Goal: Task Accomplishment & Management: Manage account settings

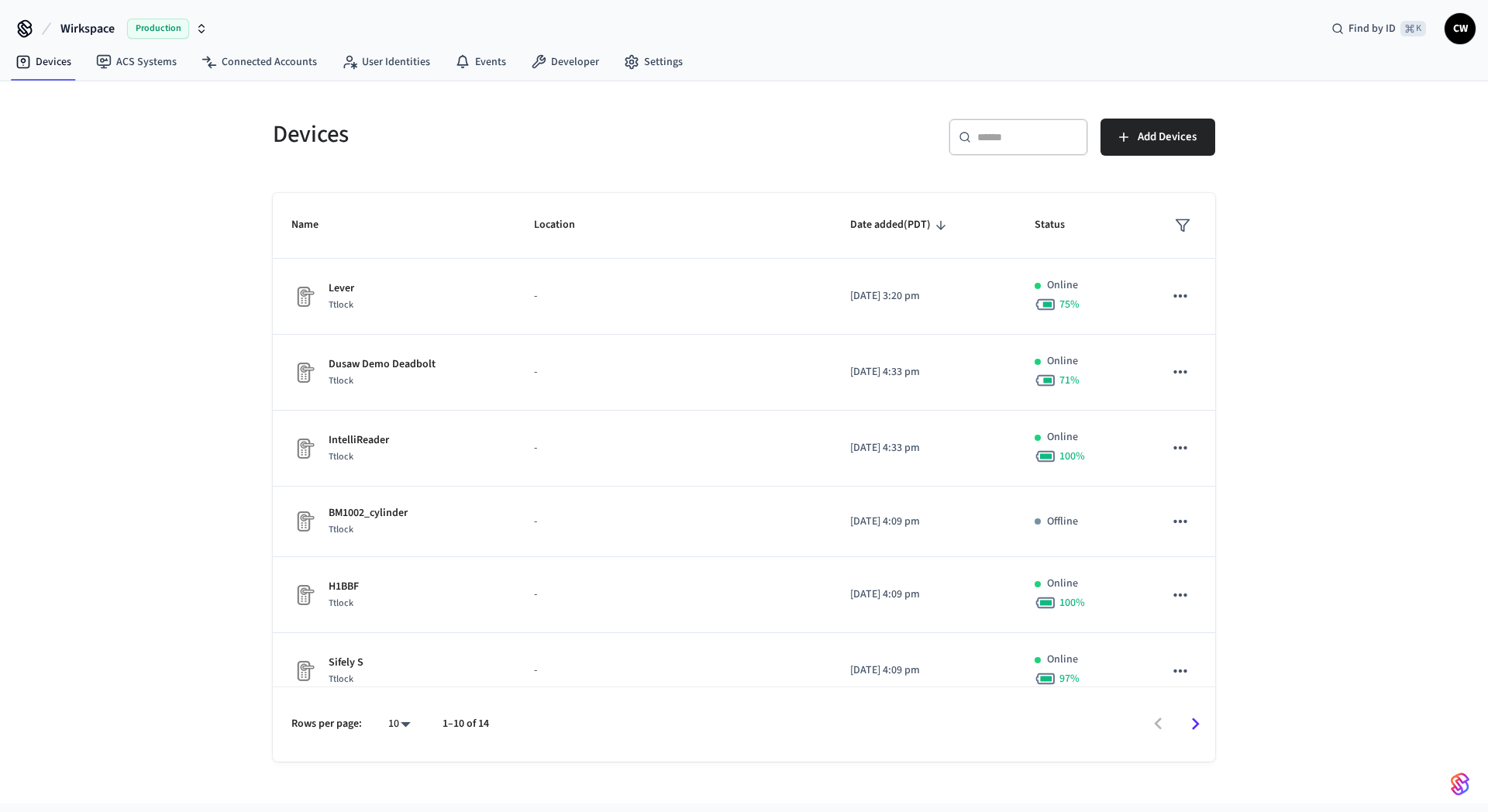
click at [109, 262] on div "Devices ​ ​ Add Devices Name Location Date added (PDT) Status Lever Ttlock - 20…" at bounding box center [744, 442] width 1488 height 722
click at [161, 133] on div "Devices ​ ​ Add Devices Name Location Date added (PDT) Status Lever Ttlock - 20…" at bounding box center [744, 442] width 1488 height 722
click at [129, 64] on link "ACS Systems" at bounding box center [136, 62] width 105 height 28
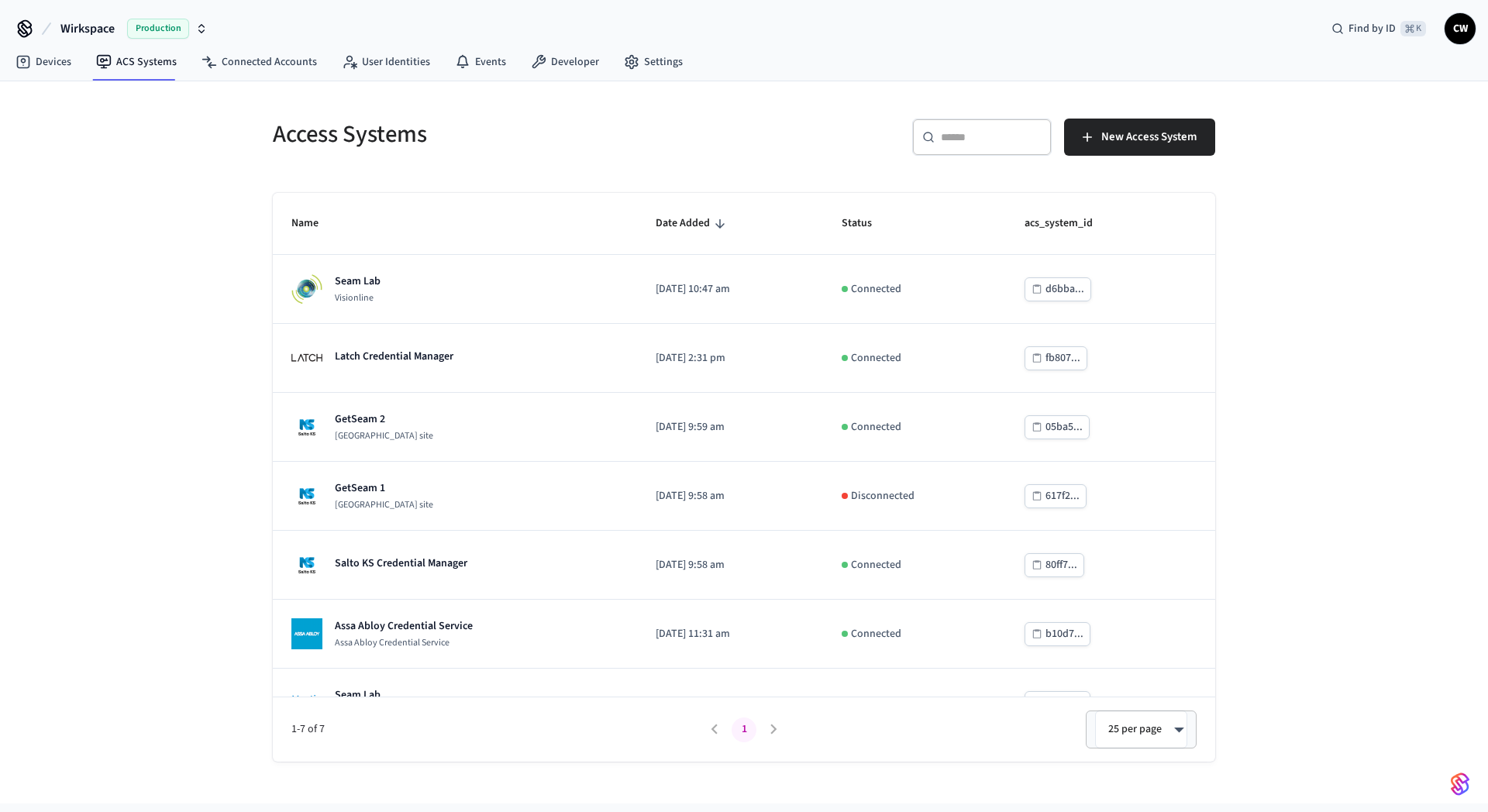
click at [127, 24] on span "Production" at bounding box center [158, 28] width 62 height 20
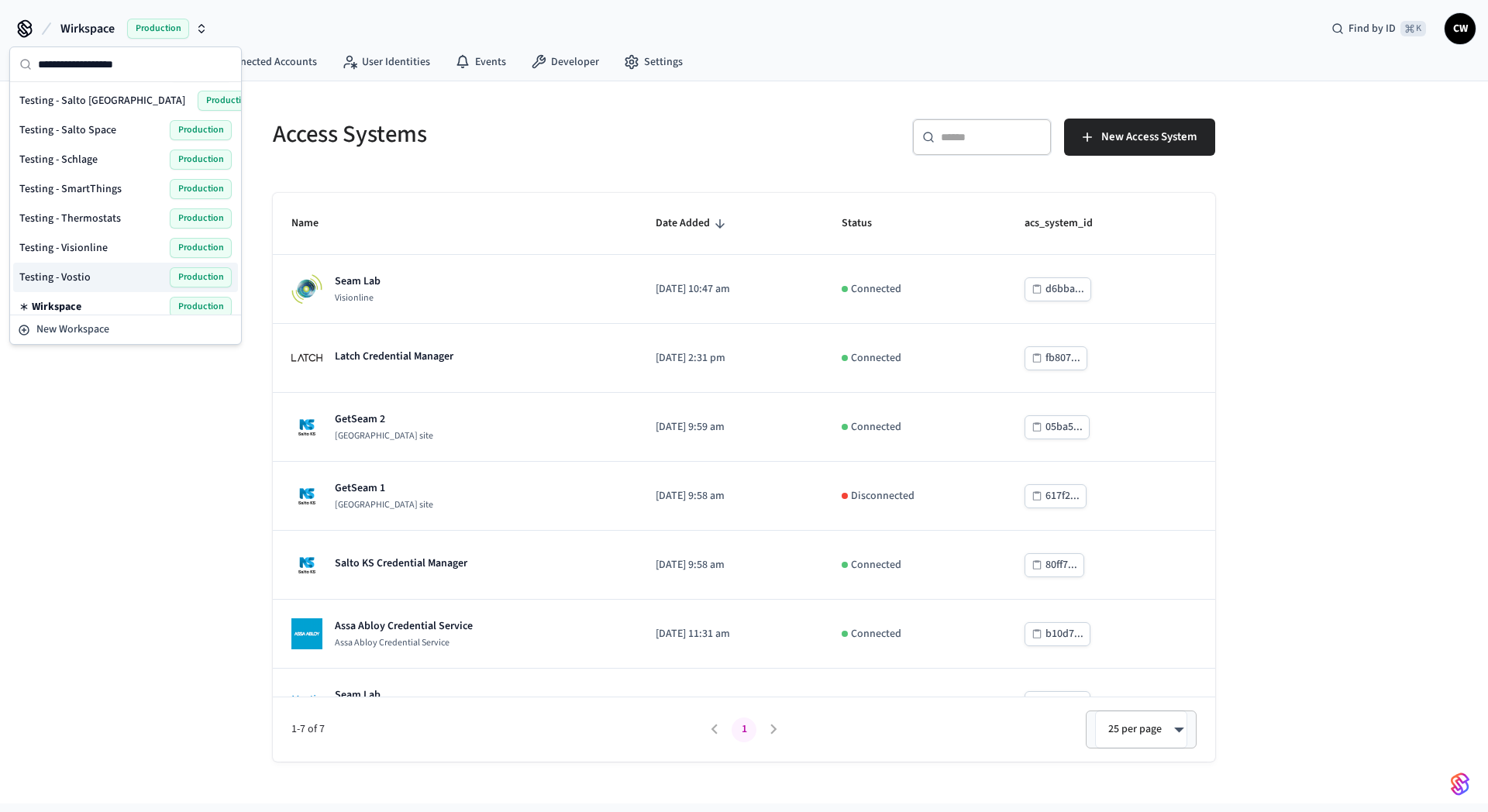
scroll to position [922, 0]
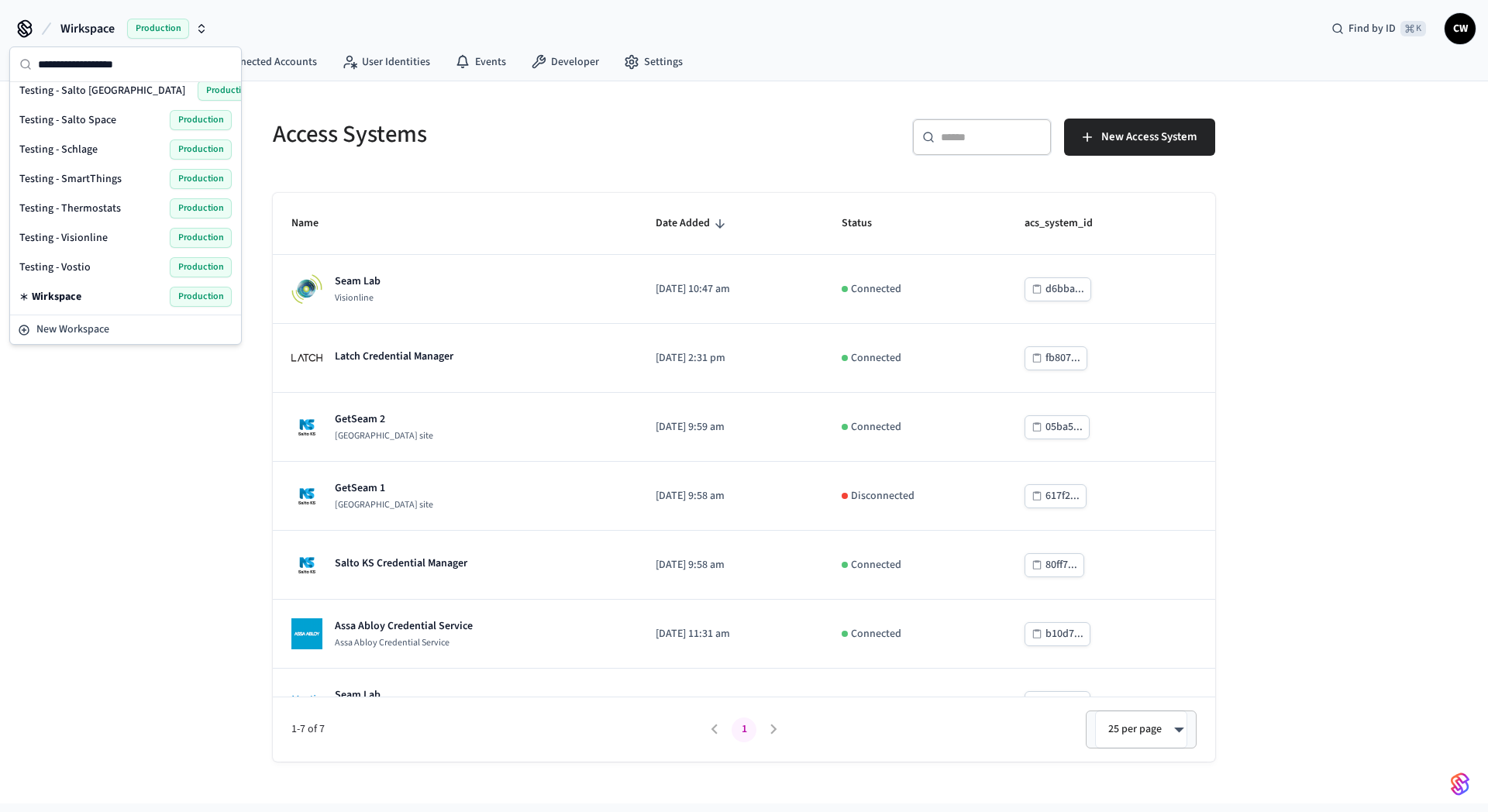
click at [122, 203] on div "Testing - Thermostats Production" at bounding box center [126, 208] width 213 height 20
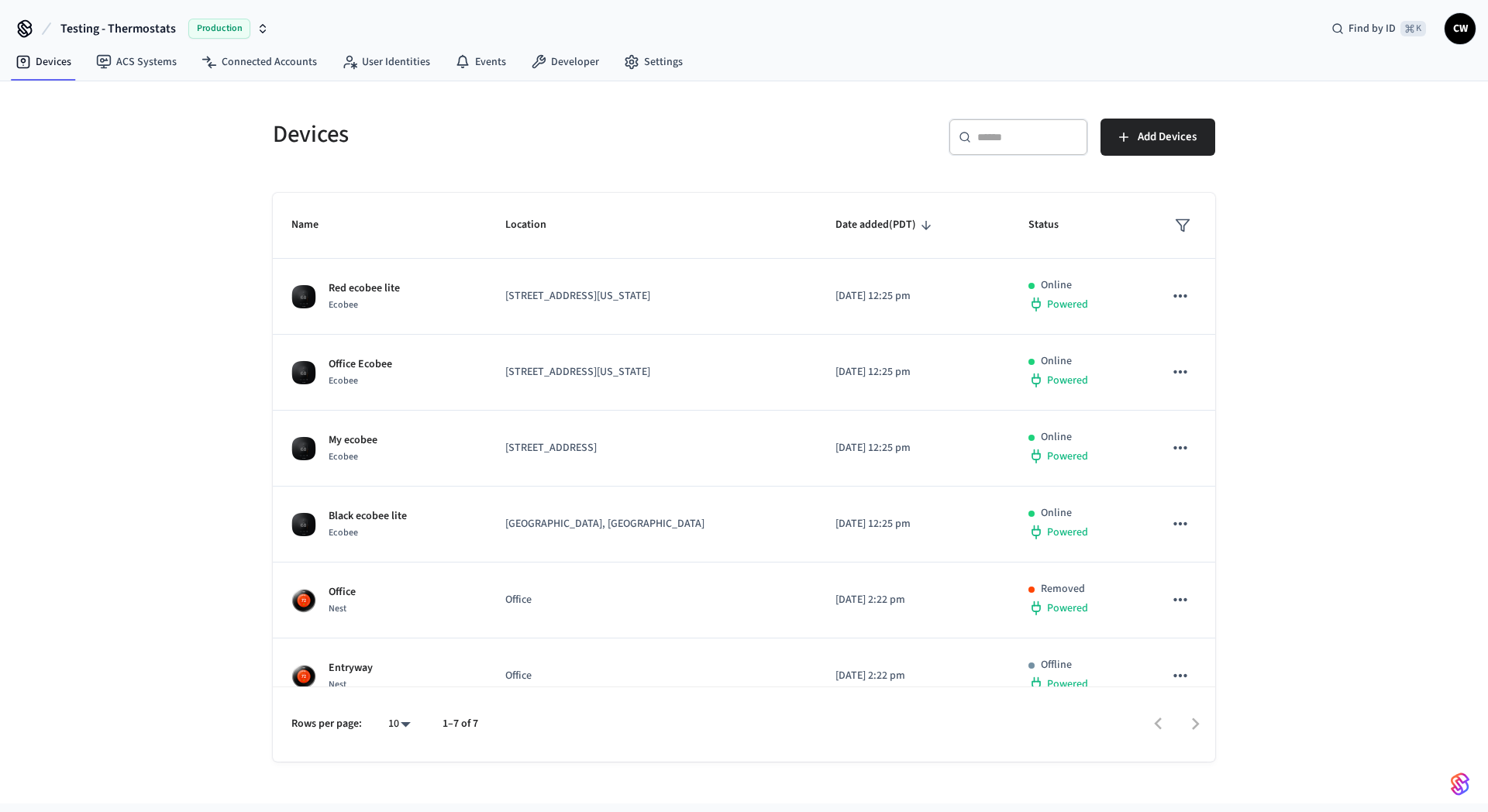
click at [186, 239] on div "Devices ​ ​ Add Devices Name Location Date added (PDT) Status Red ecobee lite E…" at bounding box center [744, 442] width 1488 height 722
click at [150, 69] on link "ACS Systems" at bounding box center [136, 62] width 105 height 28
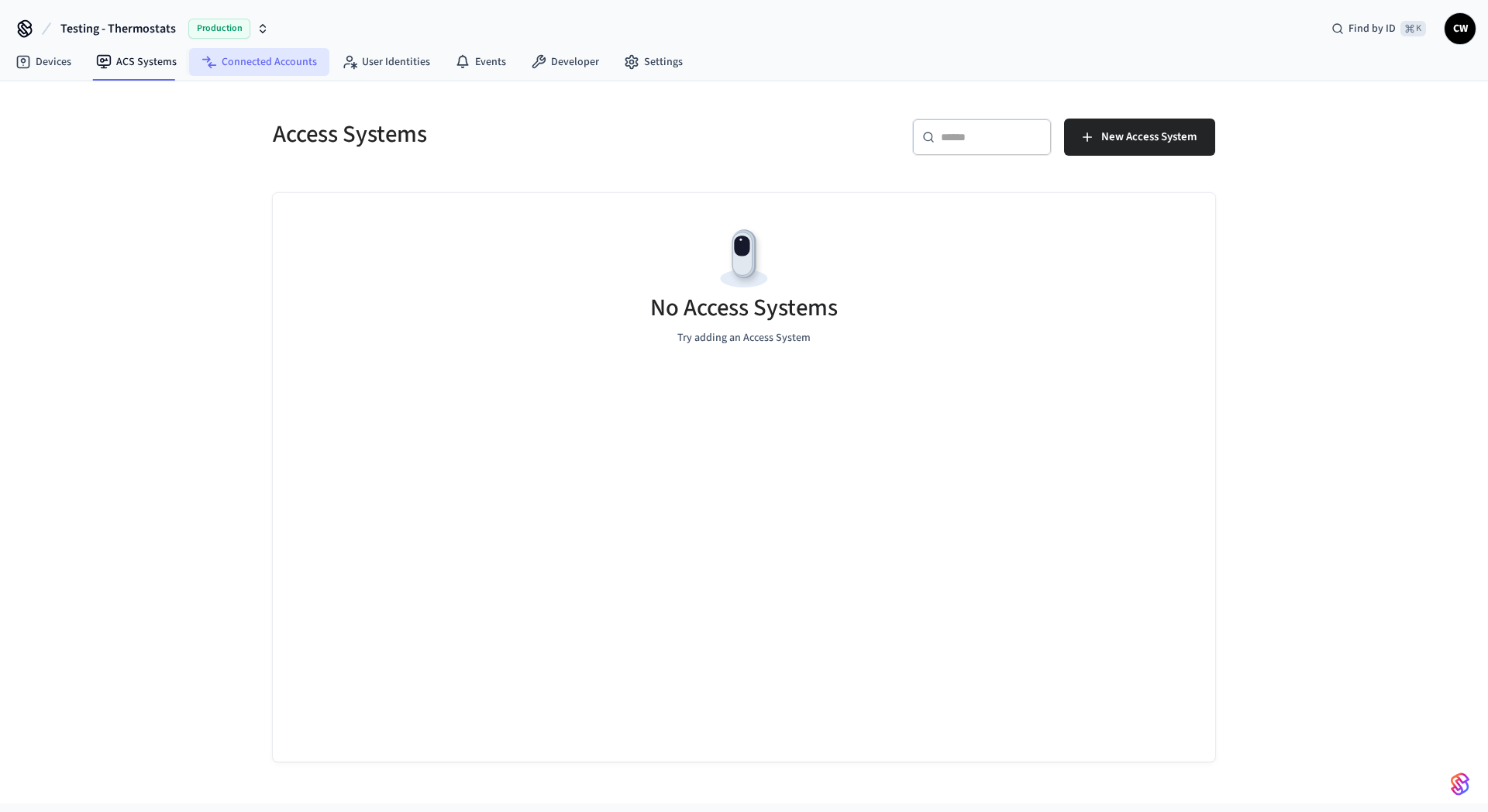
click at [248, 69] on link "Connected Accounts" at bounding box center [259, 62] width 140 height 28
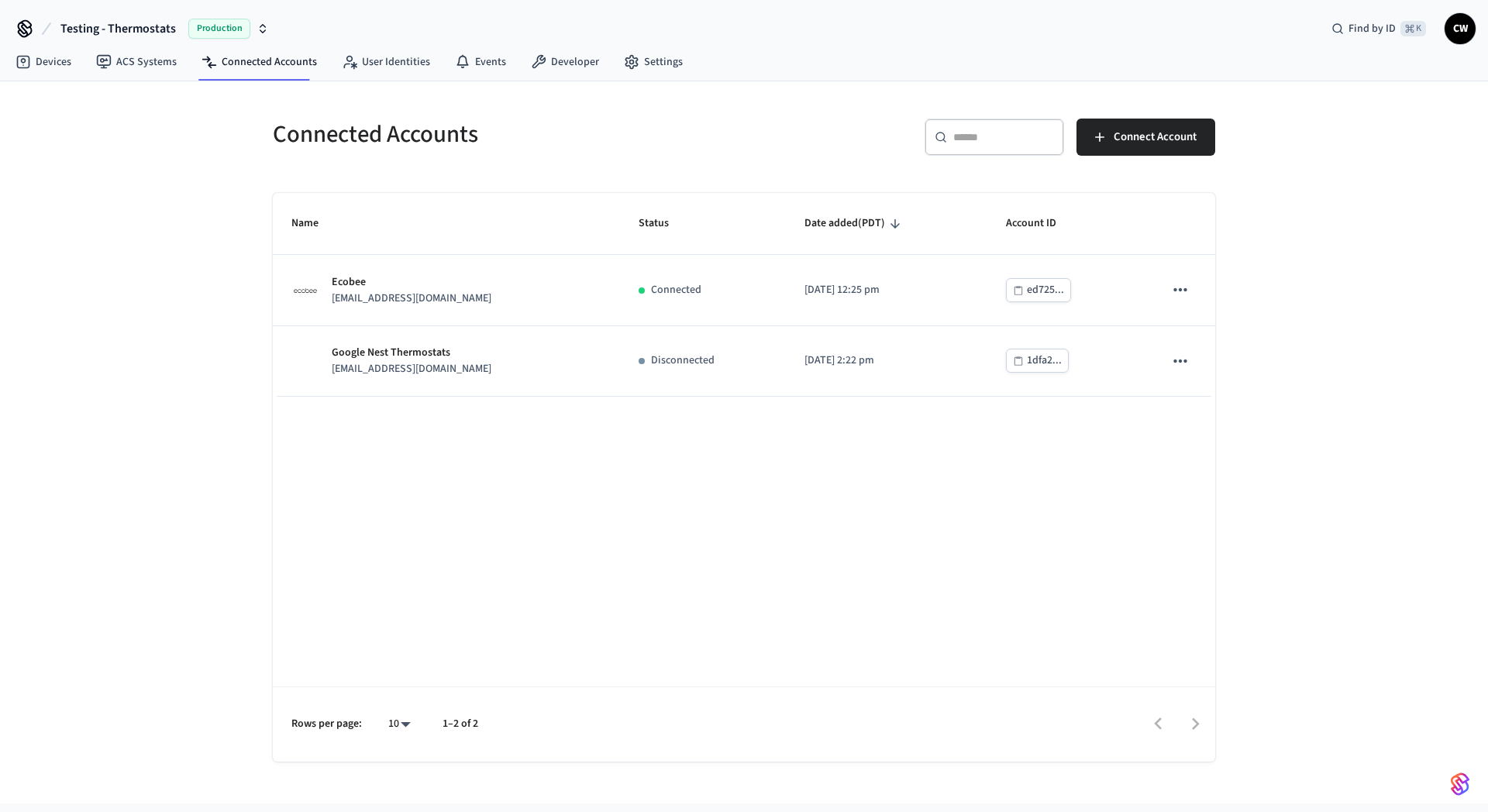
click at [162, 297] on div "Connected Accounts ​ ​ Connect Account Name Status Date added (PDT) Account ID …" at bounding box center [744, 442] width 1488 height 722
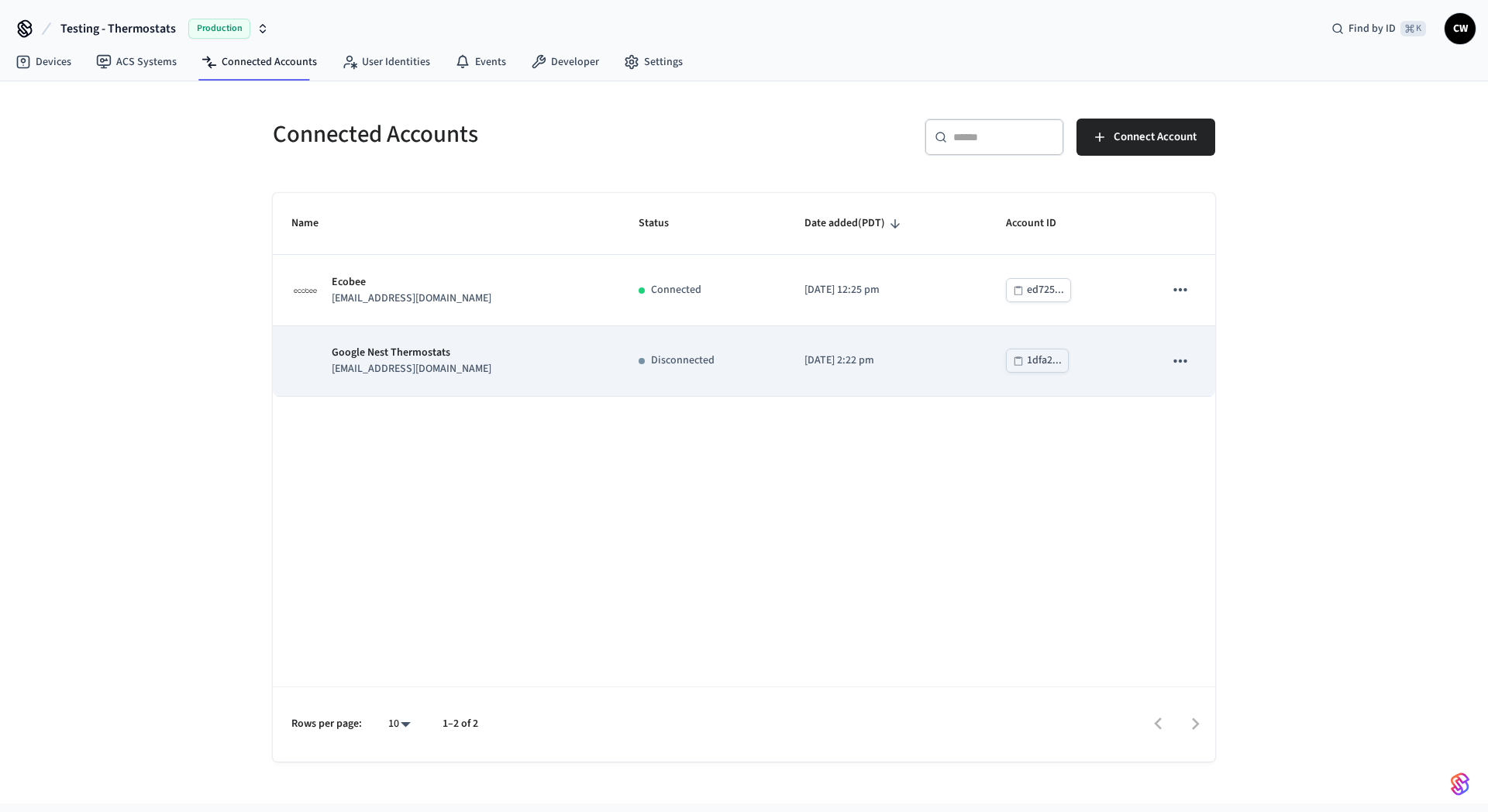
click at [431, 366] on p "seam.devops.nest@gmail.com" at bounding box center [411, 369] width 160 height 17
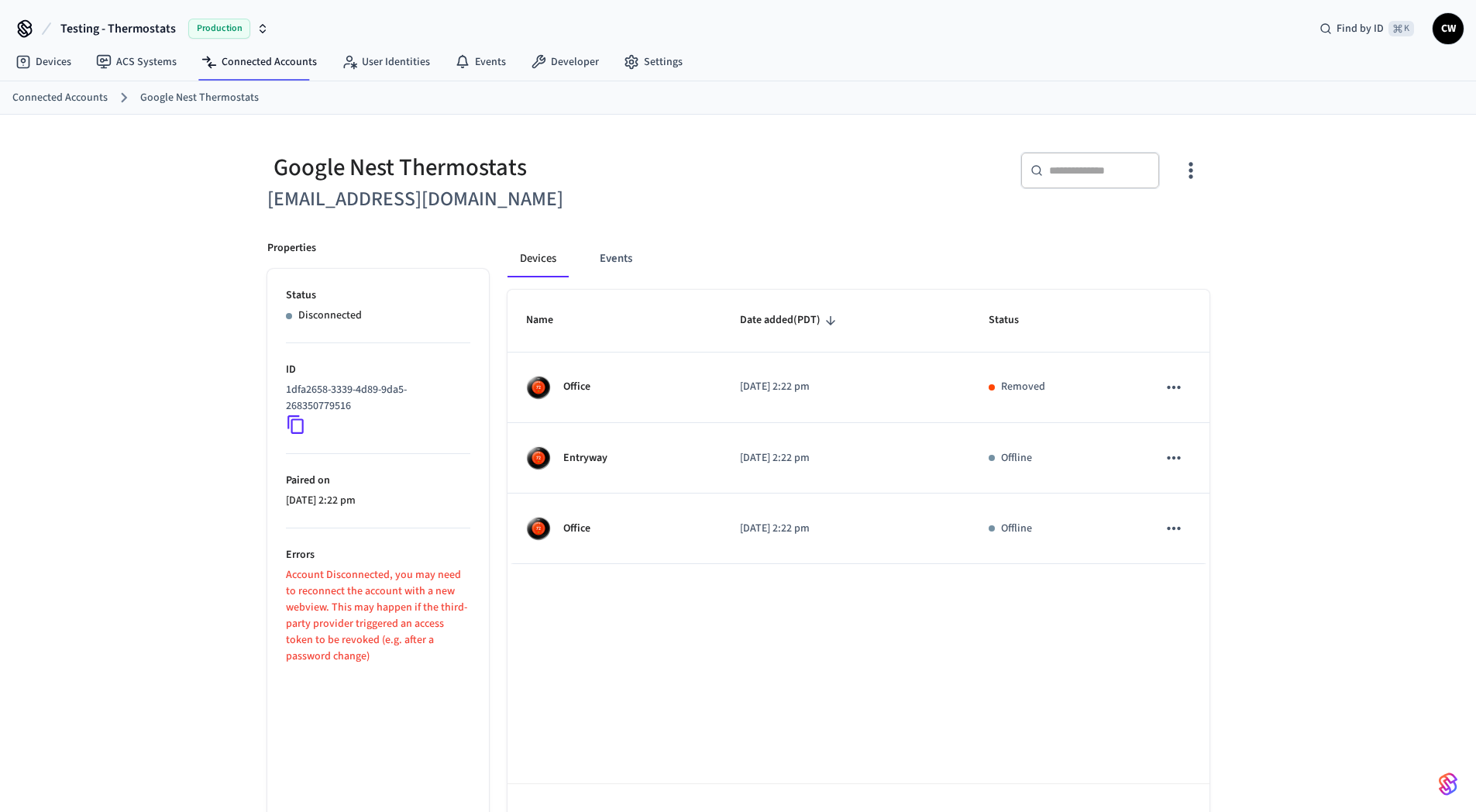
click at [159, 319] on div "Google Nest Thermostats seam.devops.nest@gmail.com ​ ​ Properties Status Discon…" at bounding box center [738, 487] width 1476 height 744
click at [570, 220] on div "Google Nest Thermostats seam.devops.nest@gmail.com ​ ​ Properties Status Discon…" at bounding box center [739, 496] width 967 height 725
click at [168, 301] on div "Google Nest Thermostats seam.devops.nest@gmail.com ​ ​ Properties Status Discon…" at bounding box center [738, 487] width 1476 height 744
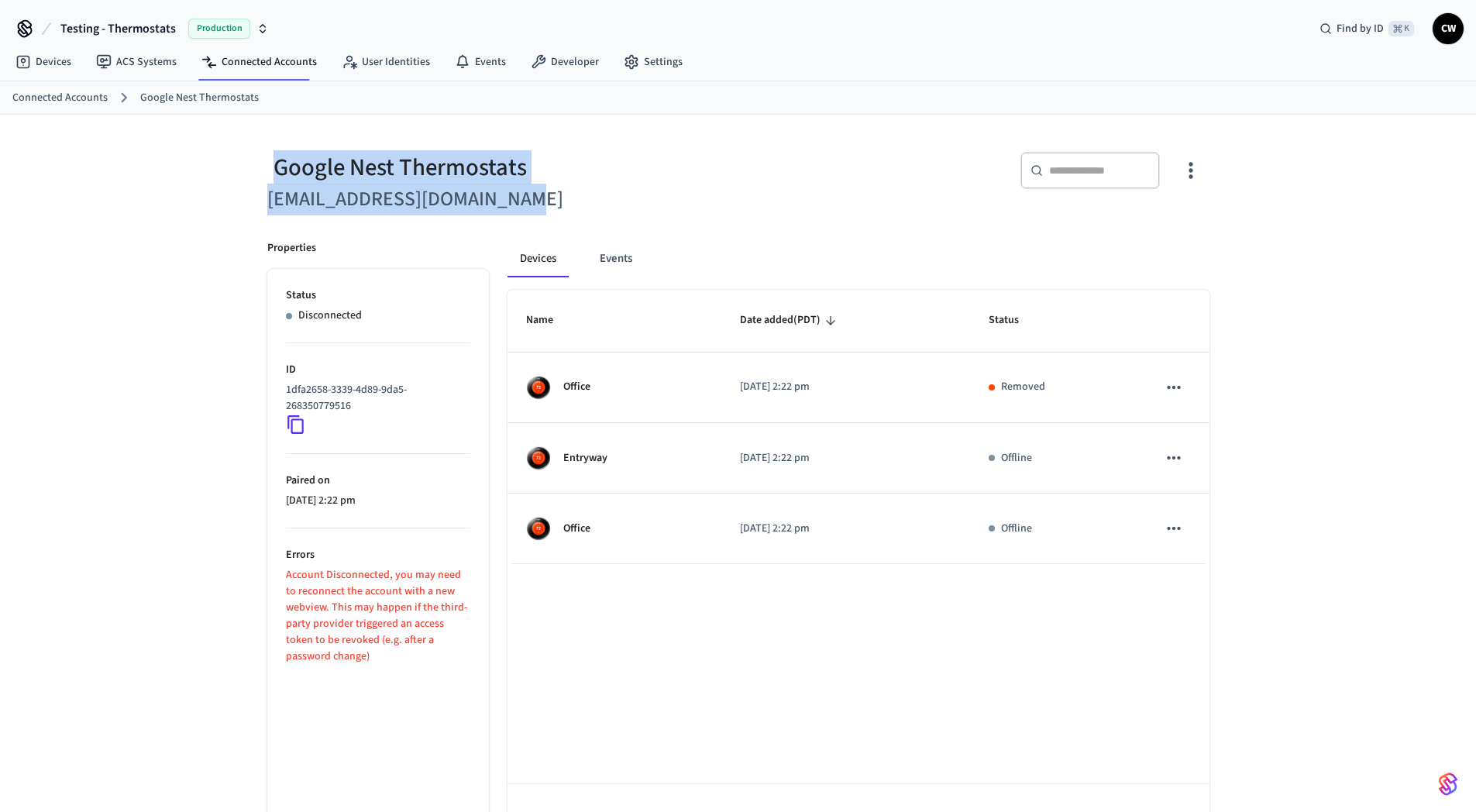
drag, startPoint x: 532, startPoint y: 201, endPoint x: 259, endPoint y: 169, distance: 274.9
click at [259, 169] on div "Google Nest Thermostats seam.devops.nest@gmail.com" at bounding box center [488, 174] width 480 height 82
drag, startPoint x: 276, startPoint y: 162, endPoint x: 529, endPoint y: 199, distance: 255.7
click at [529, 199] on div "Google Nest Thermostats seam.devops.nest@gmail.com" at bounding box center [488, 174] width 480 height 82
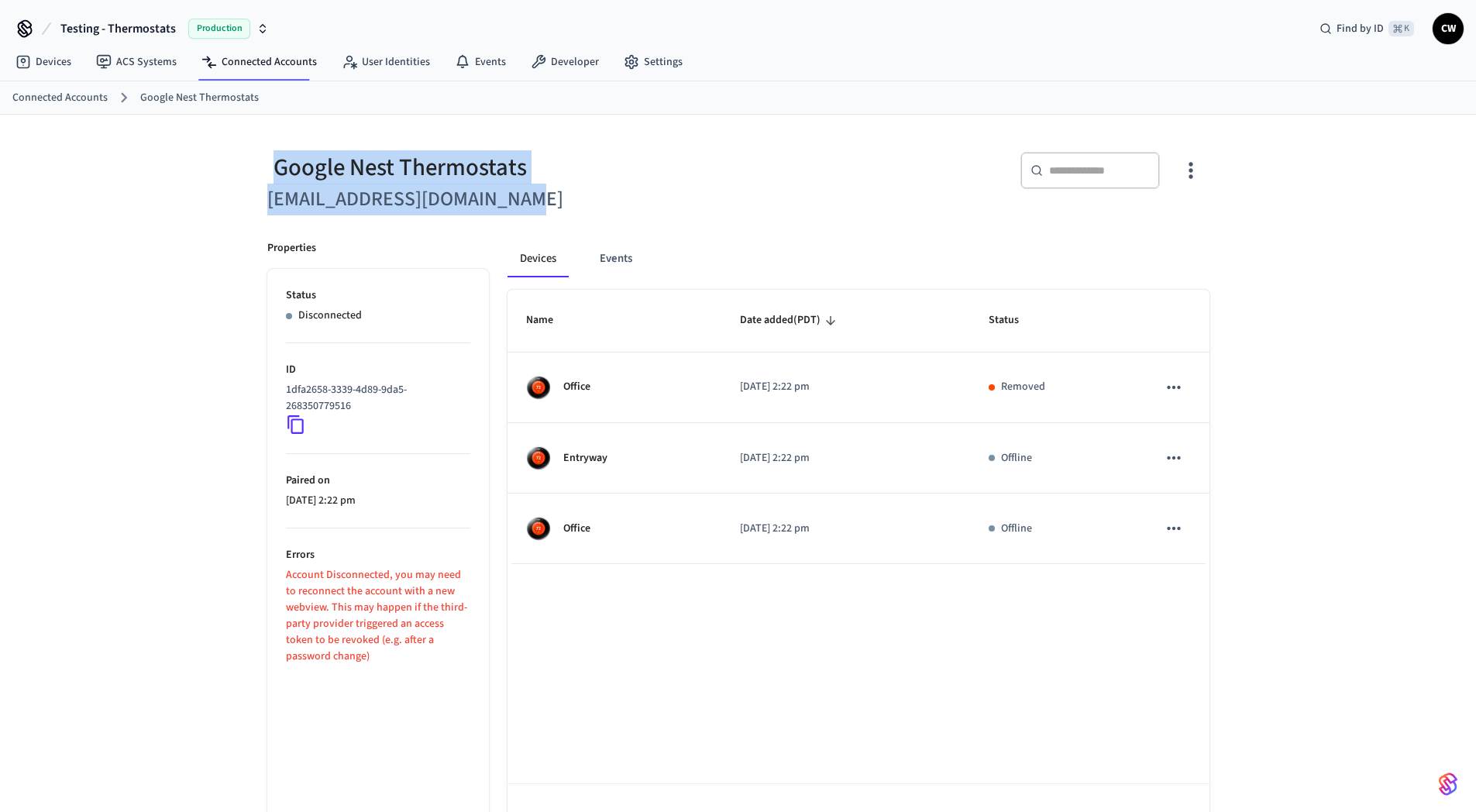
click at [529, 199] on h6 "seam.devops.nest@gmail.com" at bounding box center [498, 200] width 462 height 31
drag, startPoint x: 530, startPoint y: 199, endPoint x: 264, endPoint y: 169, distance: 267.7
click at [264, 169] on div "Google Nest Thermostats seam.devops.nest@gmail.com" at bounding box center [488, 174] width 480 height 82
drag, startPoint x: 277, startPoint y: 164, endPoint x: 559, endPoint y: 202, distance: 284.5
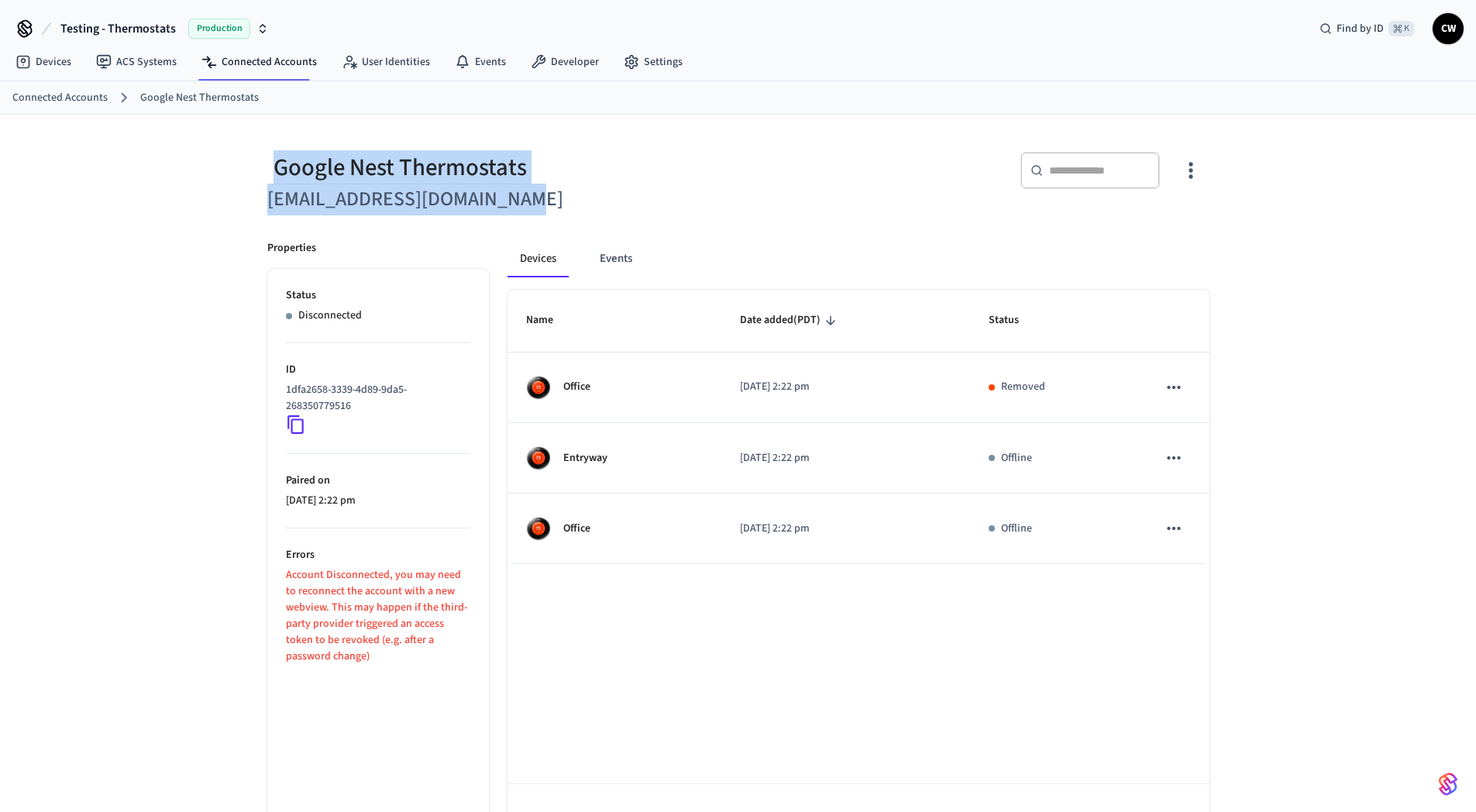
click at [559, 202] on div "Google Nest Thermostats seam.devops.nest@gmail.com" at bounding box center [488, 174] width 480 height 82
click at [559, 202] on h6 "seam.devops.nest@gmail.com" at bounding box center [498, 200] width 462 height 31
drag, startPoint x: 549, startPoint y: 202, endPoint x: 236, endPoint y: 169, distance: 314.7
click at [236, 169] on div "Google Nest Thermostats seam.devops.nest@gmail.com ​ ​ Properties Status Discon…" at bounding box center [738, 487] width 1476 height 744
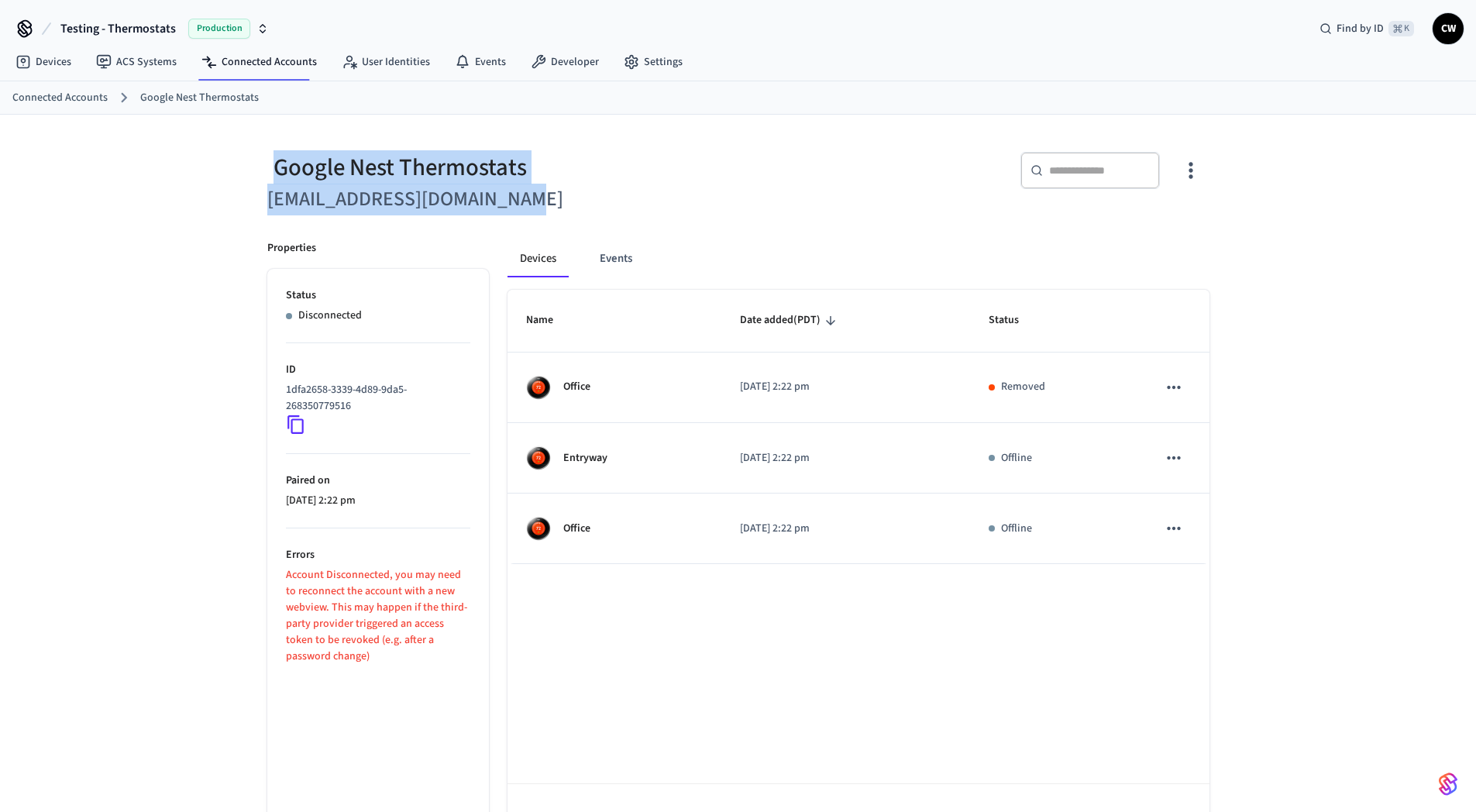
drag, startPoint x: 274, startPoint y: 164, endPoint x: 538, endPoint y: 190, distance: 265.3
click at [538, 190] on div "Google Nest Thermostats seam.devops.nest@gmail.com" at bounding box center [488, 174] width 480 height 82
click at [538, 190] on h6 "seam.devops.nest@gmail.com" at bounding box center [498, 200] width 462 height 31
drag, startPoint x: 543, startPoint y: 200, endPoint x: 254, endPoint y: 153, distance: 292.8
click at [254, 153] on div "Google Nest Thermostats seam.devops.nest@gmail.com" at bounding box center [488, 174] width 480 height 82
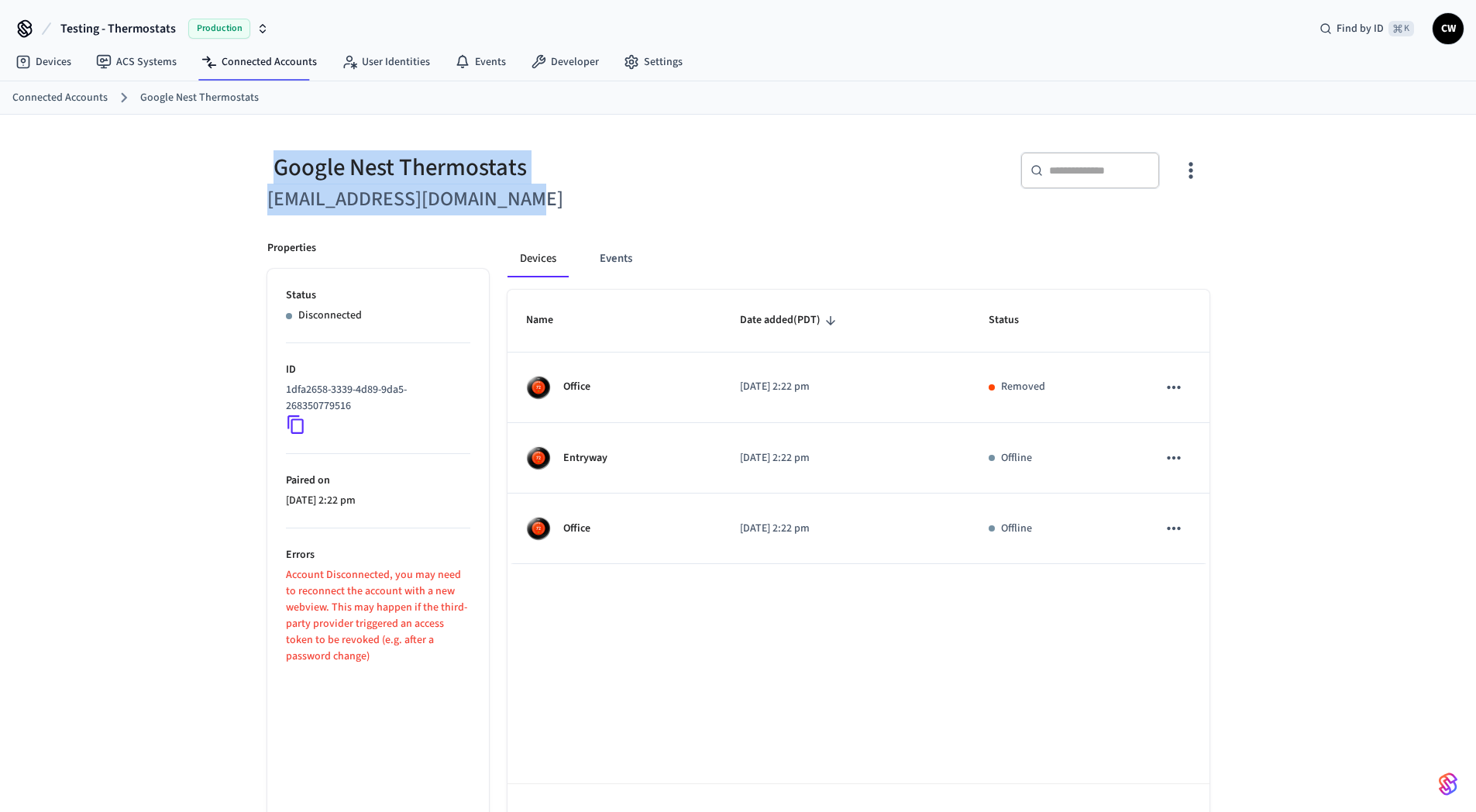
click at [254, 153] on div "Google Nest Thermostats seam.devops.nest@gmail.com" at bounding box center [488, 174] width 480 height 82
drag, startPoint x: 457, startPoint y: 174, endPoint x: 597, endPoint y: 195, distance: 141.6
click at [597, 195] on div "Google Nest Thermostats seam.devops.nest@gmail.com" at bounding box center [488, 174] width 480 height 82
click at [597, 195] on h6 "seam.devops.nest@gmail.com" at bounding box center [498, 200] width 462 height 31
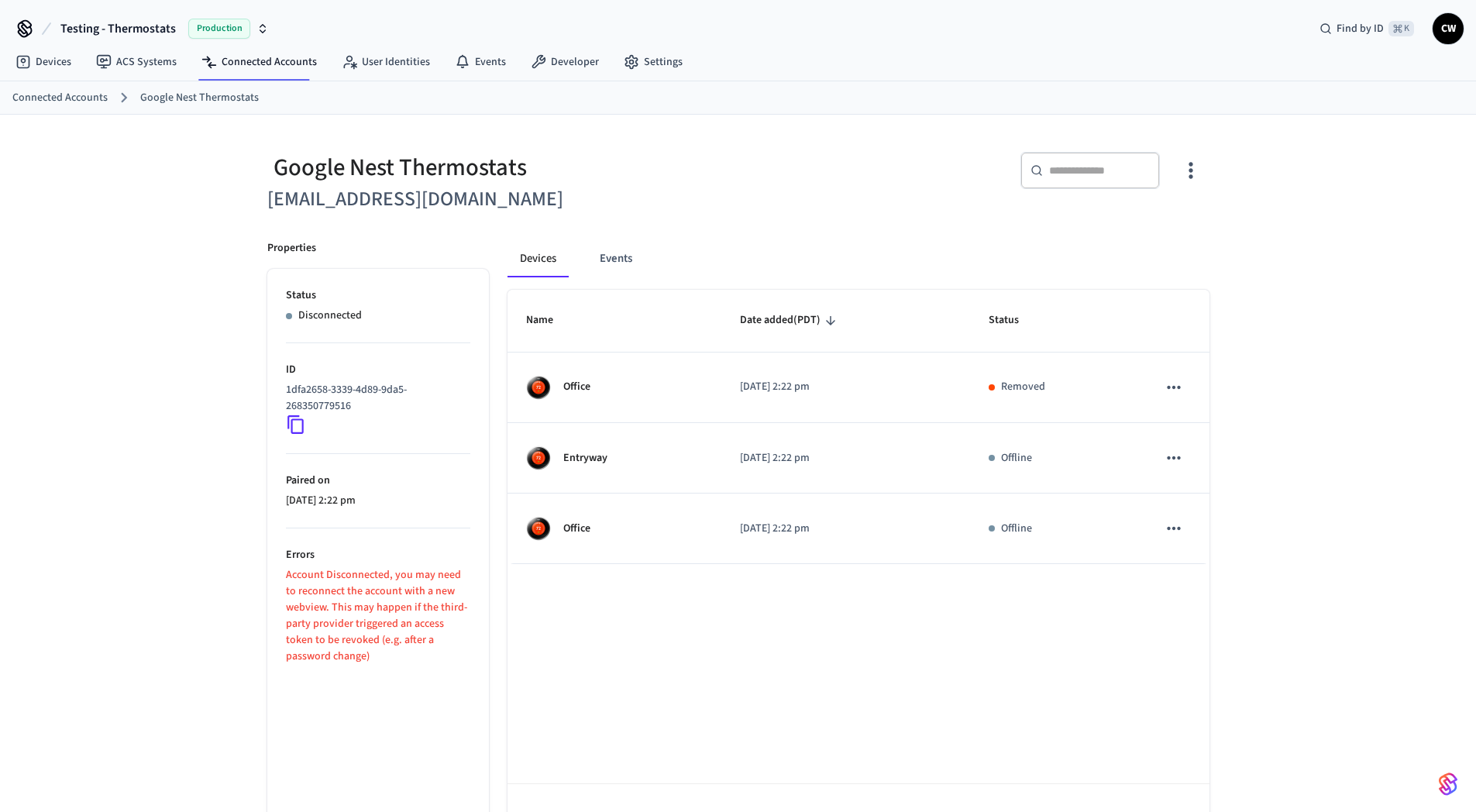
drag, startPoint x: 226, startPoint y: 206, endPoint x: 200, endPoint y: 162, distance: 51.1
click at [224, 206] on div "Google Nest Thermostats seam.devops.nest@gmail.com ​ ​ Properties Status Discon…" at bounding box center [738, 487] width 1476 height 744
click at [227, 59] on link "Connected Accounts" at bounding box center [259, 62] width 140 height 28
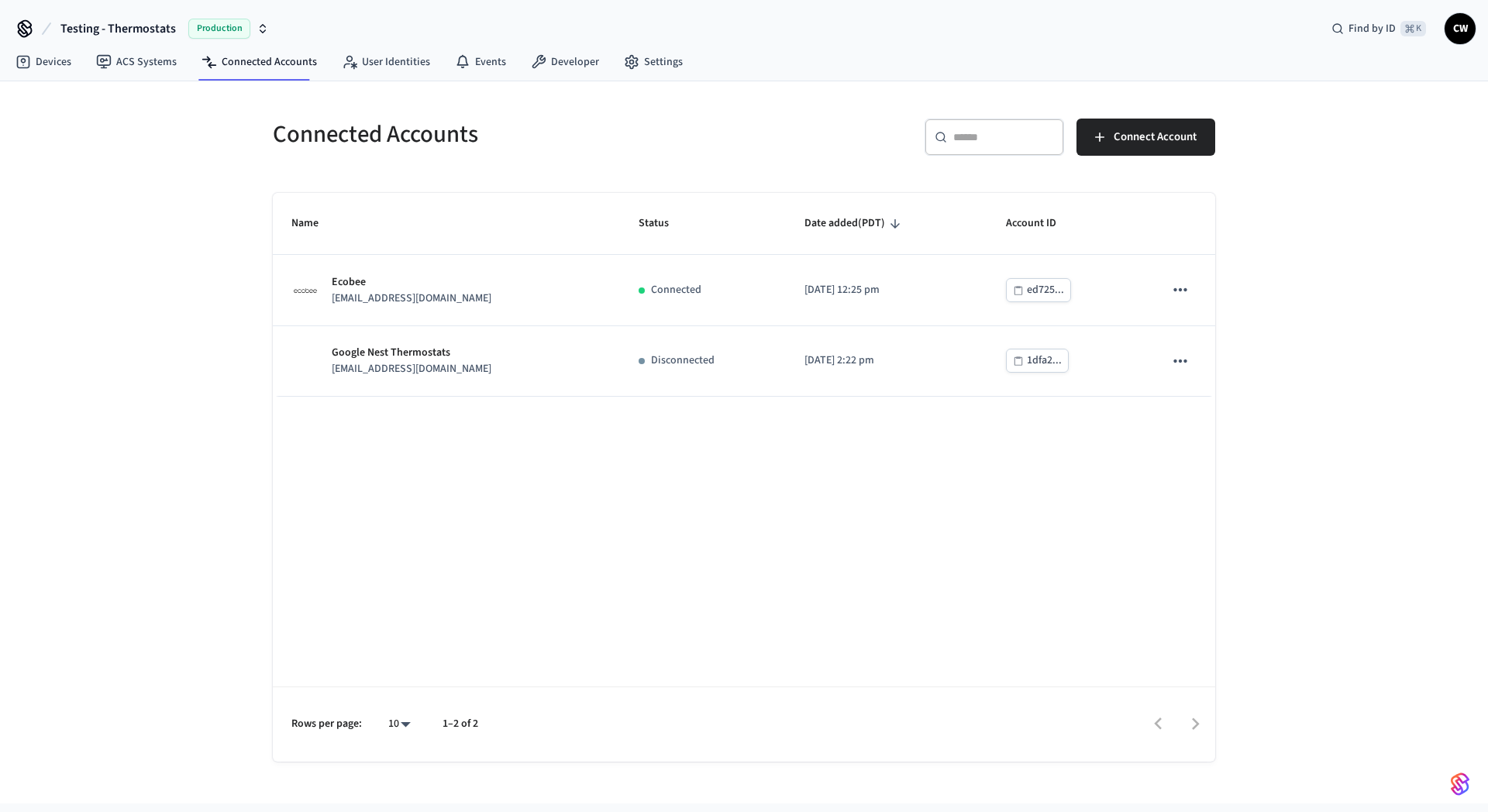
click at [171, 285] on div "Connected Accounts ​ ​ Connect Account Name Status Date added (PDT) Account ID …" at bounding box center [744, 442] width 1488 height 722
click at [176, 341] on div "Connected Accounts ​ ​ Connect Account Name Status Date added (PDT) Account ID …" at bounding box center [744, 442] width 1488 height 722
click at [66, 68] on link "Devices" at bounding box center [44, 62] width 80 height 28
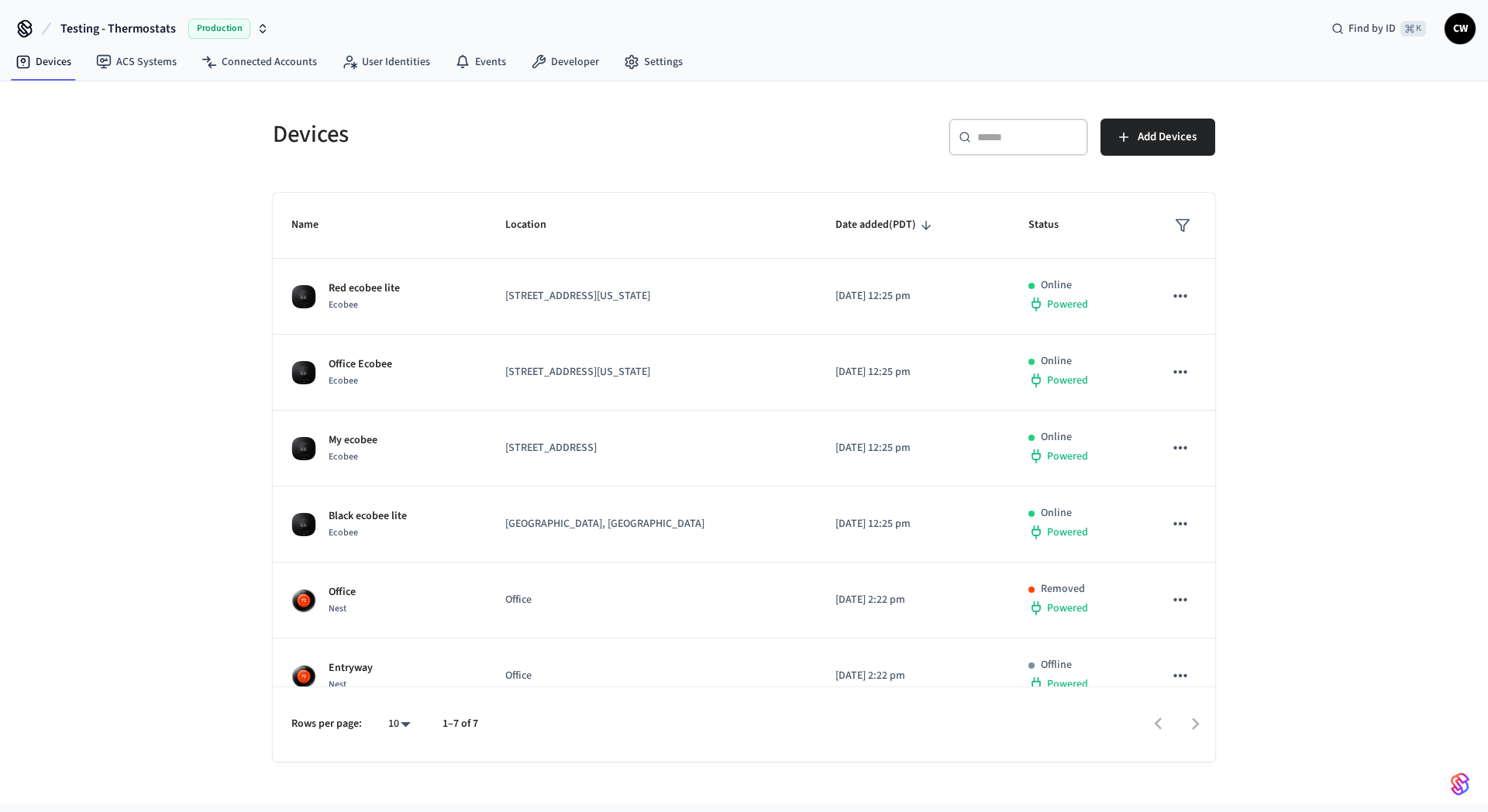
click at [140, 232] on div "Devices ​ ​ Add Devices Name Location Date added (PDT) Status Red ecobee lite E…" at bounding box center [744, 442] width 1488 height 722
click at [150, 223] on div "Devices ​ ​ Add Devices Name Location Date added (PDT) Status Red ecobee lite E…" at bounding box center [744, 442] width 1488 height 722
drag, startPoint x: 144, startPoint y: 409, endPoint x: 207, endPoint y: 200, distance: 218.3
click at [143, 407] on div "Devices ​ ​ Add Devices Name Location Date added (PDT) Status Red ecobee lite E…" at bounding box center [744, 442] width 1488 height 722
click at [248, 69] on link "Connected Accounts" at bounding box center [259, 62] width 140 height 28
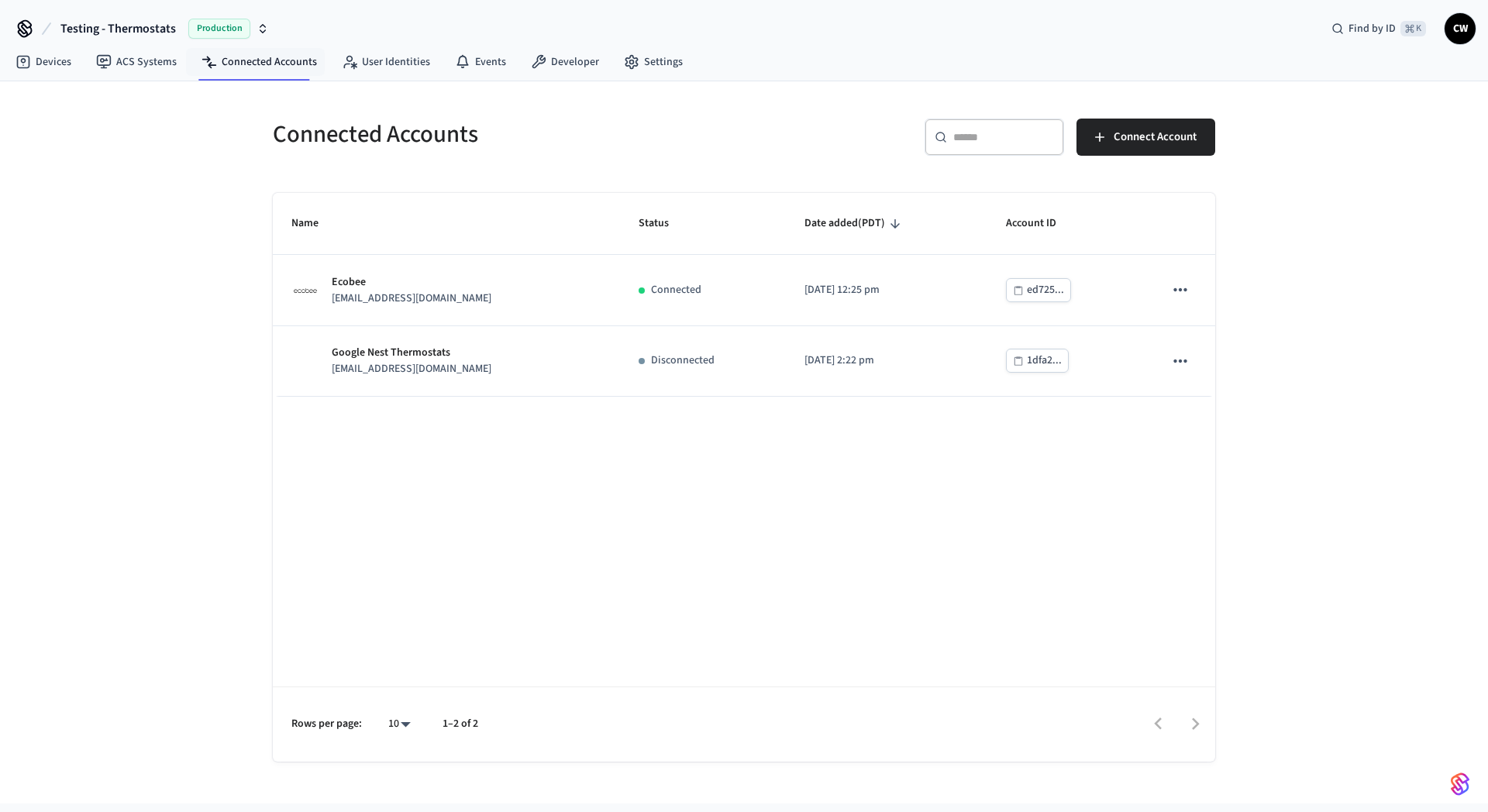
click at [182, 274] on div "Connected Accounts ​ ​ Connect Account Name Status Date added (PDT) Account ID …" at bounding box center [744, 442] width 1488 height 722
click at [228, 173] on div "Connected Accounts ​ ​ Connect Account Name Status Date added (PDT) Account ID …" at bounding box center [744, 442] width 1488 height 722
click at [331, 145] on h5 "Connected Accounts" at bounding box center [504, 134] width 462 height 31
click at [453, 139] on h5 "Connected Accounts" at bounding box center [504, 134] width 462 height 31
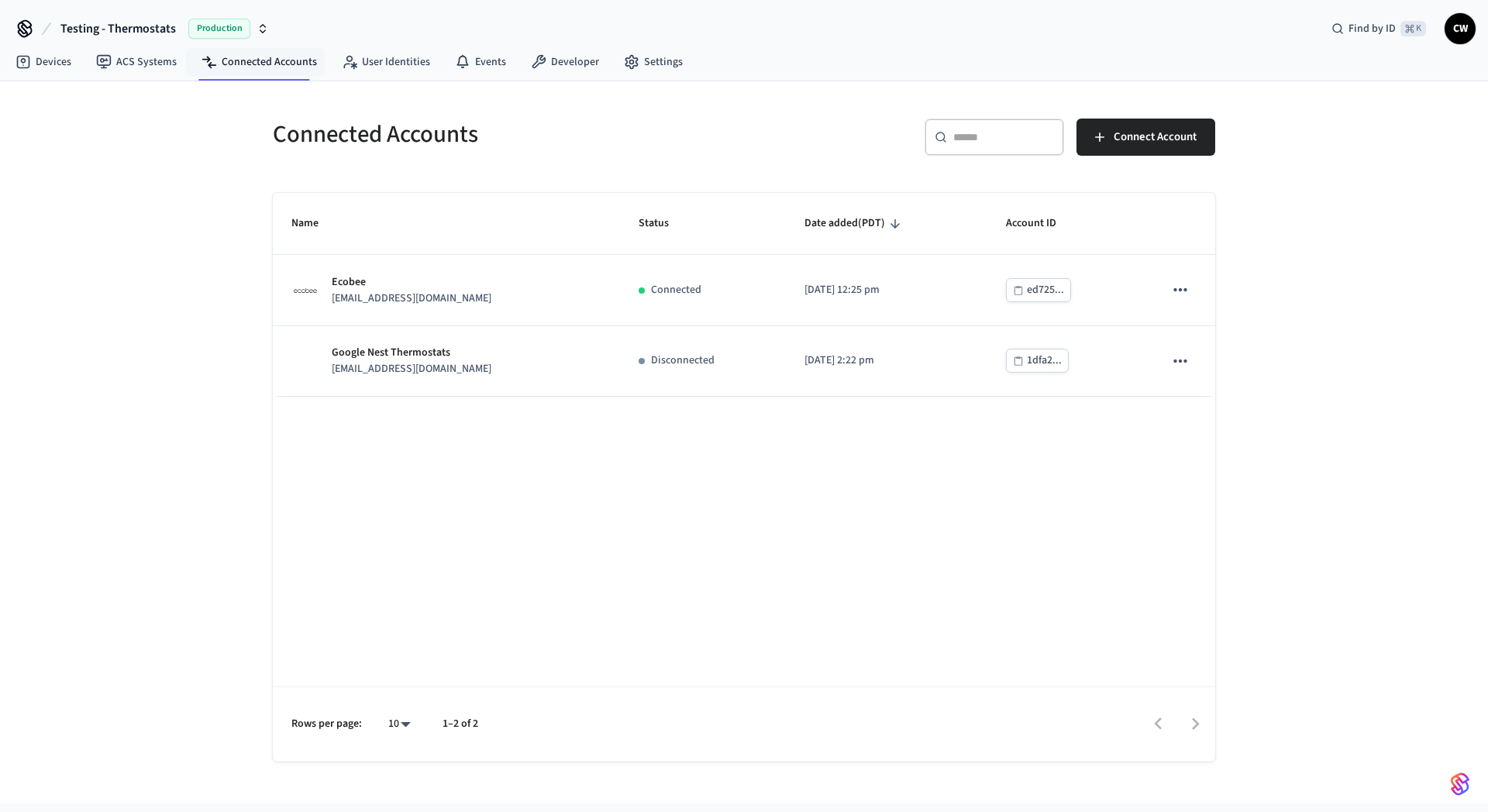
click at [588, 146] on h5 "Connected Accounts" at bounding box center [504, 134] width 462 height 31
click at [145, 206] on div "Connected Accounts ​ ​ Connect Account Name Status Date added (PDT) Account ID …" at bounding box center [744, 442] width 1488 height 722
click at [514, 157] on div "Connected Accounts" at bounding box center [494, 134] width 480 height 68
click at [642, 66] on link "Settings" at bounding box center [654, 62] width 84 height 28
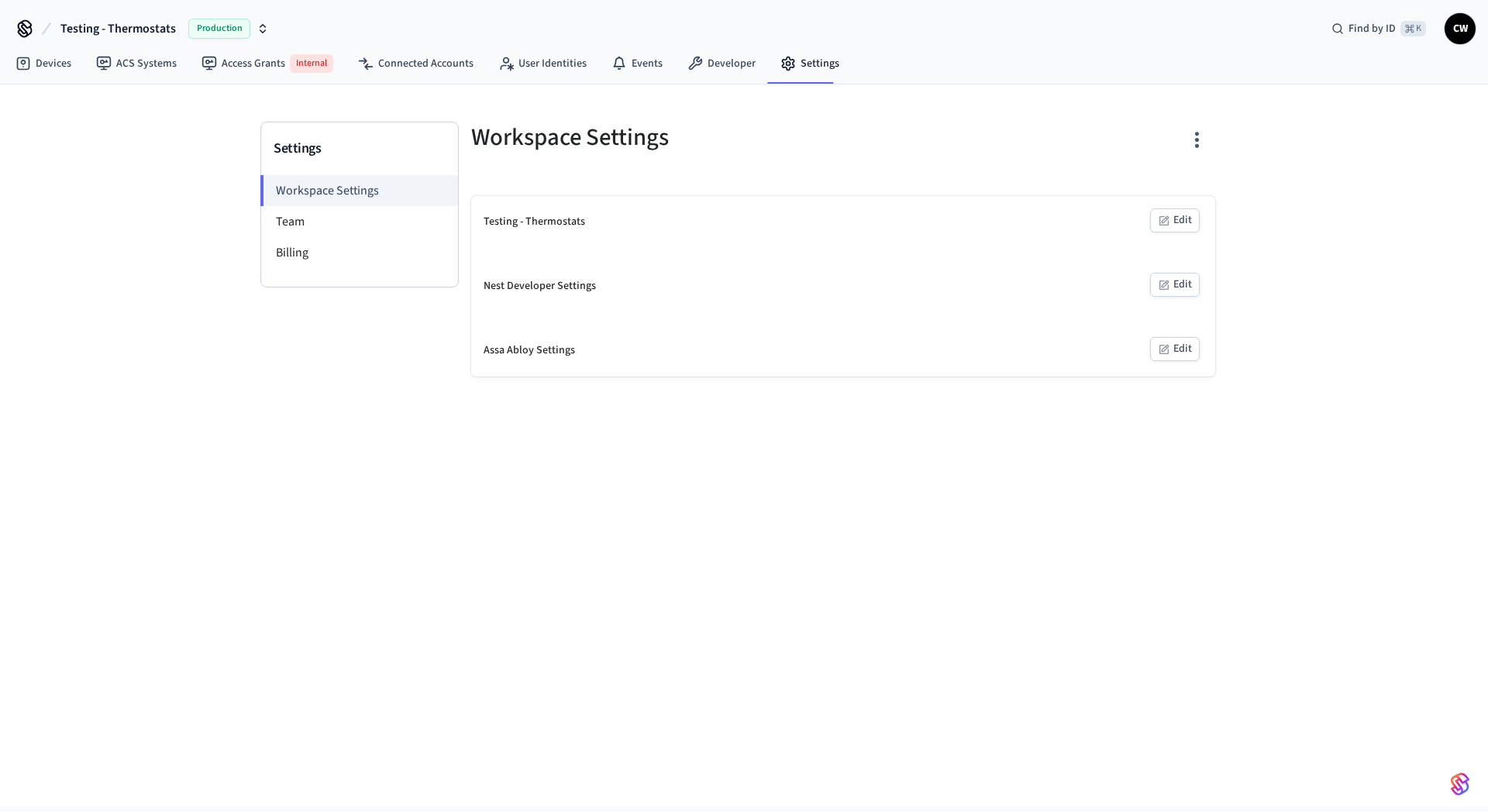
click at [150, 196] on div "Settings Workspace Settings Team Billing Workspace Settings Testing - Thermosta…" at bounding box center [744, 445] width 1488 height 722
click at [384, 221] on li "Team" at bounding box center [360, 222] width 197 height 31
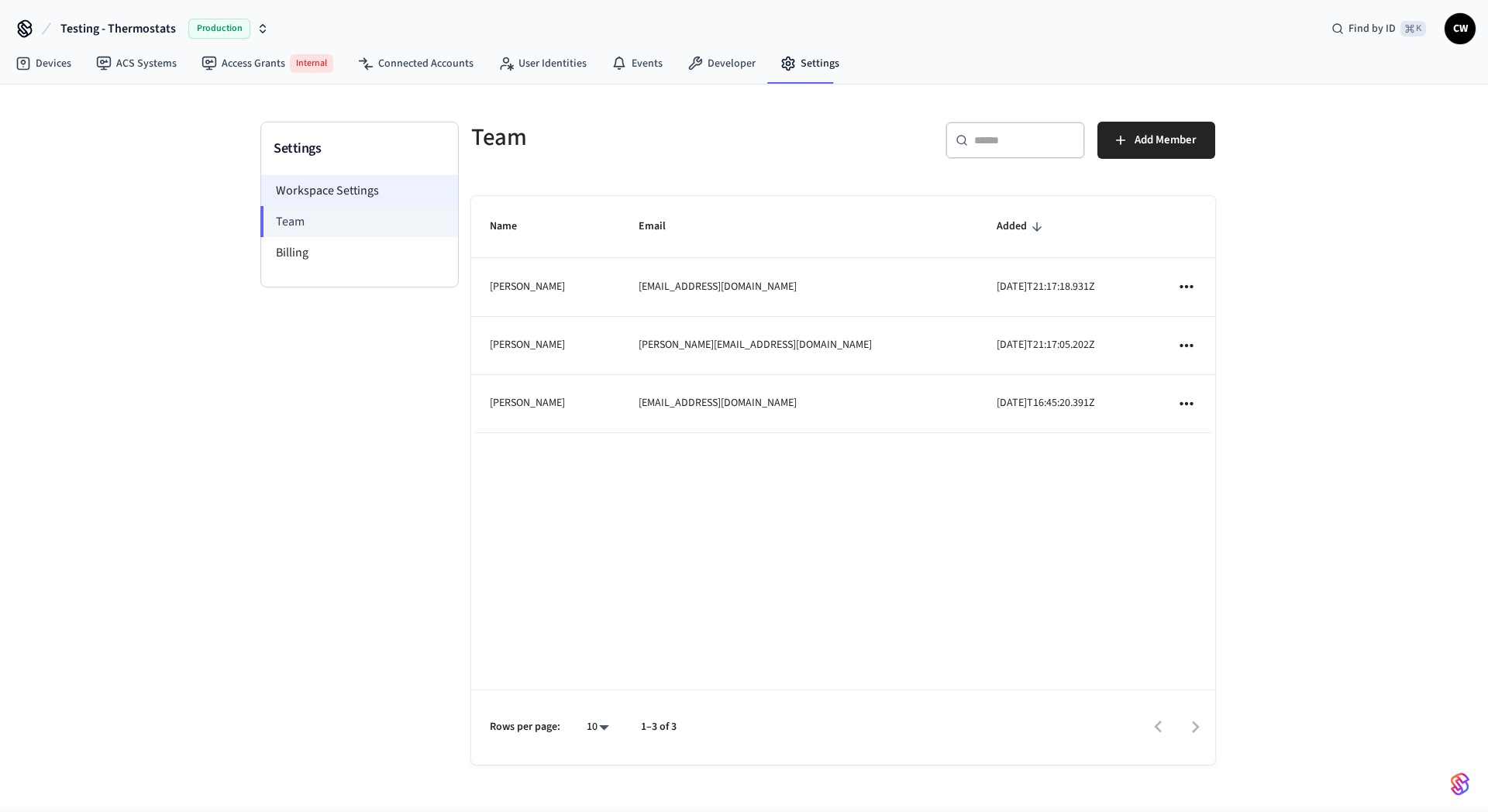
click at [345, 199] on li "Workspace Settings" at bounding box center [360, 191] width 197 height 31
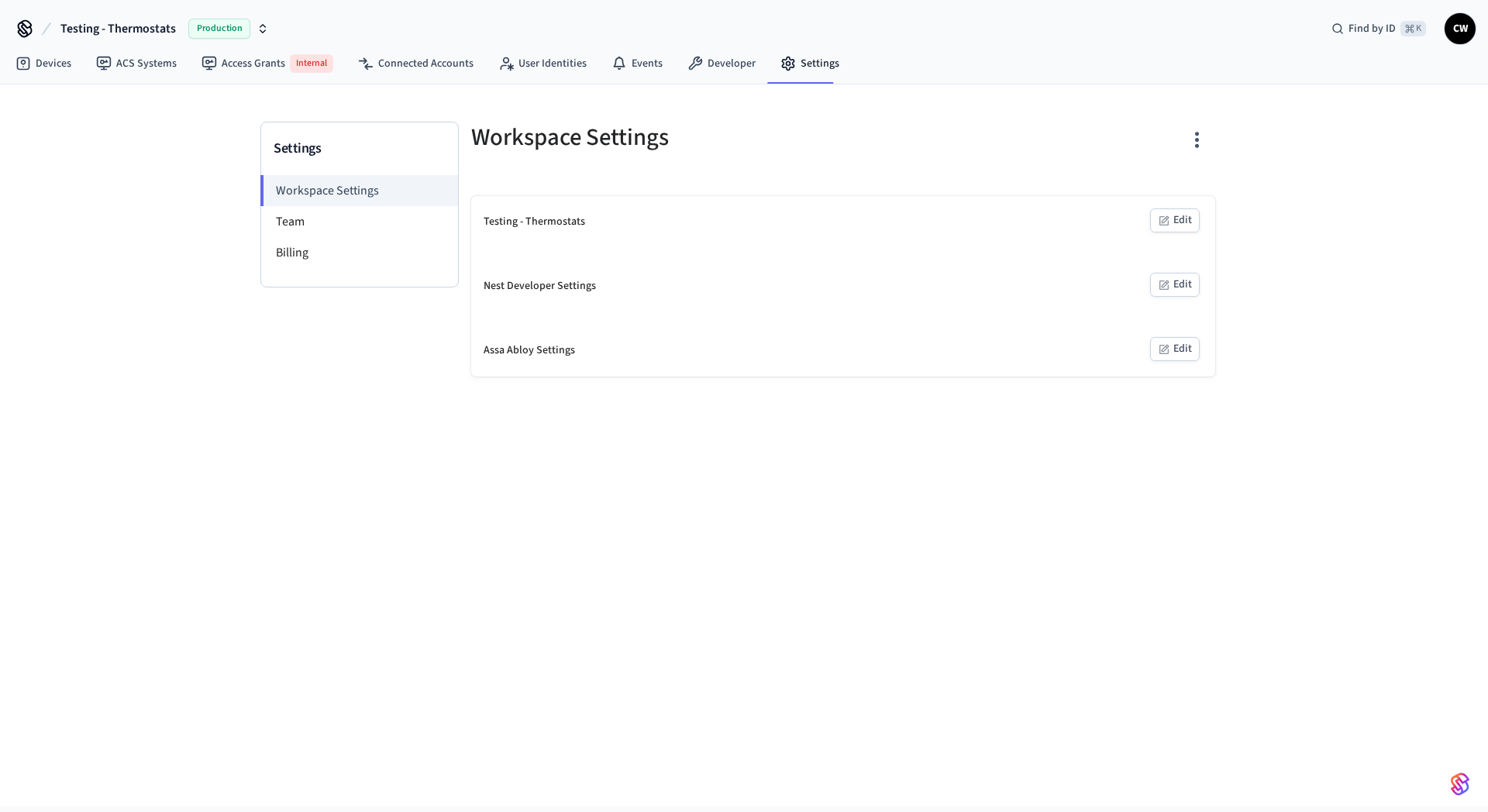
click at [129, 234] on div "Settings Workspace Settings Team Billing Workspace Settings Testing - Thermosta…" at bounding box center [744, 445] width 1488 height 722
drag, startPoint x: 576, startPoint y: 290, endPoint x: 962, endPoint y: 282, distance: 386.1
click at [584, 291] on div "Nest Developer Settings" at bounding box center [540, 286] width 112 height 17
click at [1161, 287] on icon "button" at bounding box center [1164, 285] width 12 height 12
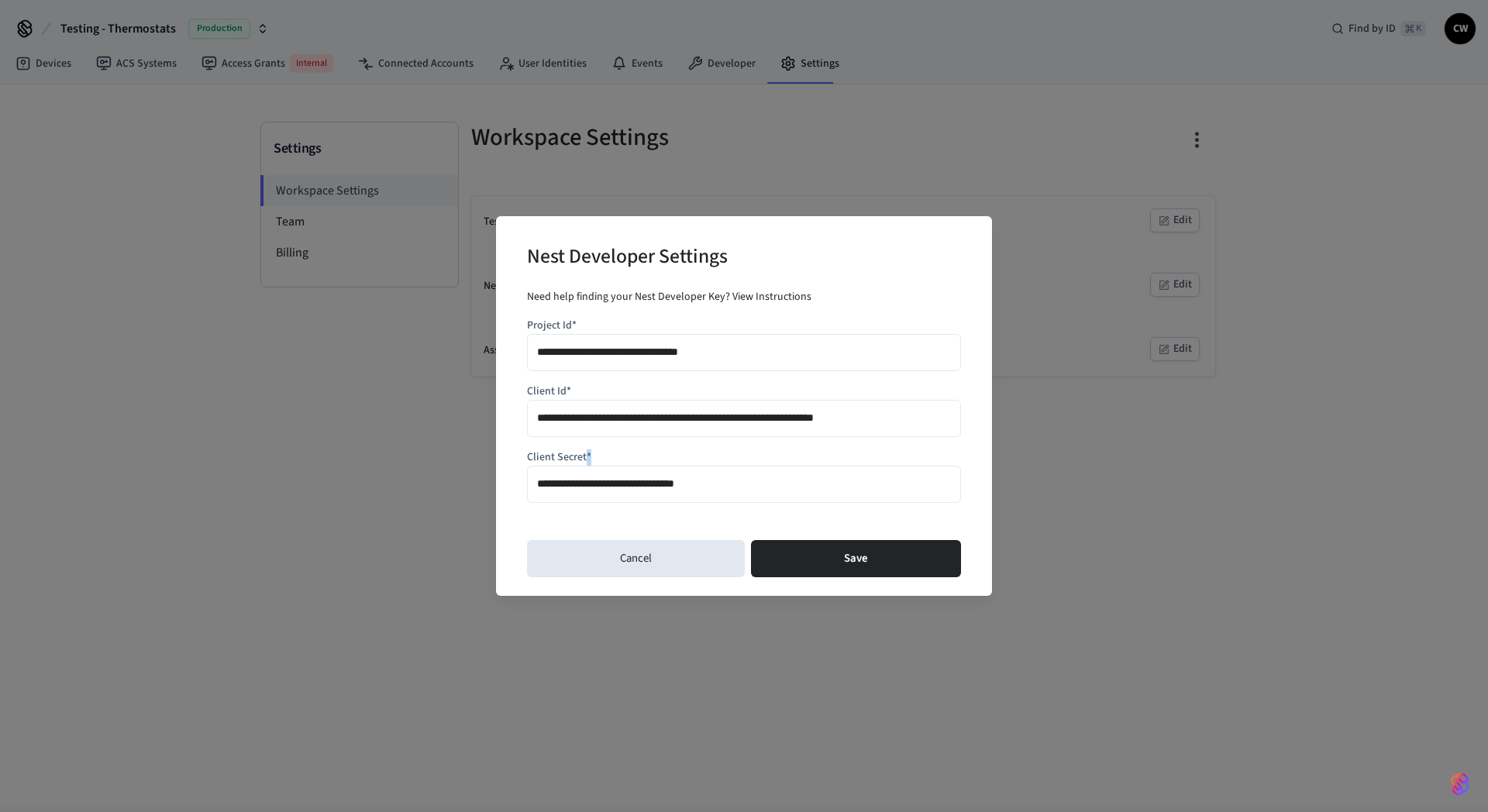
drag, startPoint x: 542, startPoint y: 470, endPoint x: 585, endPoint y: 464, distance: 43.4
click at [585, 464] on div "**********" at bounding box center [744, 479] width 434 height 59
click at [592, 460] on div "**********" at bounding box center [744, 479] width 434 height 59
drag, startPoint x: 598, startPoint y: 458, endPoint x: 473, endPoint y: 458, distance: 125.0
click at [473, 458] on div "**********" at bounding box center [744, 406] width 1488 height 812
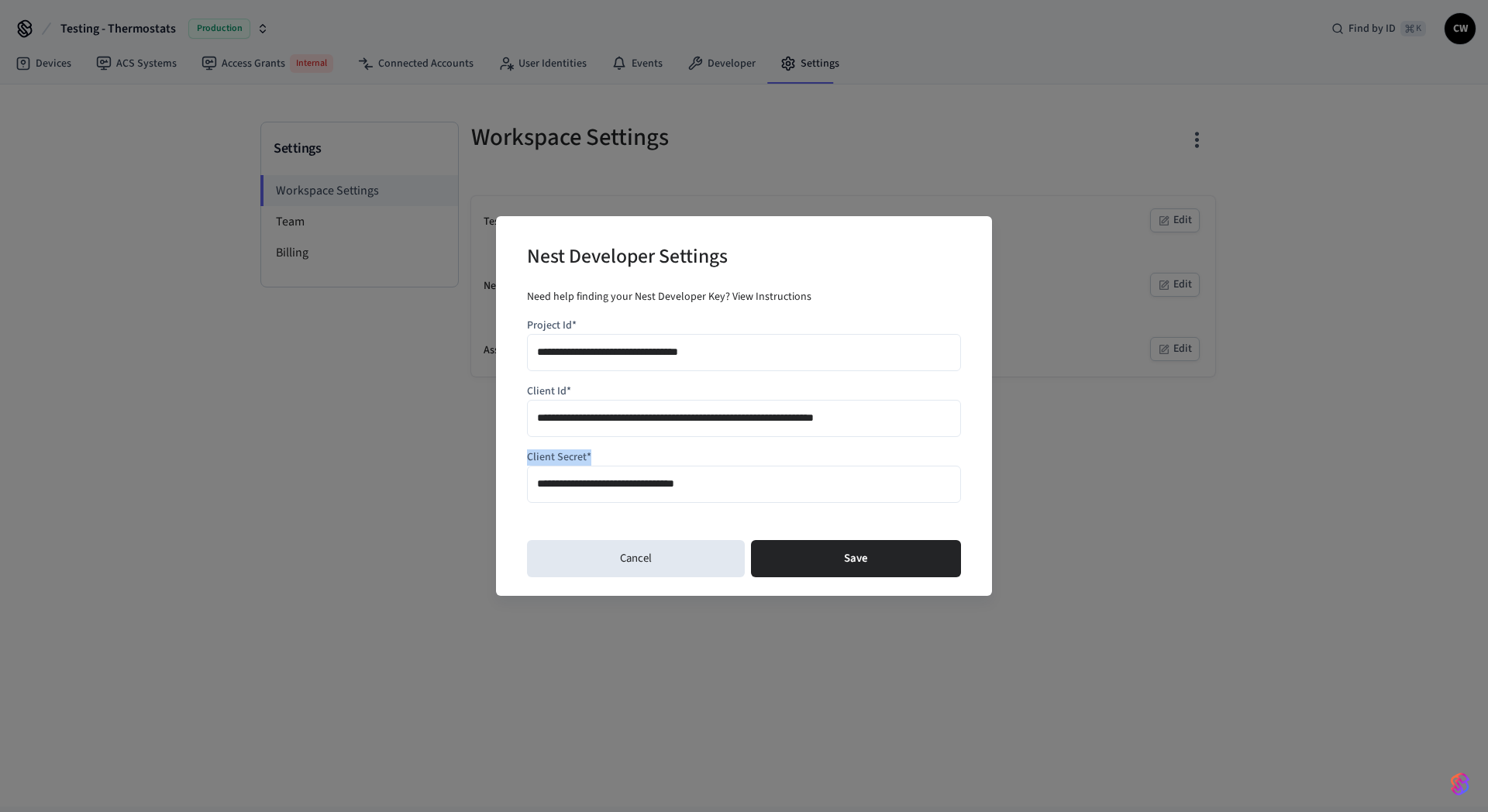
click at [473, 458] on div "**********" at bounding box center [744, 406] width 1488 height 812
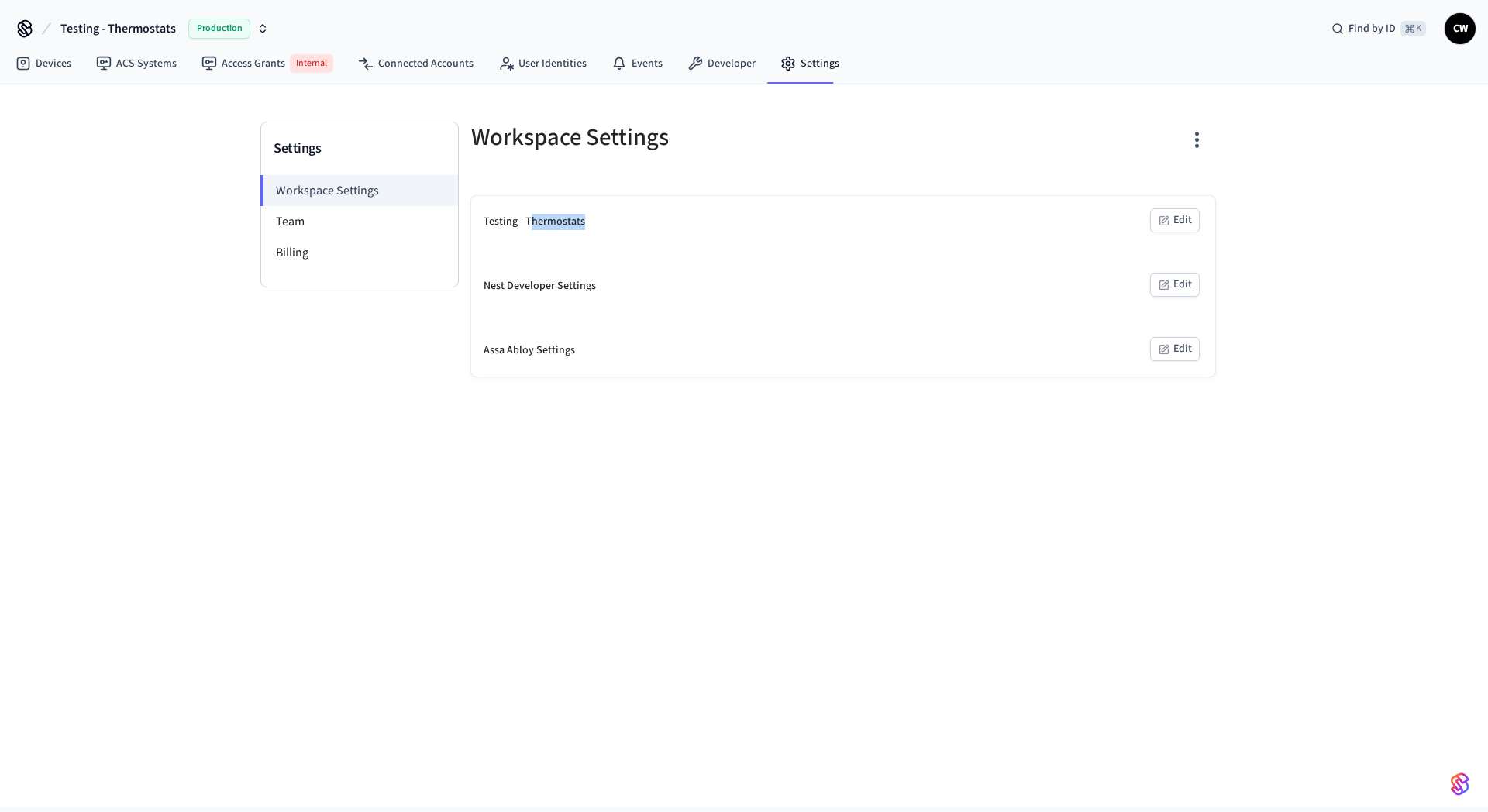
drag, startPoint x: 561, startPoint y: 219, endPoint x: 605, endPoint y: 220, distance: 44.0
click at [605, 220] on div "Testing - Thermostats Edit" at bounding box center [844, 222] width 744 height 52
drag, startPoint x: 500, startPoint y: 289, endPoint x: 612, endPoint y: 269, distance: 113.8
click at [612, 269] on div "Nest Developer Settings Edit" at bounding box center [844, 287] width 744 height 52
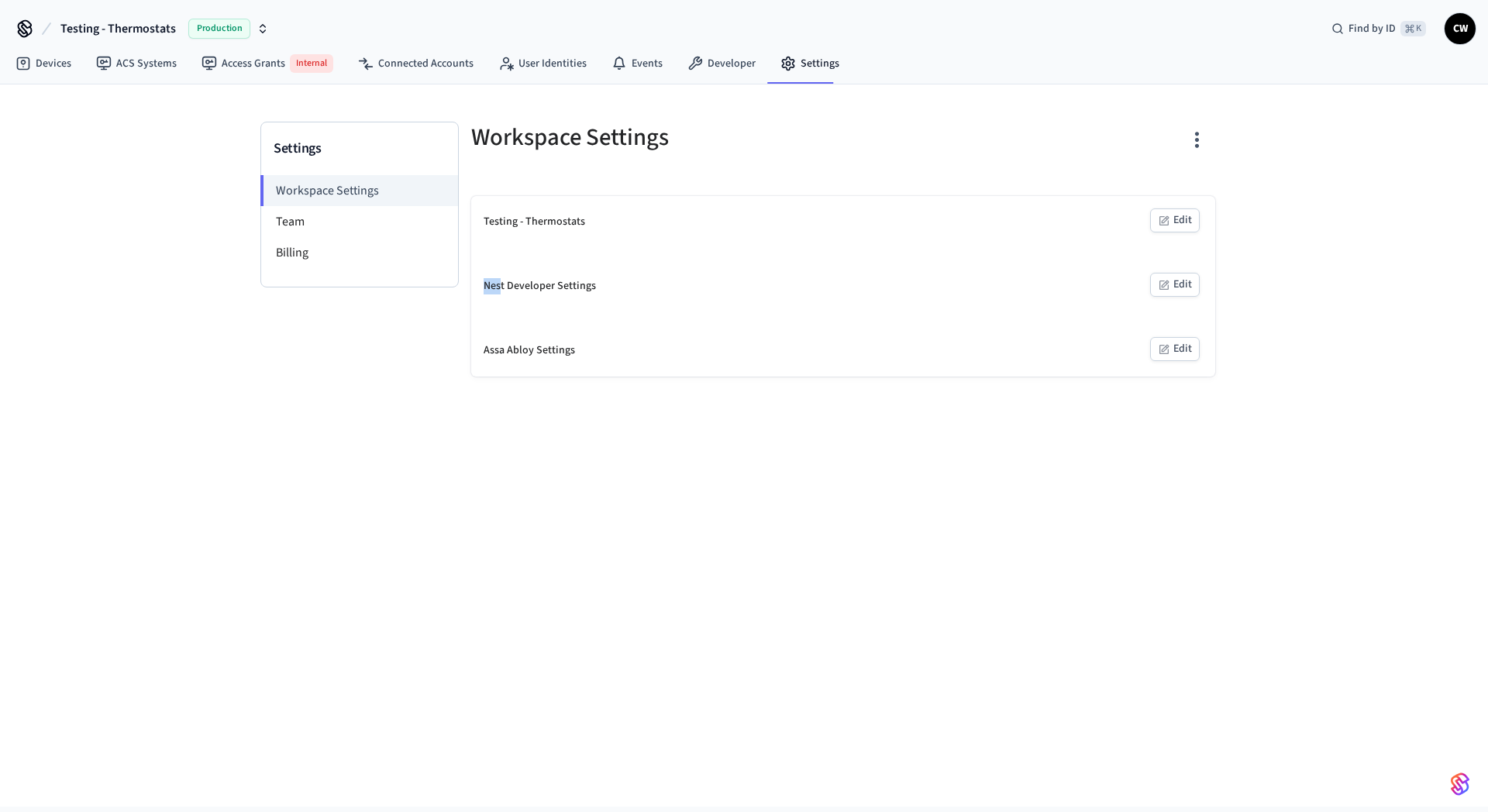
click at [612, 269] on div "Nest Developer Settings Edit" at bounding box center [844, 287] width 744 height 52
click at [311, 518] on div "Settings Workspace Settings Team Billing Workspace Settings Testing - Thermosta…" at bounding box center [744, 445] width 1488 height 722
click at [262, 480] on div "Settings Workspace Settings Team Billing Workspace Settings Testing - Thermosta…" at bounding box center [744, 445] width 1488 height 722
click at [265, 391] on div "Settings Workspace Settings Team Billing Workspace Settings Testing - Thermosta…" at bounding box center [744, 445] width 1488 height 722
click at [519, 149] on h5 "Workspace Settings" at bounding box center [653, 138] width 363 height 31
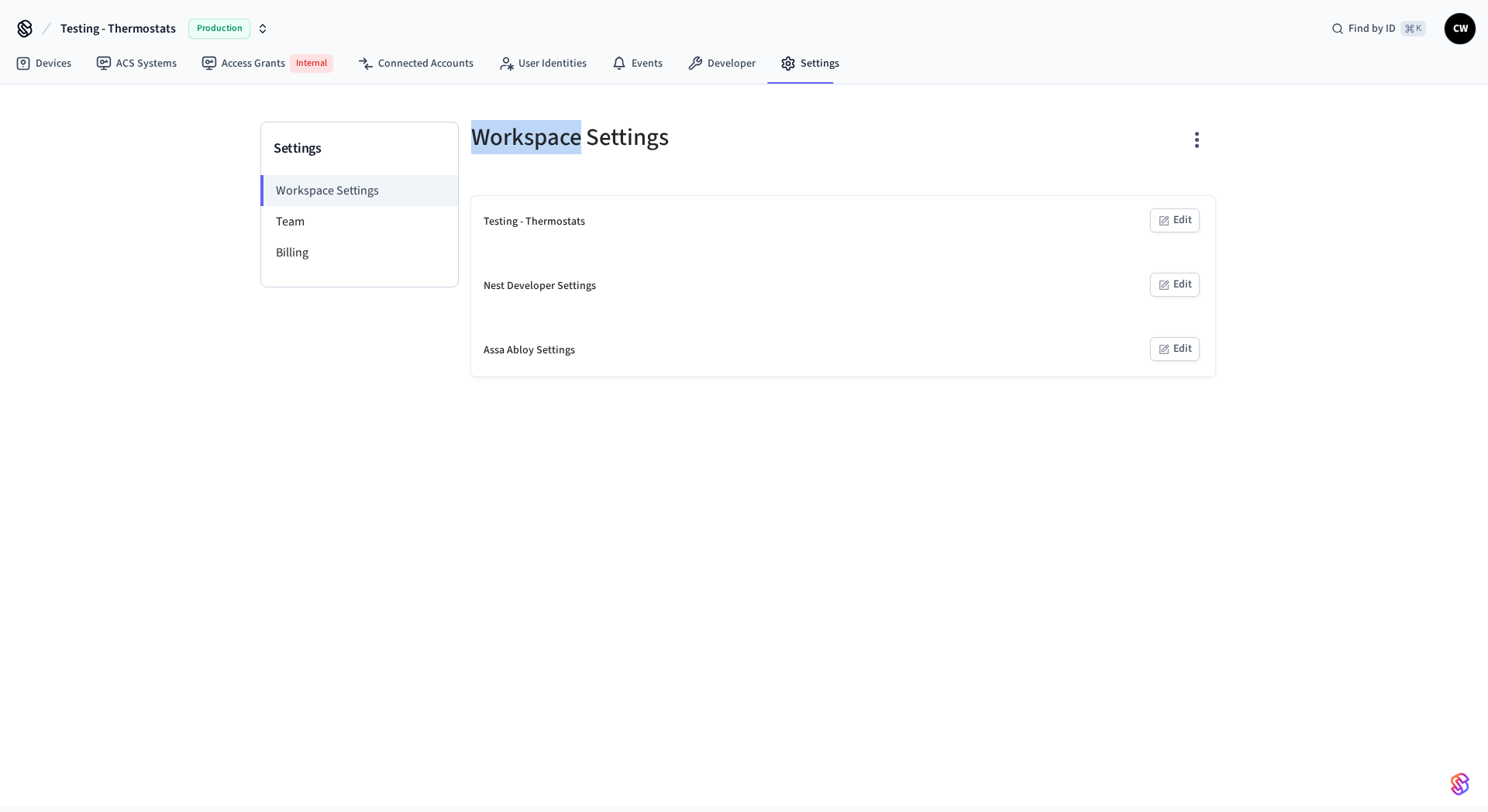
click at [519, 149] on h5 "Workspace Settings" at bounding box center [653, 138] width 363 height 31
click at [647, 138] on h5 "Workspace Settings" at bounding box center [653, 138] width 363 height 31
click at [282, 430] on div "Settings Workspace Settings Team Billing Workspace Settings Testing - Thermosta…" at bounding box center [744, 445] width 1488 height 722
click at [305, 415] on div "Settings Workspace Settings Team Billing Workspace Settings Testing - Thermosta…" at bounding box center [744, 445] width 1488 height 722
click at [136, 186] on div "Settings Workspace Settings Team Billing Workspace Settings Testing - Thermosta…" at bounding box center [744, 445] width 1488 height 722
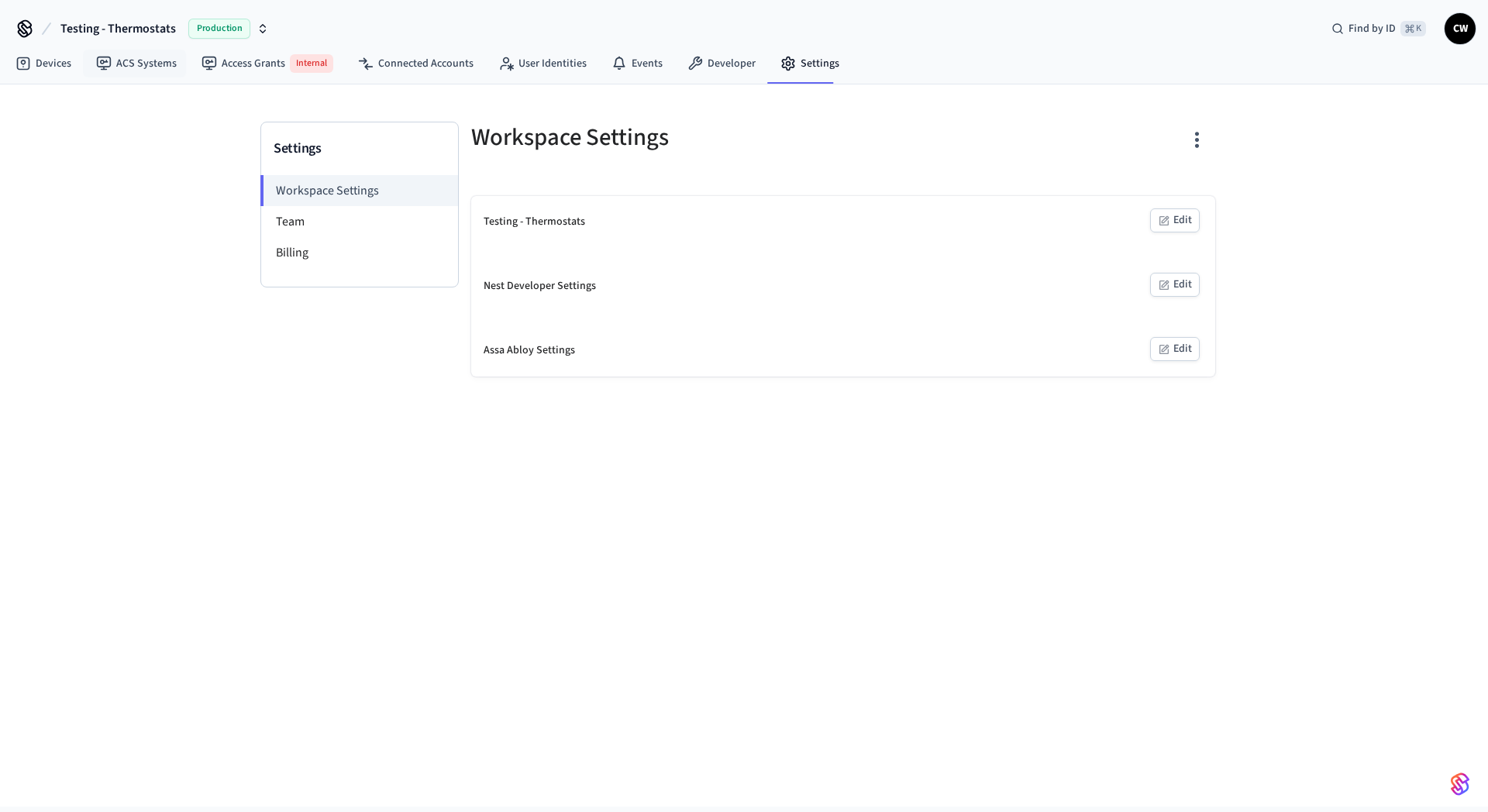
click at [142, 132] on div "Settings Workspace Settings Team Billing Workspace Settings Testing - Thermosta…" at bounding box center [744, 445] width 1488 height 722
click at [404, 58] on link "Connected Accounts" at bounding box center [416, 64] width 140 height 28
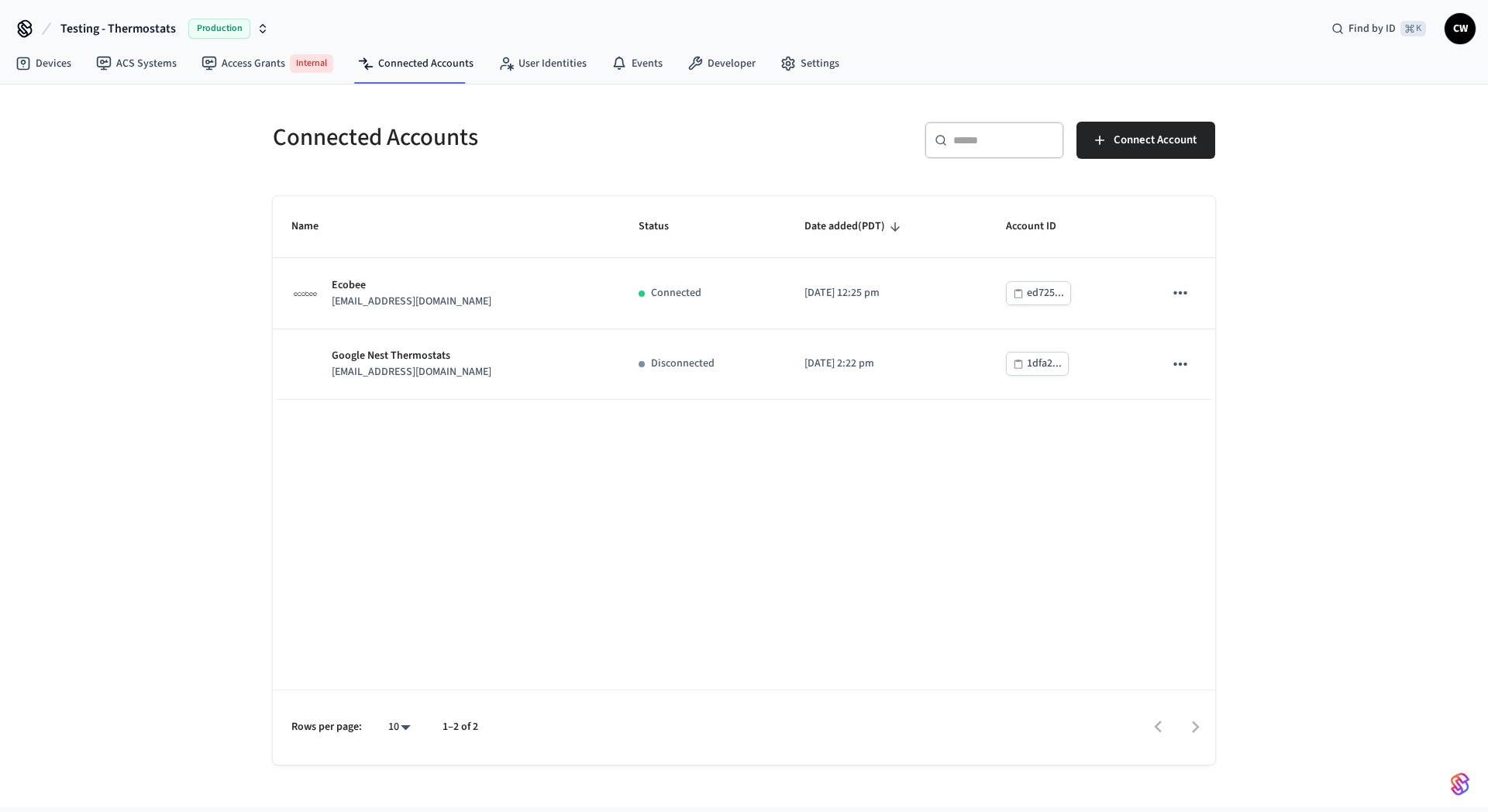
click at [636, 137] on h5 "Connected Accounts" at bounding box center [504, 138] width 462 height 31
click at [114, 255] on div "Connected Accounts ​ ​ Connect Account Name Status Date added (PDT) Account ID …" at bounding box center [744, 445] width 1488 height 722
click at [171, 200] on div "Connected Accounts ​ ​ Connect Account Name Status Date added (PDT) Account ID …" at bounding box center [744, 445] width 1488 height 722
click at [203, 226] on div "Connected Accounts ​ ​ Connect Account Name Status Date added (PDT) Account ID …" at bounding box center [744, 445] width 1488 height 722
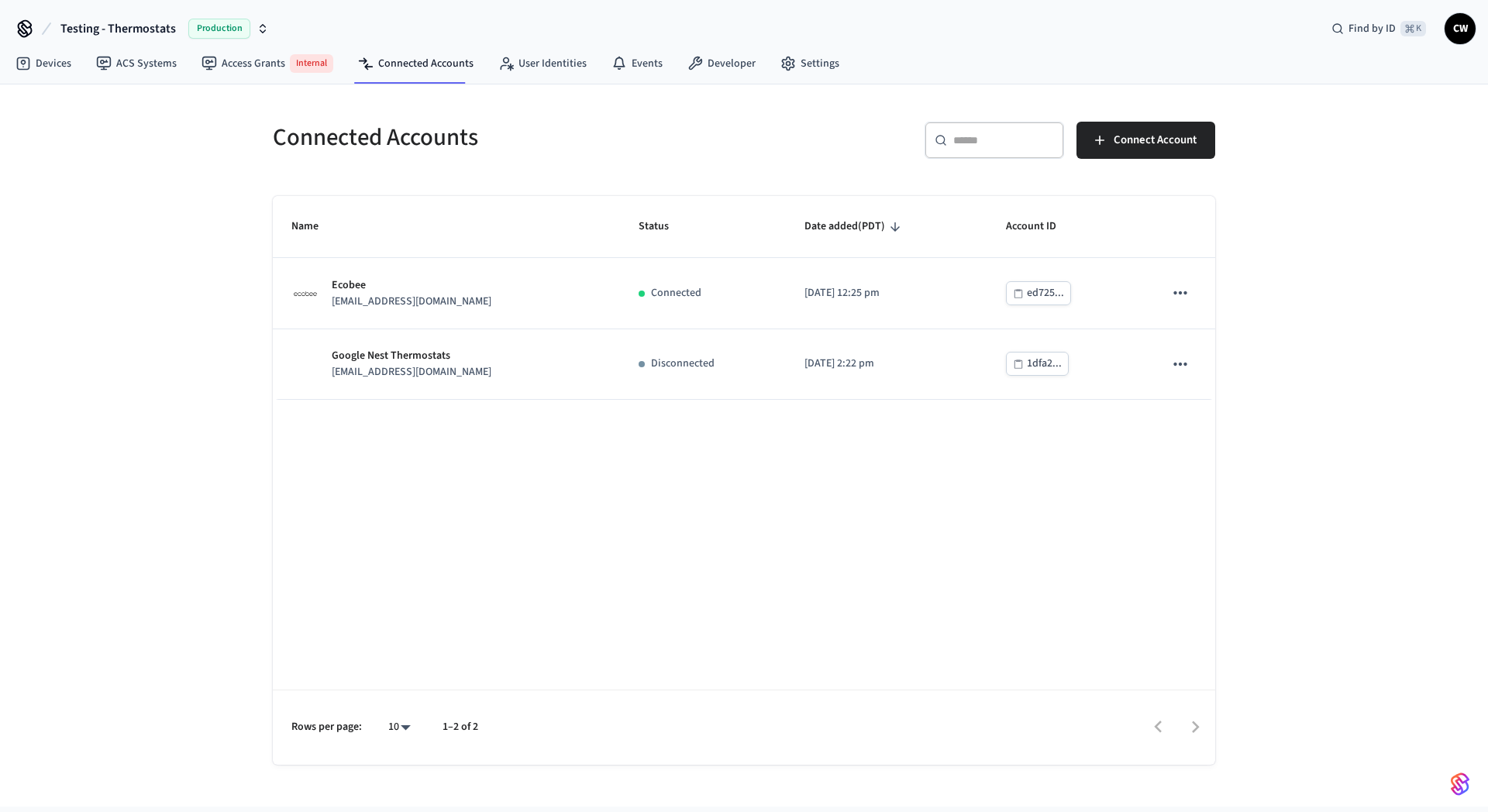
click at [160, 371] on div "Connected Accounts ​ ​ Connect Account Name Status Date added (PDT) Account ID …" at bounding box center [744, 445] width 1488 height 722
drag, startPoint x: 150, startPoint y: 322, endPoint x: 177, endPoint y: 315, distance: 27.9
click at [153, 322] on div "Connected Accounts ​ ​ Connect Account Name Status Date added (PDT) Account ID …" at bounding box center [744, 445] width 1488 height 722
click at [144, 170] on div "Connected Accounts ​ ​ Connect Account Name Status Date added (PDT) Account ID …" at bounding box center [744, 445] width 1488 height 722
click at [129, 46] on nav "Devices ACS Systems Access Grants Internal Connected Accounts User Identities E…" at bounding box center [428, 64] width 849 height 38
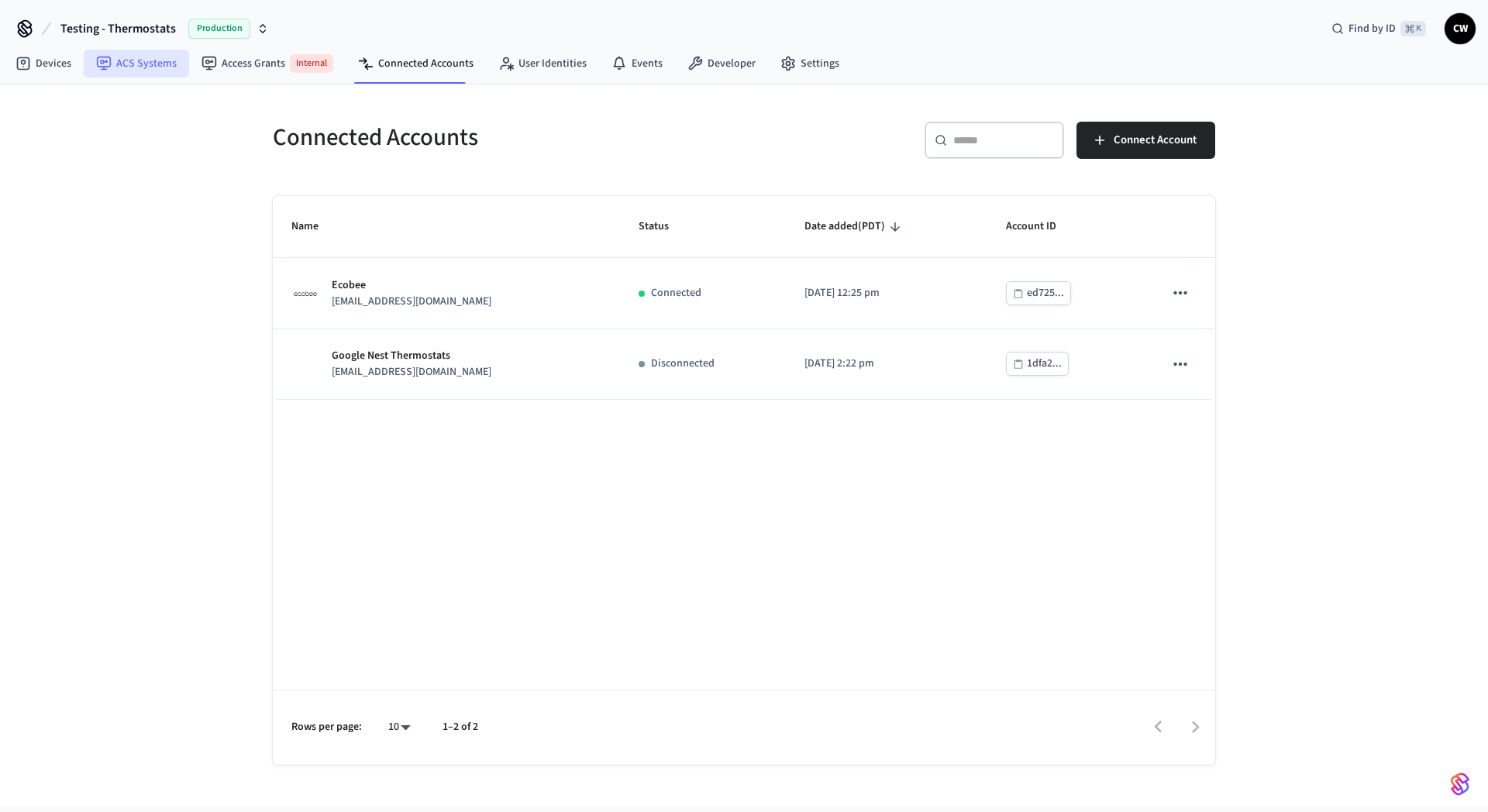
drag, startPoint x: 136, startPoint y: 66, endPoint x: 146, endPoint y: 66, distance: 10.0
click at [136, 66] on link "ACS Systems" at bounding box center [136, 64] width 105 height 28
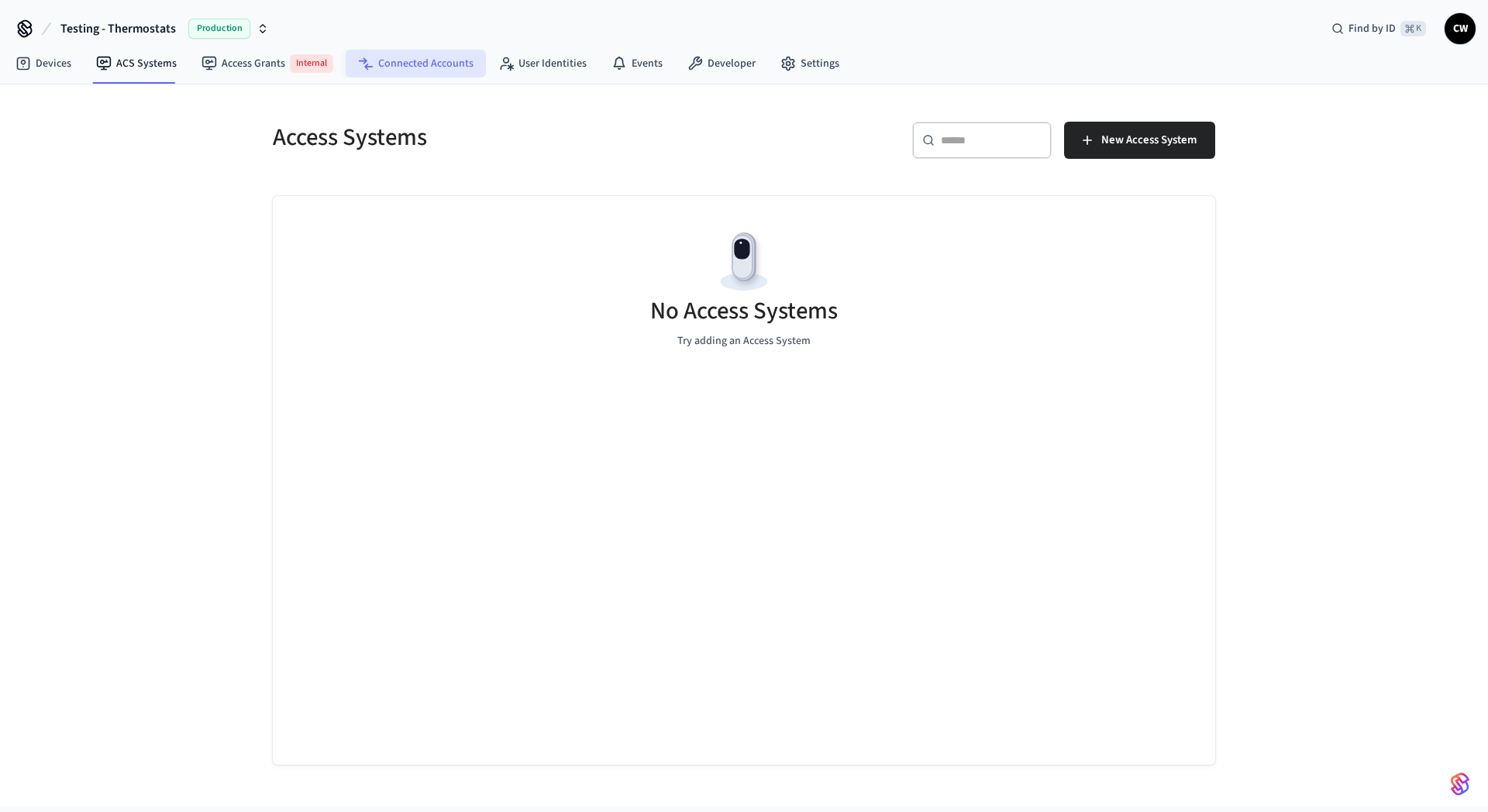
drag, startPoint x: 367, startPoint y: 64, endPoint x: 388, endPoint y: 65, distance: 21.0
click at [369, 64] on link "Connected Accounts" at bounding box center [416, 64] width 140 height 28
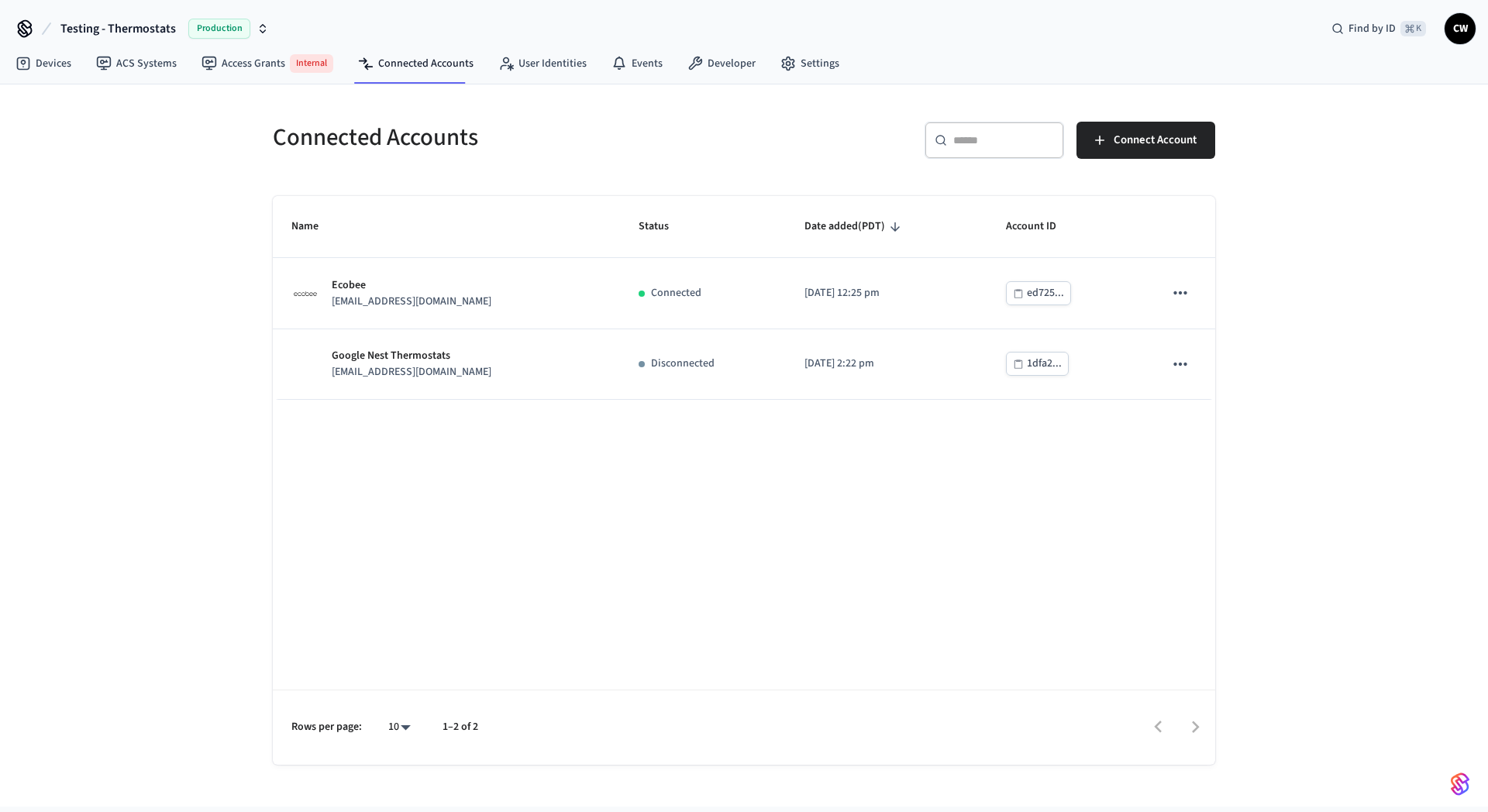
click at [157, 31] on span "Testing - Thermostats" at bounding box center [118, 28] width 115 height 18
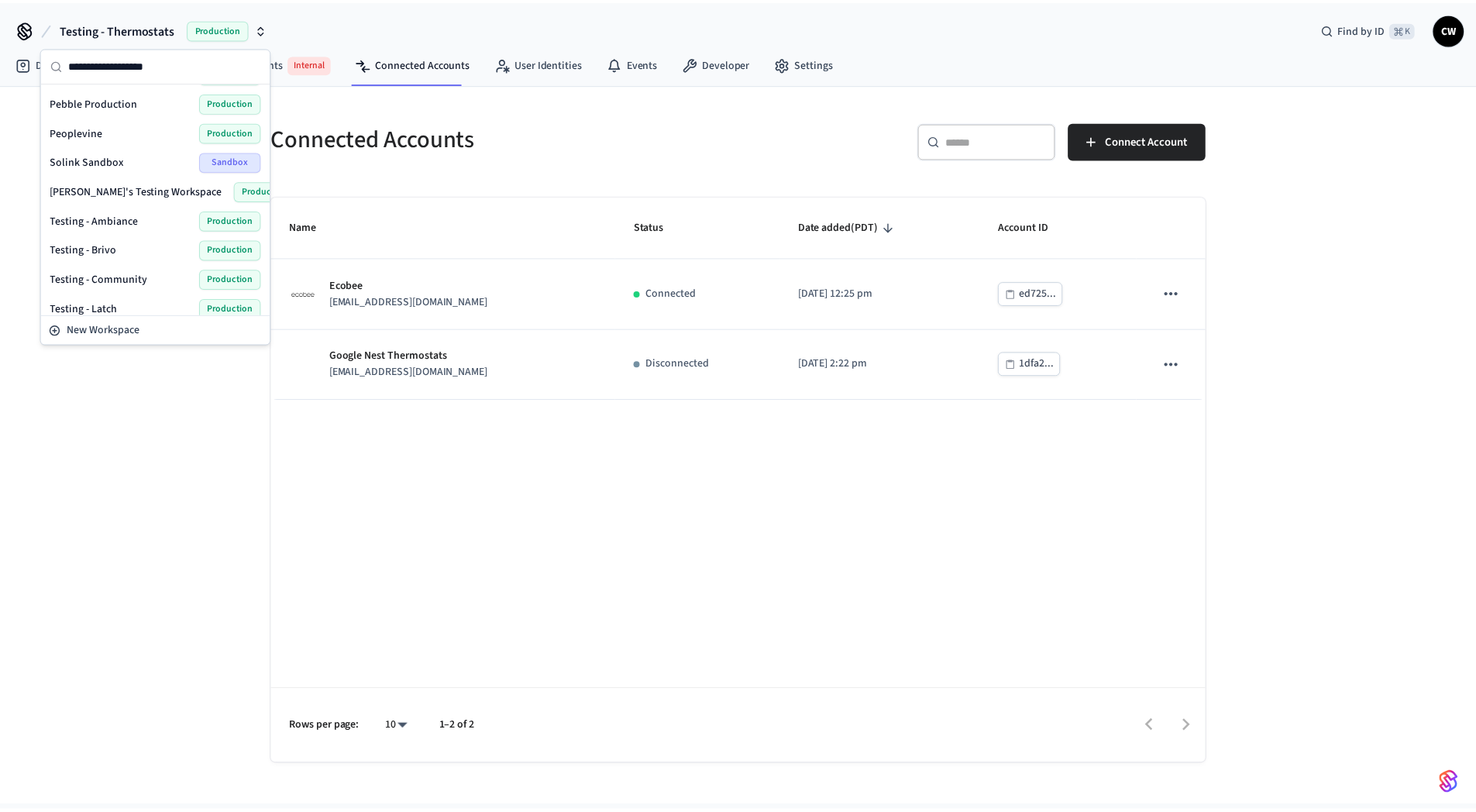
scroll to position [645, 0]
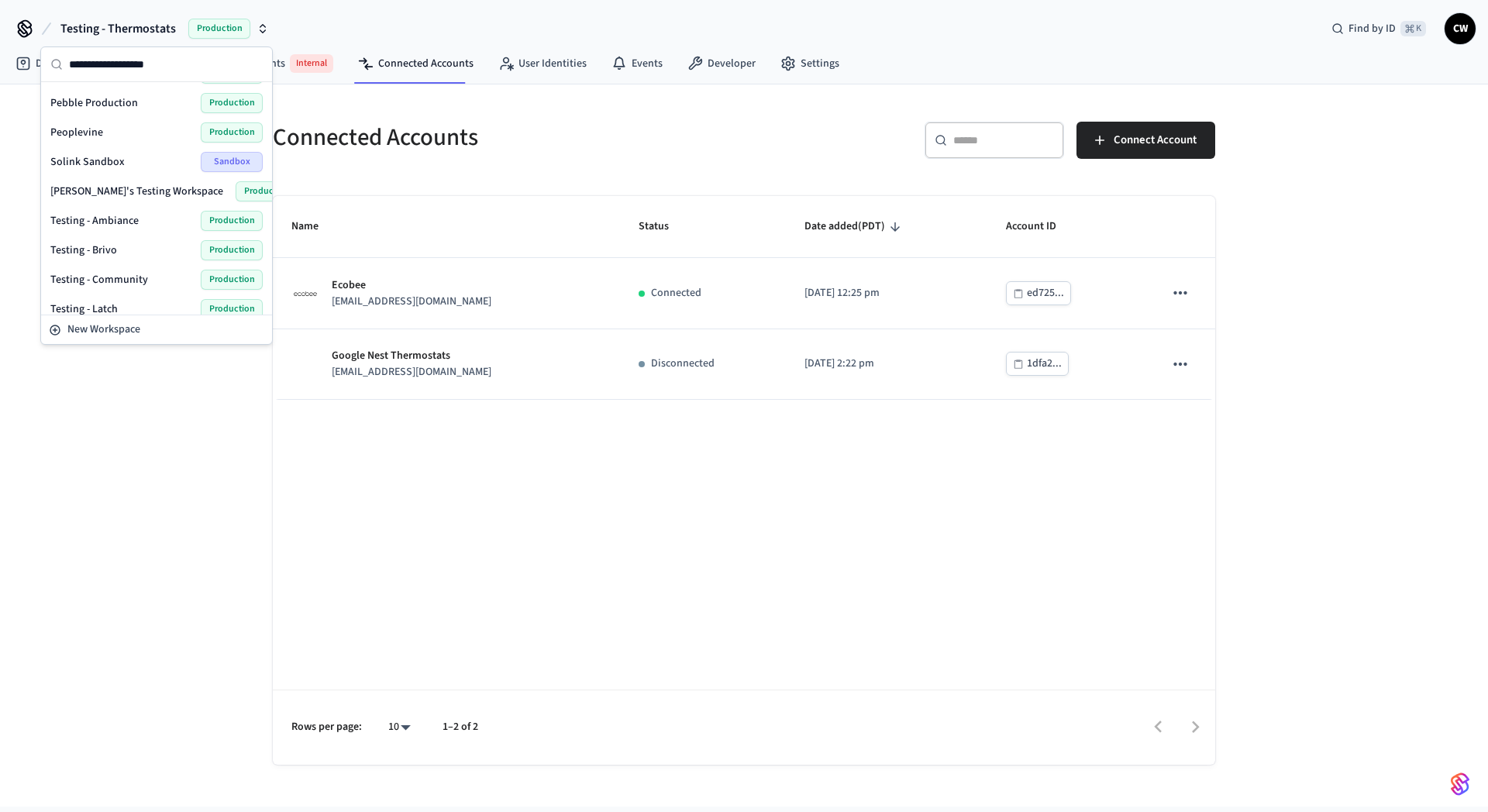
click at [146, 280] on div "Testing - Community Production" at bounding box center [157, 279] width 213 height 20
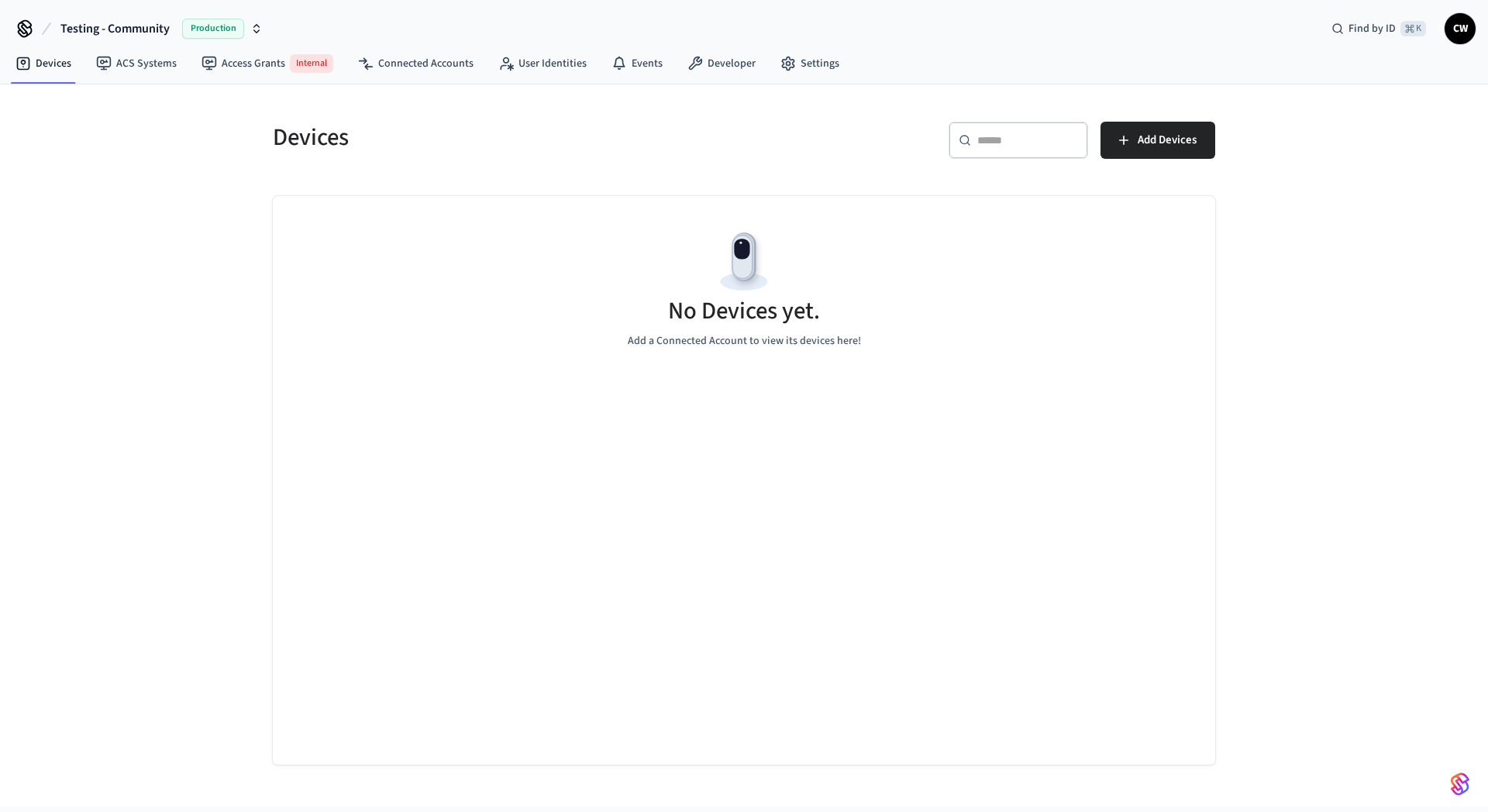
click at [186, 371] on div "Devices ​ ​ Add Devices No Devices yet. Add a Connected Account to view its dev…" at bounding box center [744, 445] width 1488 height 722
click at [225, 71] on link "Access Grants Internal" at bounding box center [268, 64] width 157 height 31
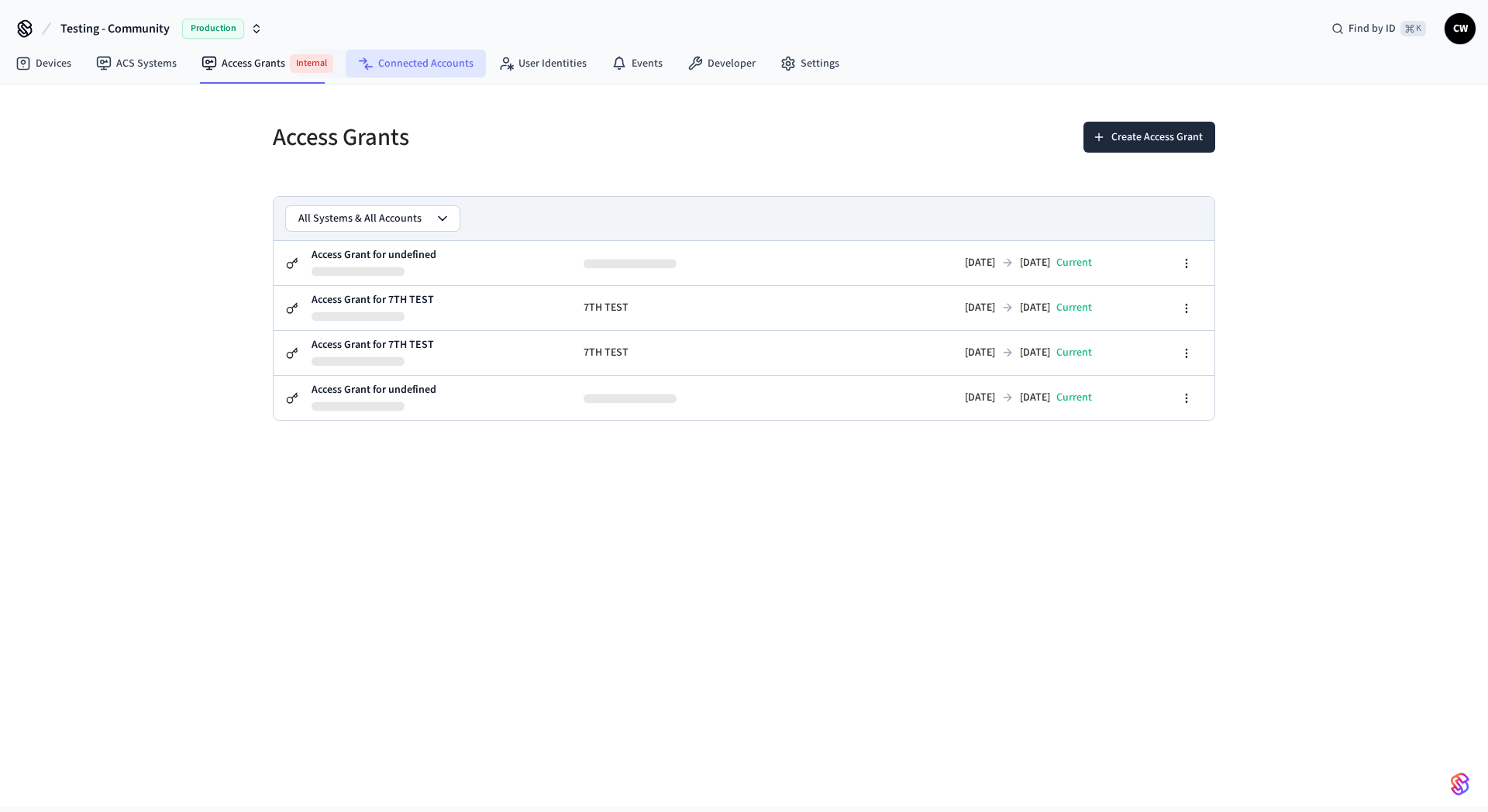
click at [424, 71] on link "Connected Accounts" at bounding box center [416, 64] width 140 height 28
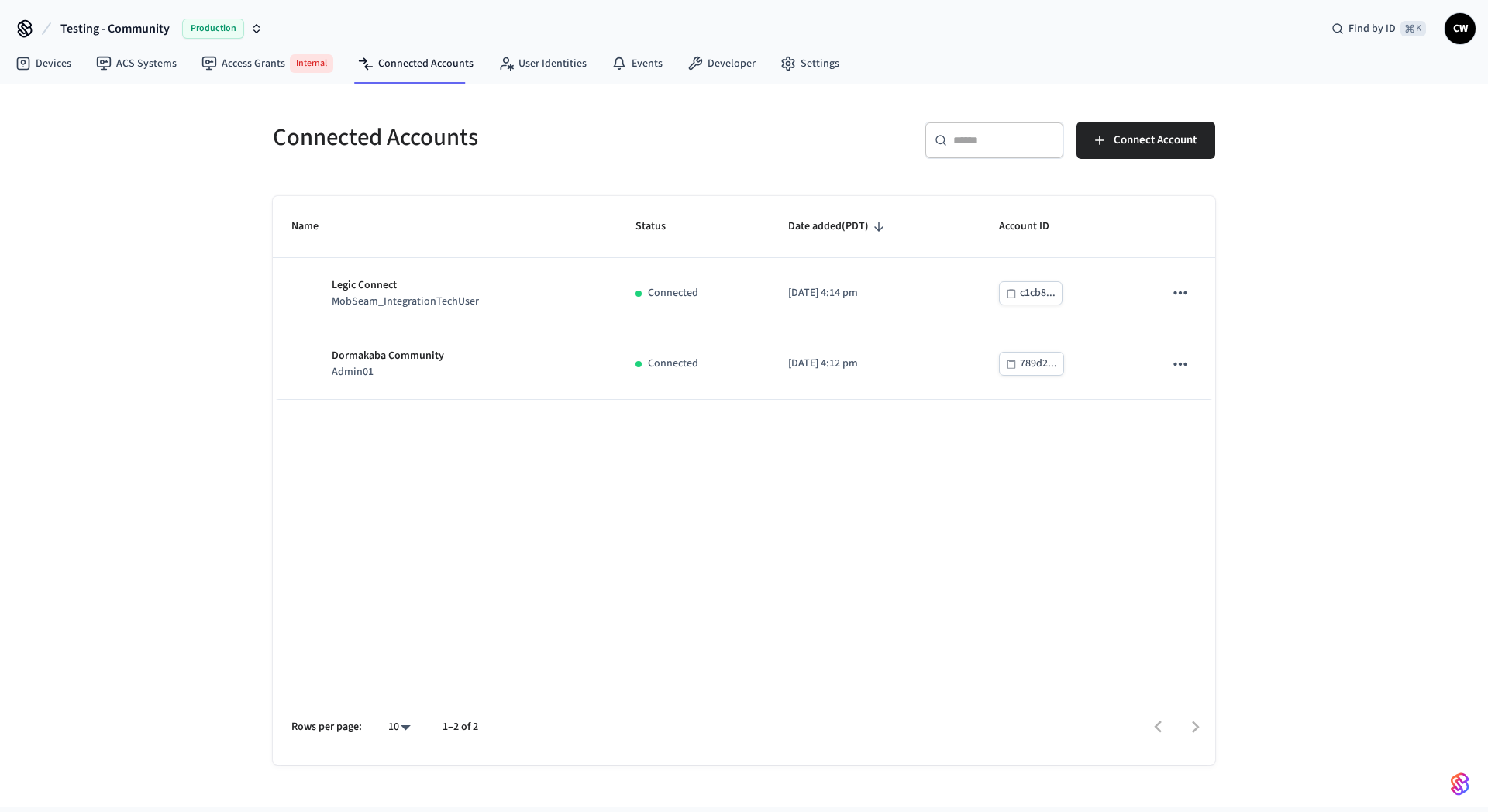
click at [169, 239] on div "Connected Accounts ​ ​ Connect Account Name Status Date added (PDT) Account ID …" at bounding box center [744, 445] width 1488 height 722
click at [491, 138] on h5 "Connected Accounts" at bounding box center [504, 138] width 462 height 31
click at [521, 61] on link "User Identities" at bounding box center [543, 64] width 113 height 28
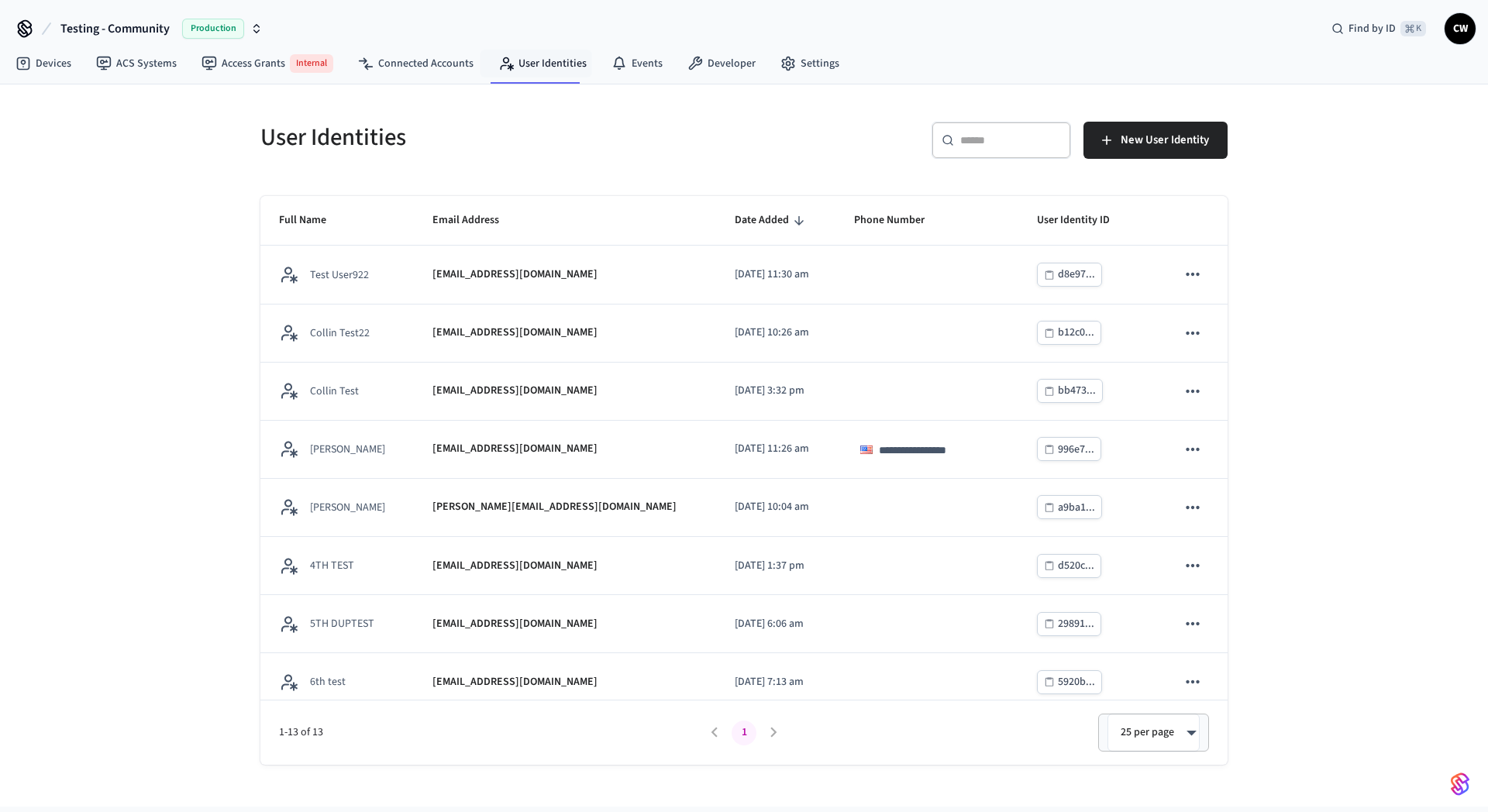
click at [155, 328] on div "**********" at bounding box center [744, 445] width 1488 height 722
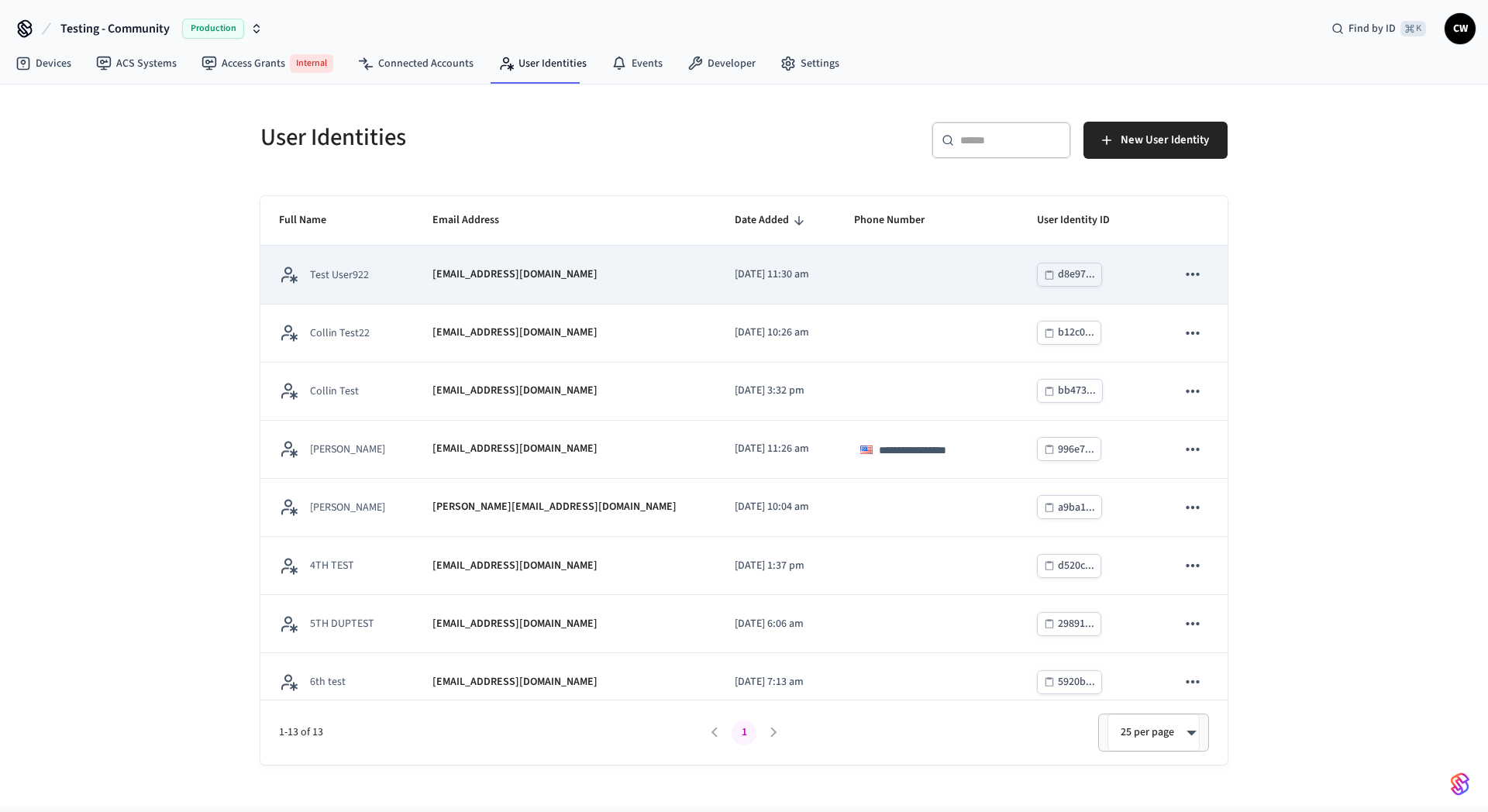
click at [460, 290] on td "[EMAIL_ADDRESS][DOMAIN_NAME]" at bounding box center [565, 274] width 302 height 58
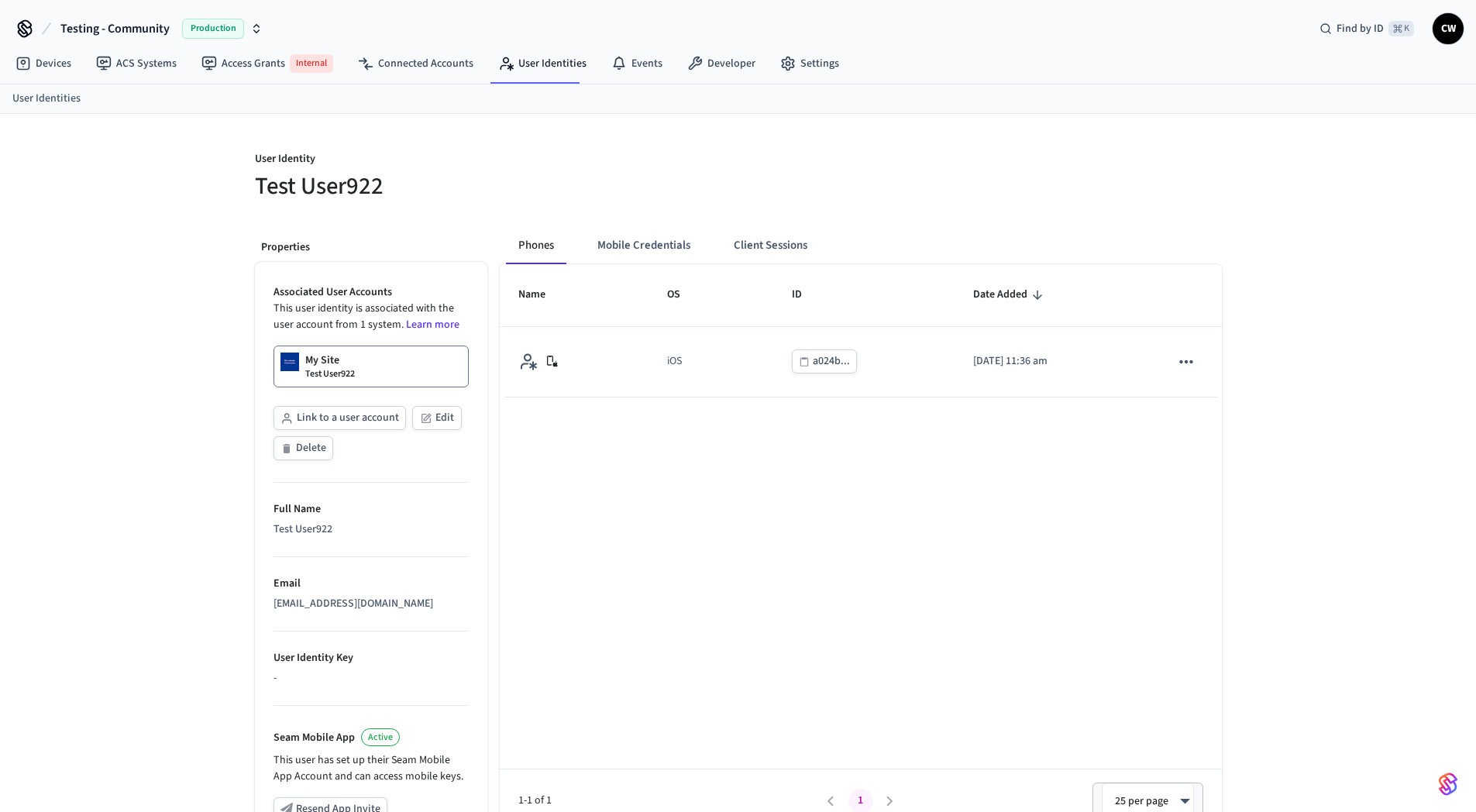
click at [472, 152] on p "User Identity" at bounding box center [492, 160] width 474 height 19
click at [658, 247] on button "Mobile Credentials" at bounding box center [643, 246] width 118 height 37
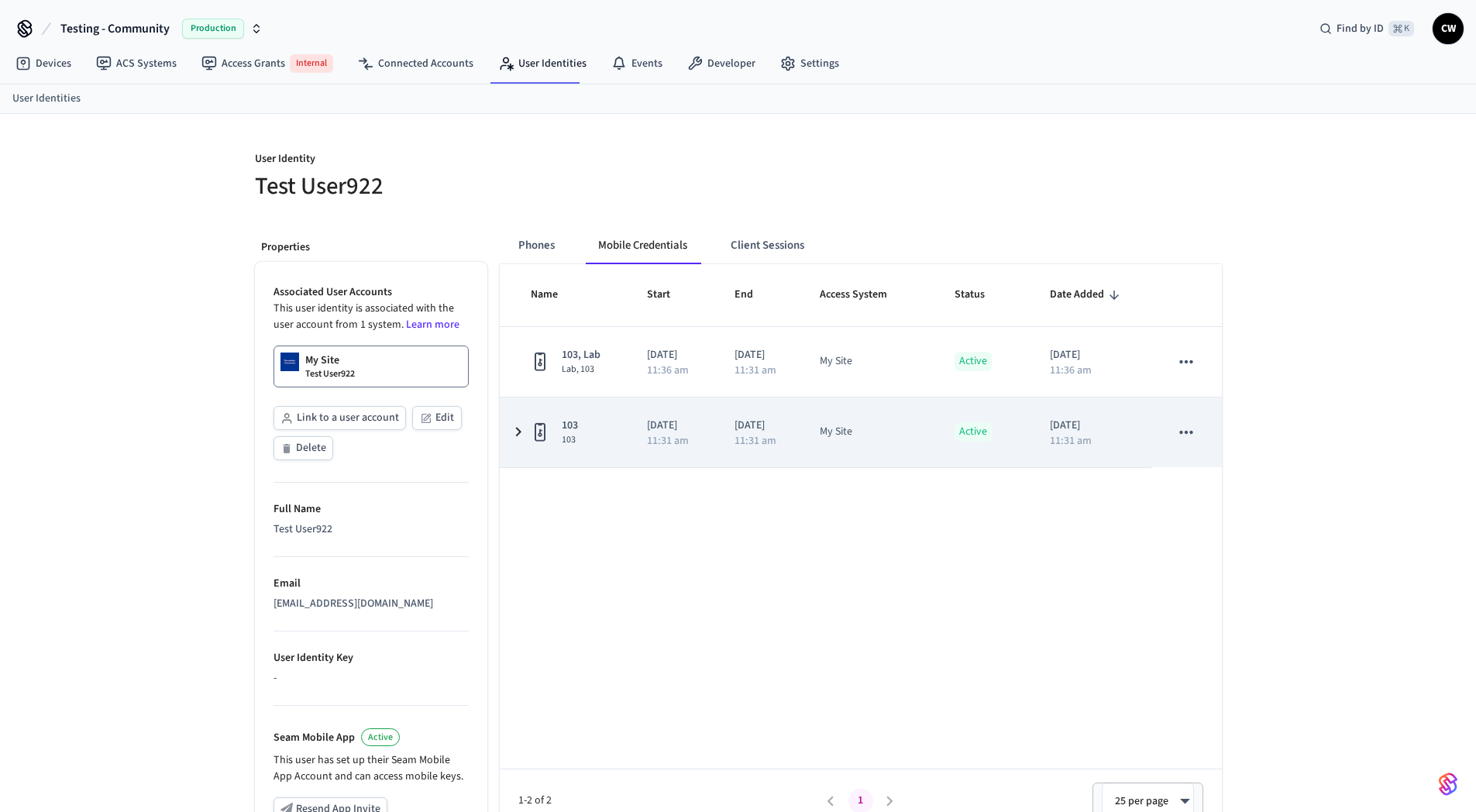
click at [1190, 436] on icon "sticky table" at bounding box center [1186, 432] width 20 height 20
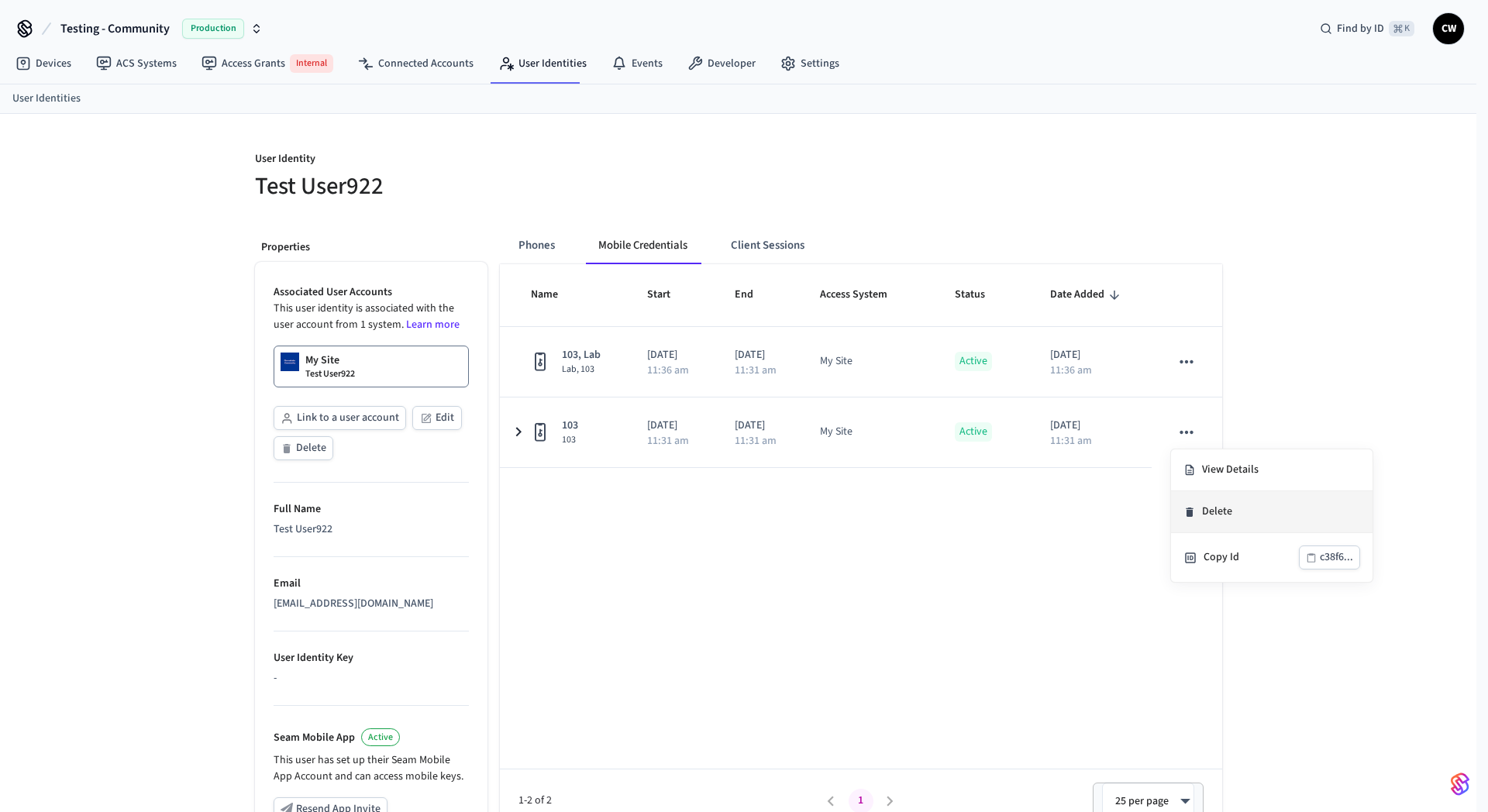
click at [1214, 499] on li "Delete" at bounding box center [1272, 512] width 201 height 42
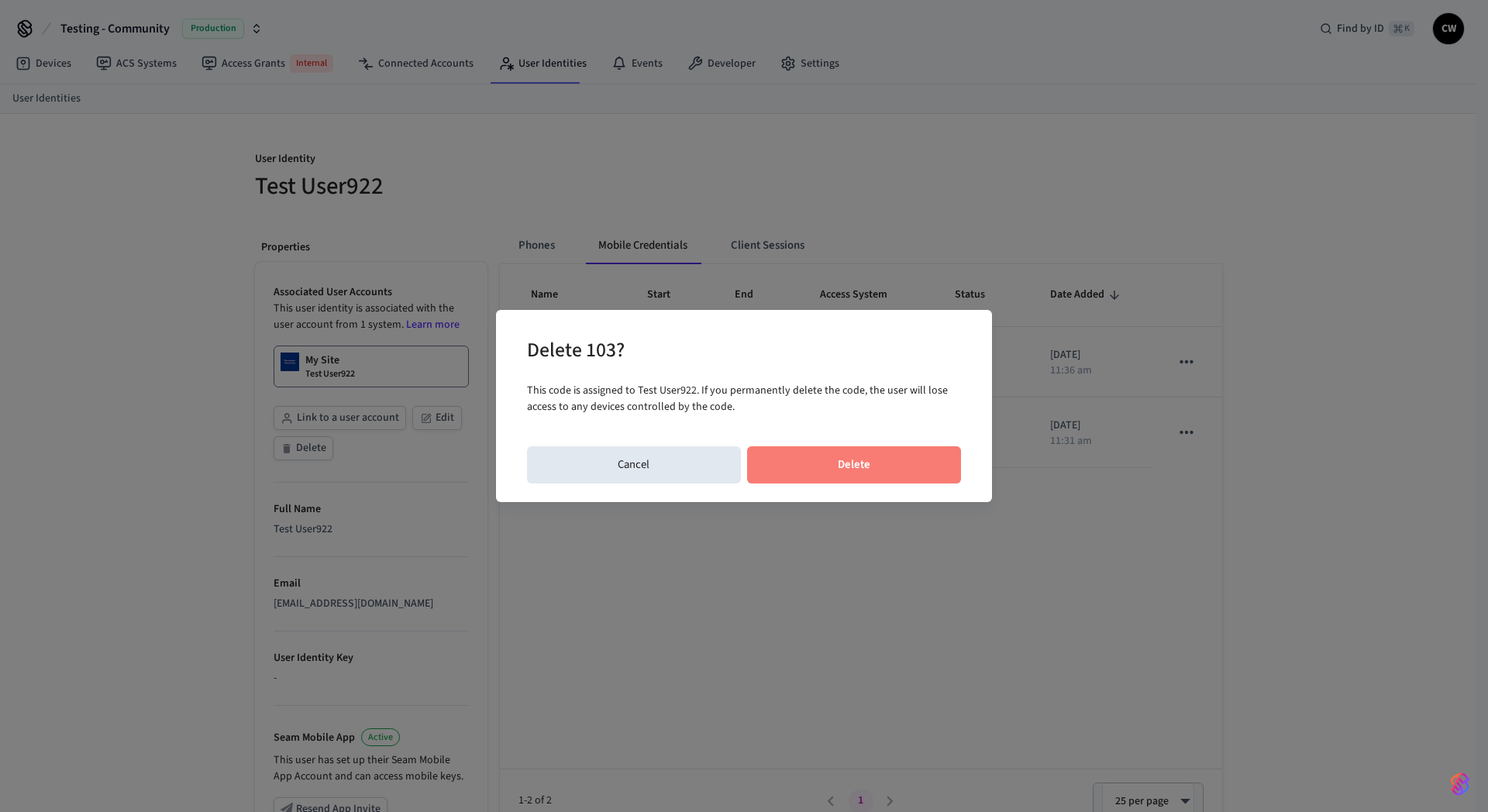
click at [853, 454] on button "Delete" at bounding box center [854, 464] width 214 height 37
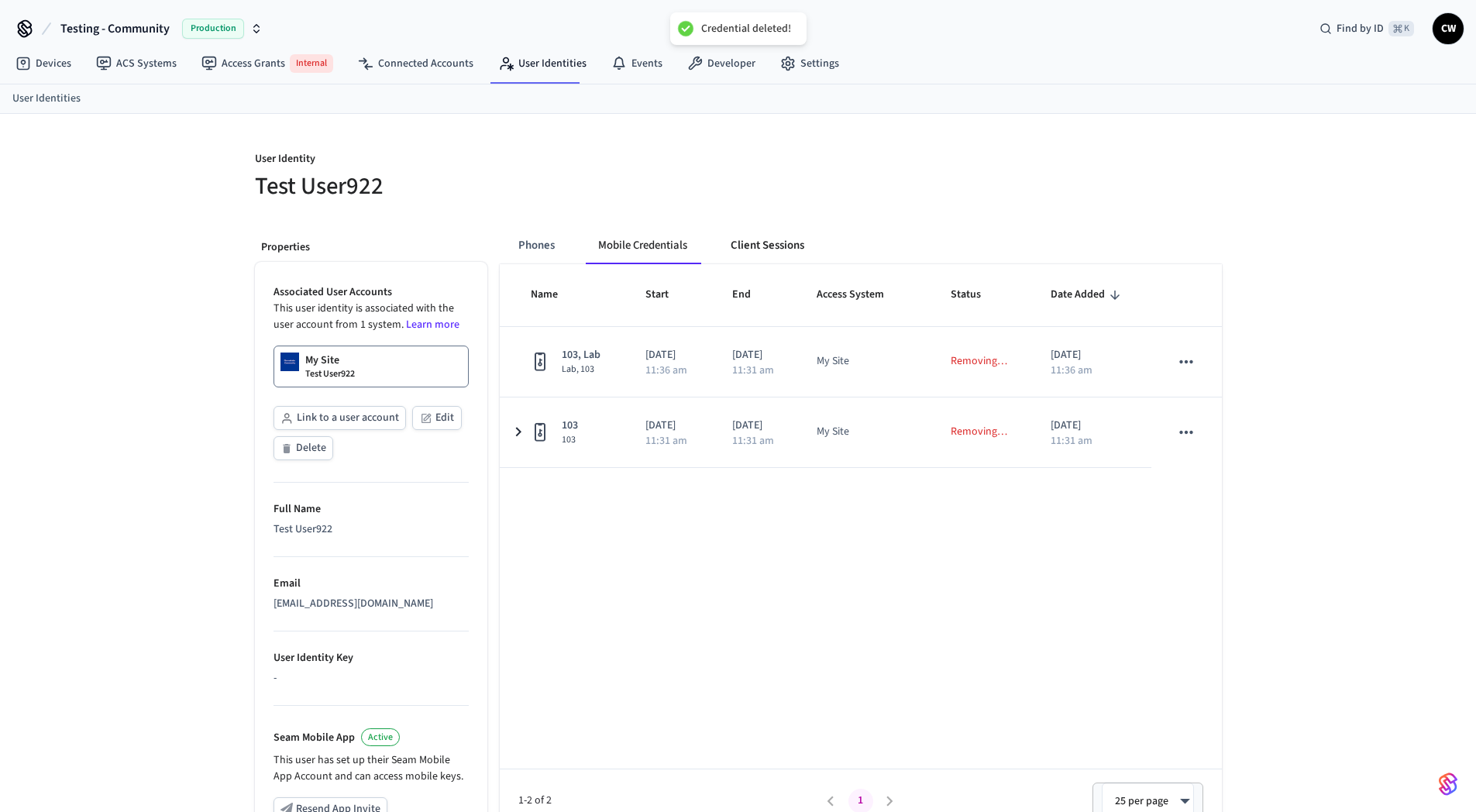
click at [766, 234] on button "Client Sessions" at bounding box center [767, 246] width 98 height 37
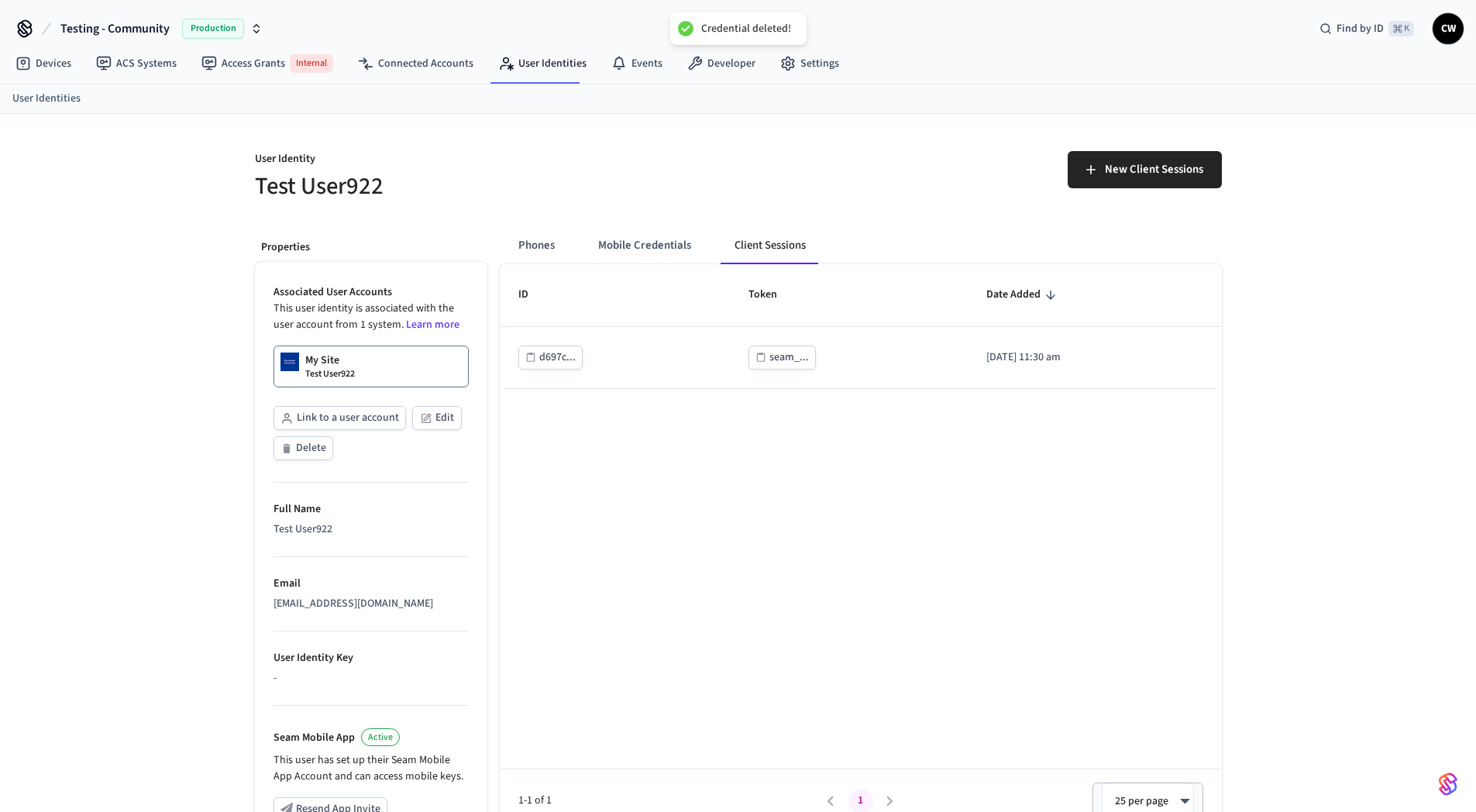
click at [653, 220] on div "Phones Mobile Credentials Client Sessions ID Token Date Added d697c... seam_...…" at bounding box center [854, 636] width 735 height 843
click at [551, 251] on button "Phones" at bounding box center [537, 246] width 61 height 37
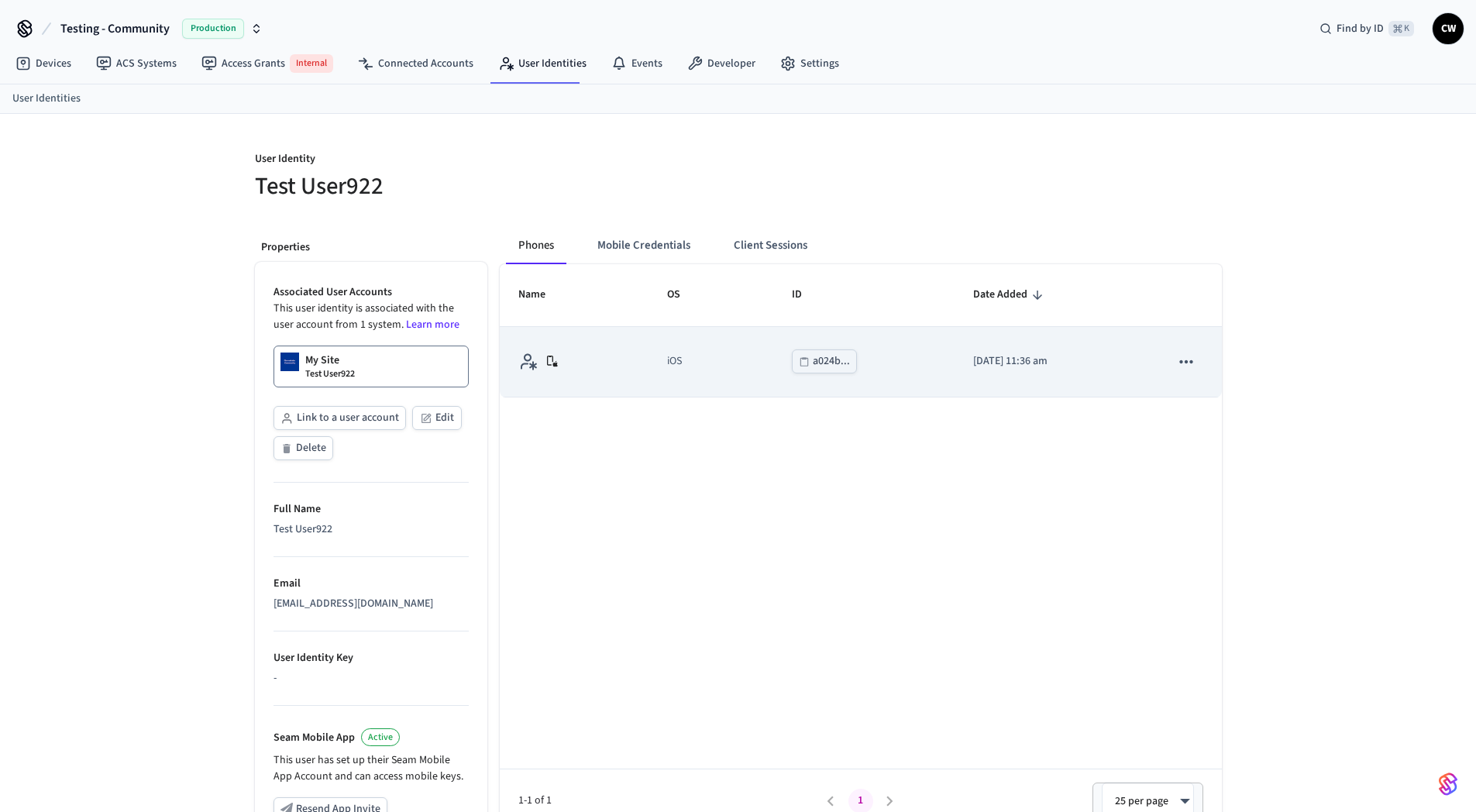
click at [1182, 364] on icon "sticky table" at bounding box center [1186, 362] width 20 height 20
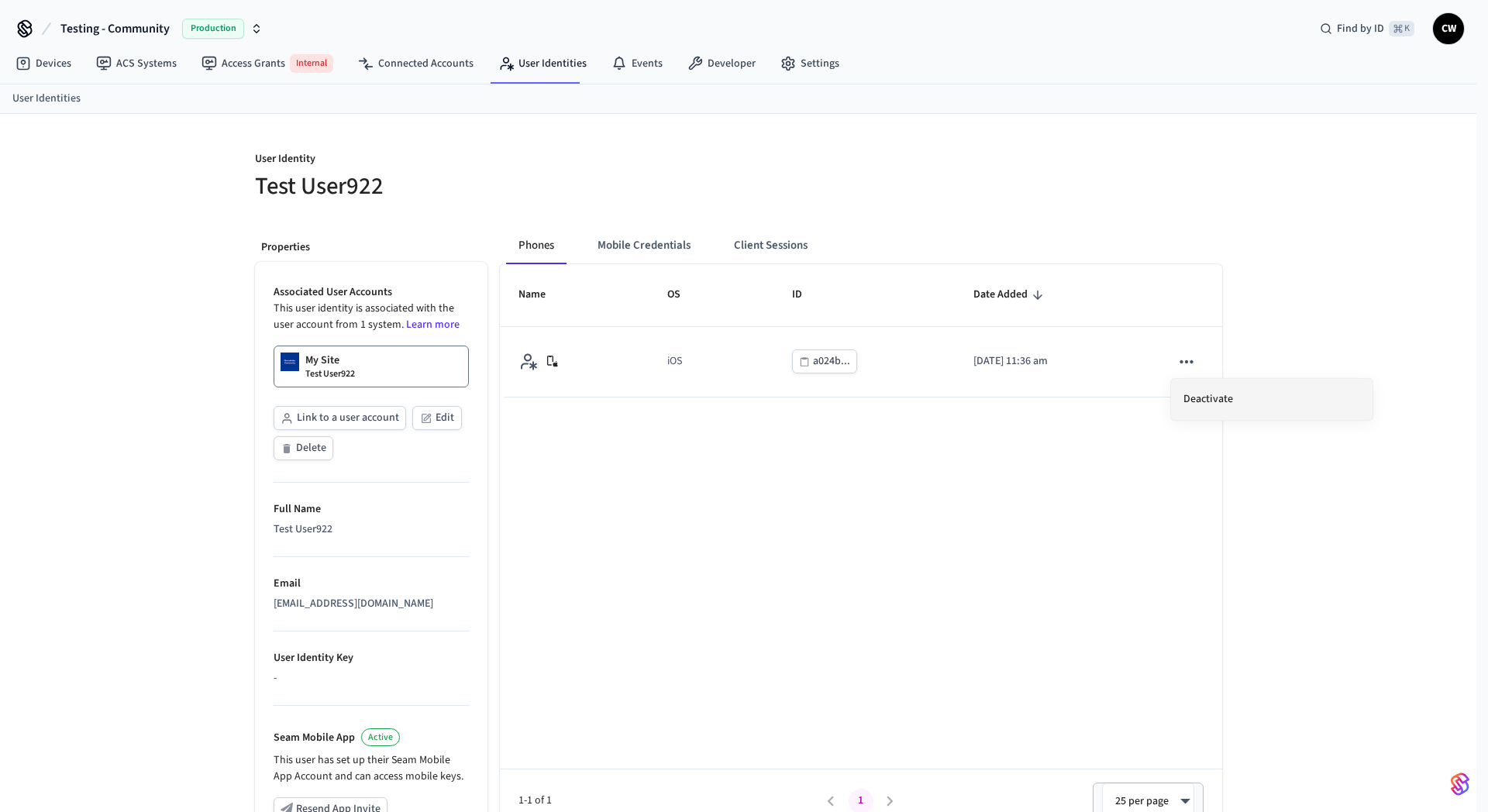
click at [1192, 395] on li "Deactivate" at bounding box center [1272, 399] width 201 height 41
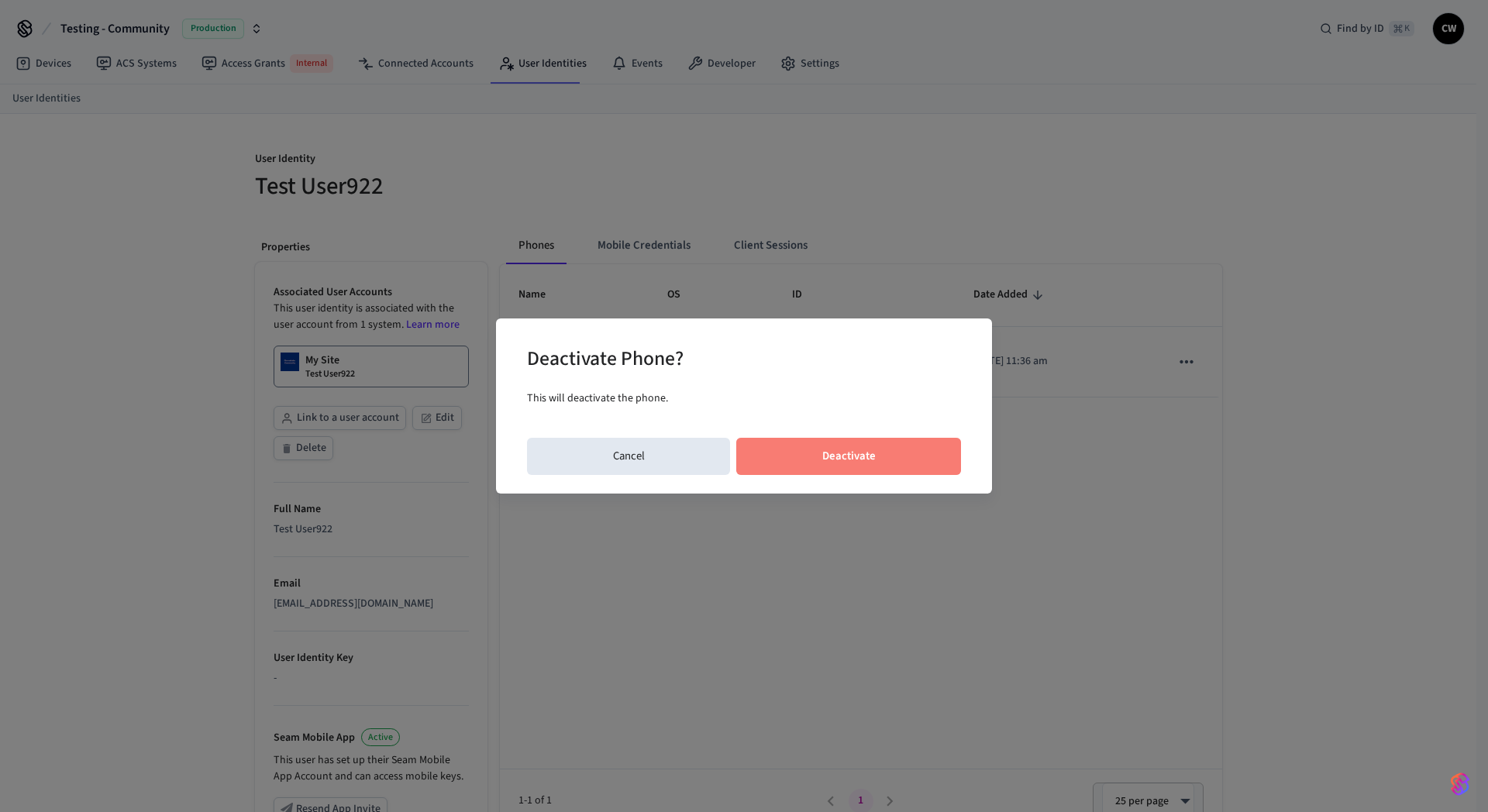
click at [843, 460] on button "Deactivate" at bounding box center [849, 456] width 225 height 37
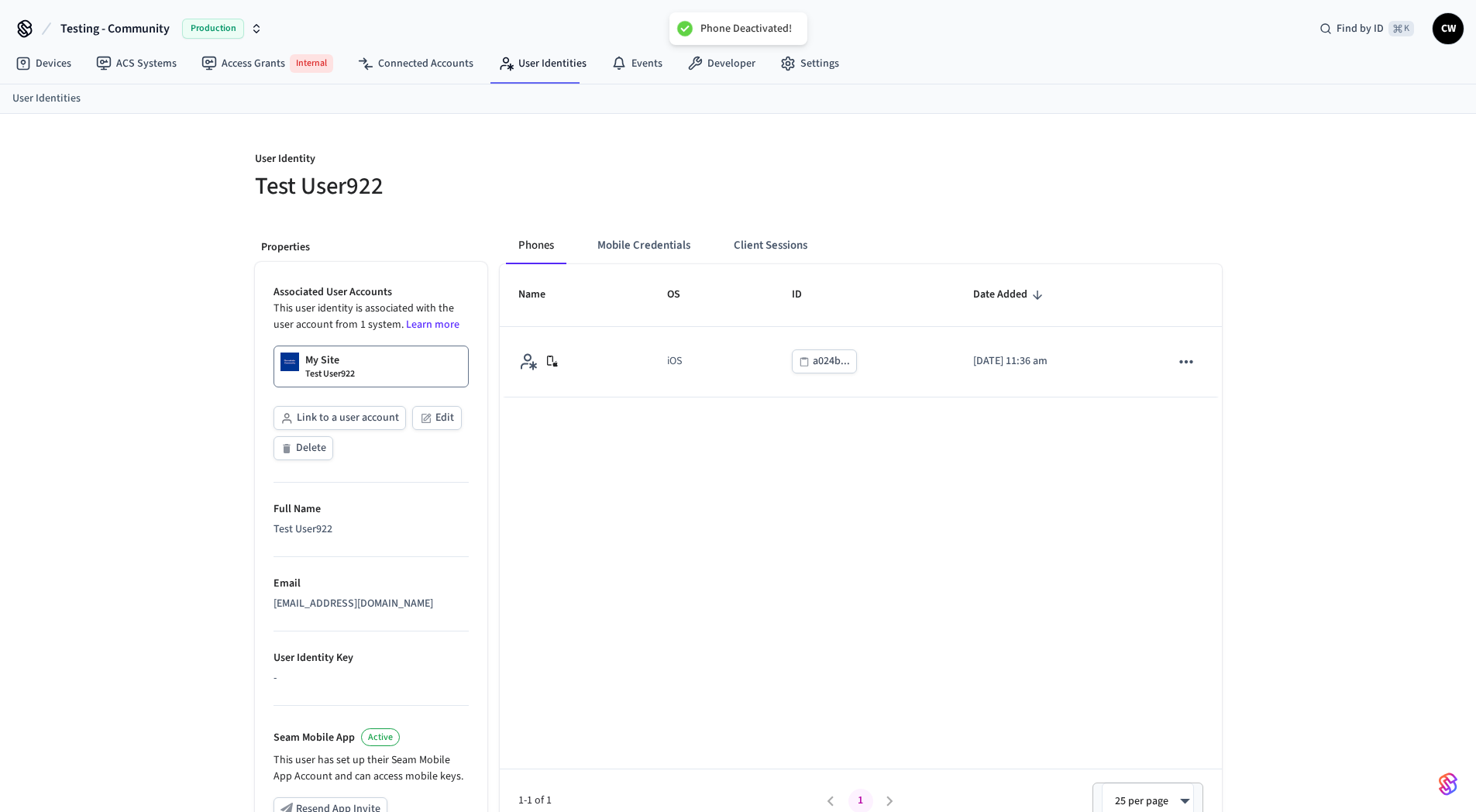
click at [716, 476] on div "Name OS ID Date Added iOS a024b... 2025/09/22 at 11:36 am 1-1 of 1 1 25 per pag…" at bounding box center [861, 548] width 722 height 569
click at [634, 233] on button "Mobile Credentials" at bounding box center [643, 246] width 118 height 37
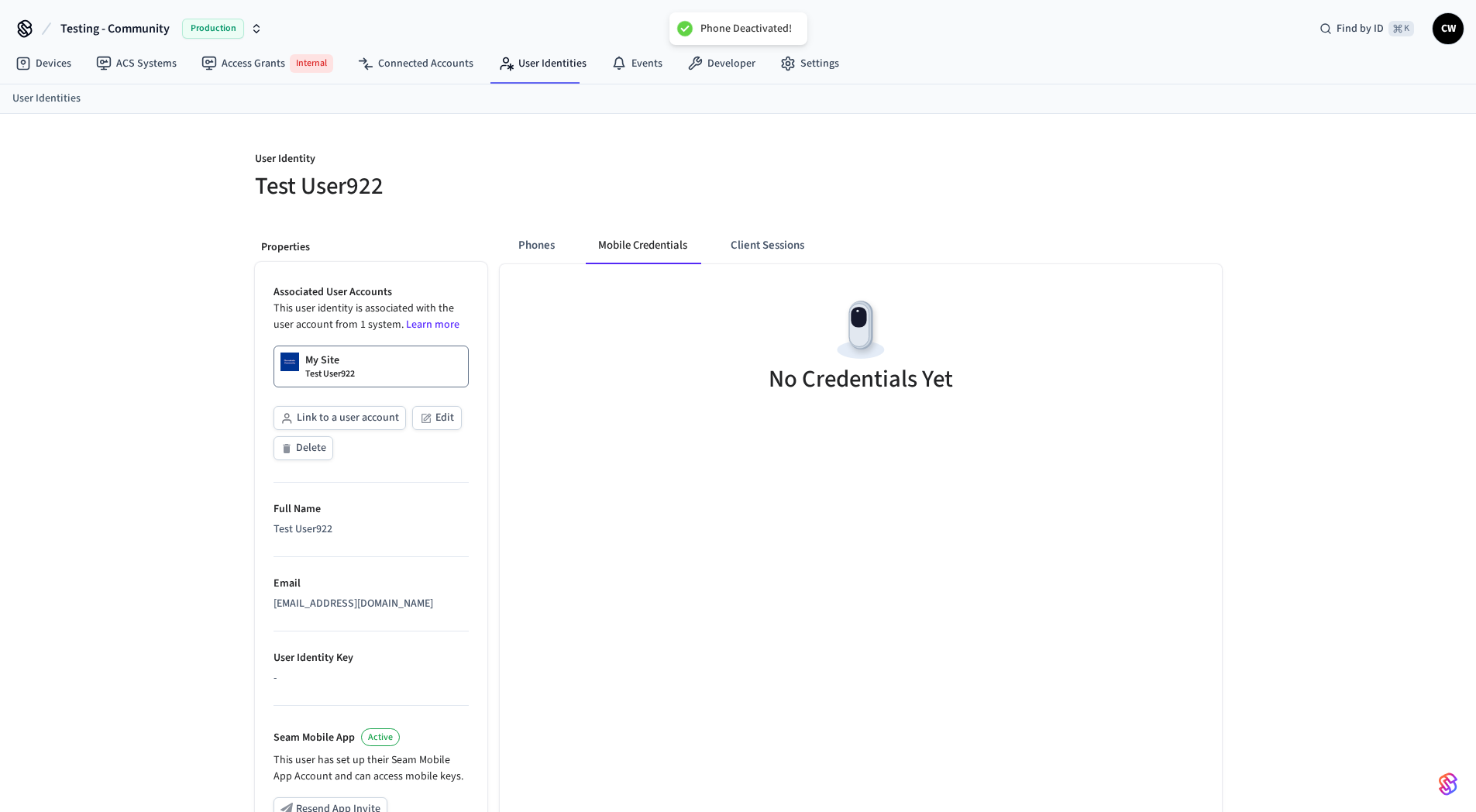
click at [683, 214] on div "Phones Mobile Credentials Client Sessions No Credentials Yet" at bounding box center [854, 636] width 735 height 843
click at [534, 256] on button "Phones" at bounding box center [537, 246] width 61 height 37
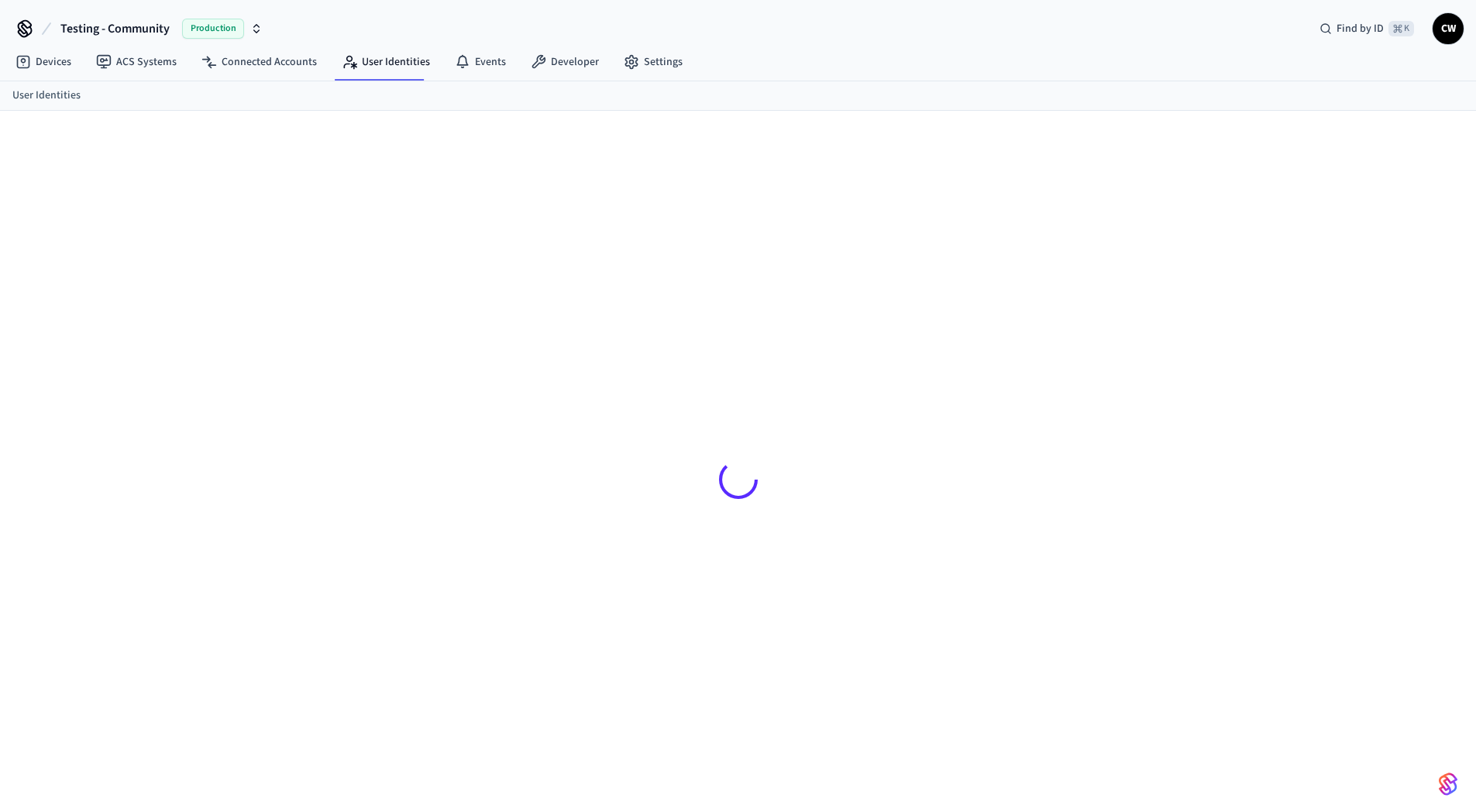
click at [531, 220] on div at bounding box center [739, 479] width 967 height 663
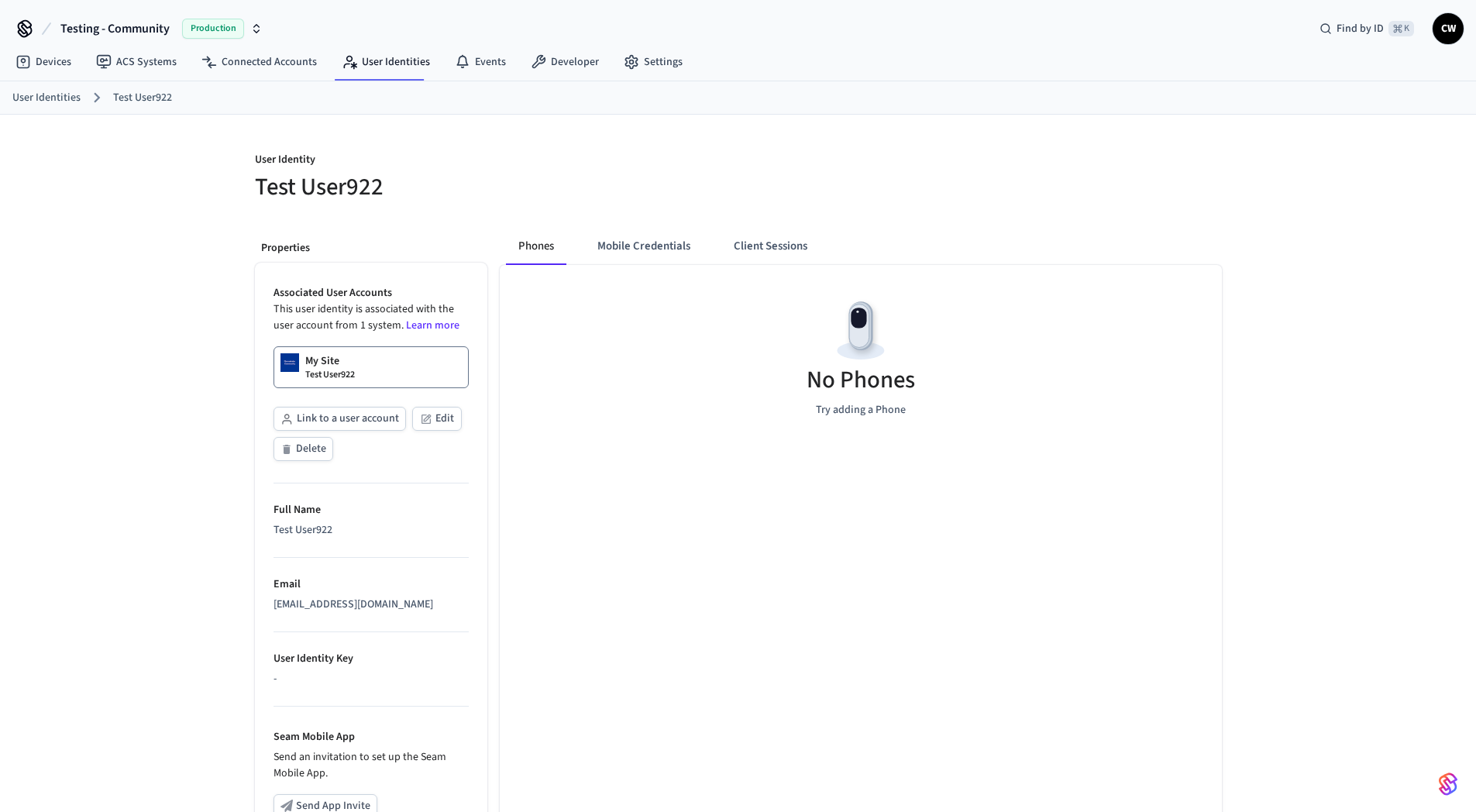
click at [140, 260] on div "User Identity Test User922 Properties Associated User Accounts This user identi…" at bounding box center [738, 585] width 1476 height 940
click at [632, 204] on div "User Identity Test User922 Properties Associated User Accounts This user identi…" at bounding box center [738, 585] width 992 height 940
click at [647, 241] on button "Mobile Credentials" at bounding box center [643, 246] width 118 height 37
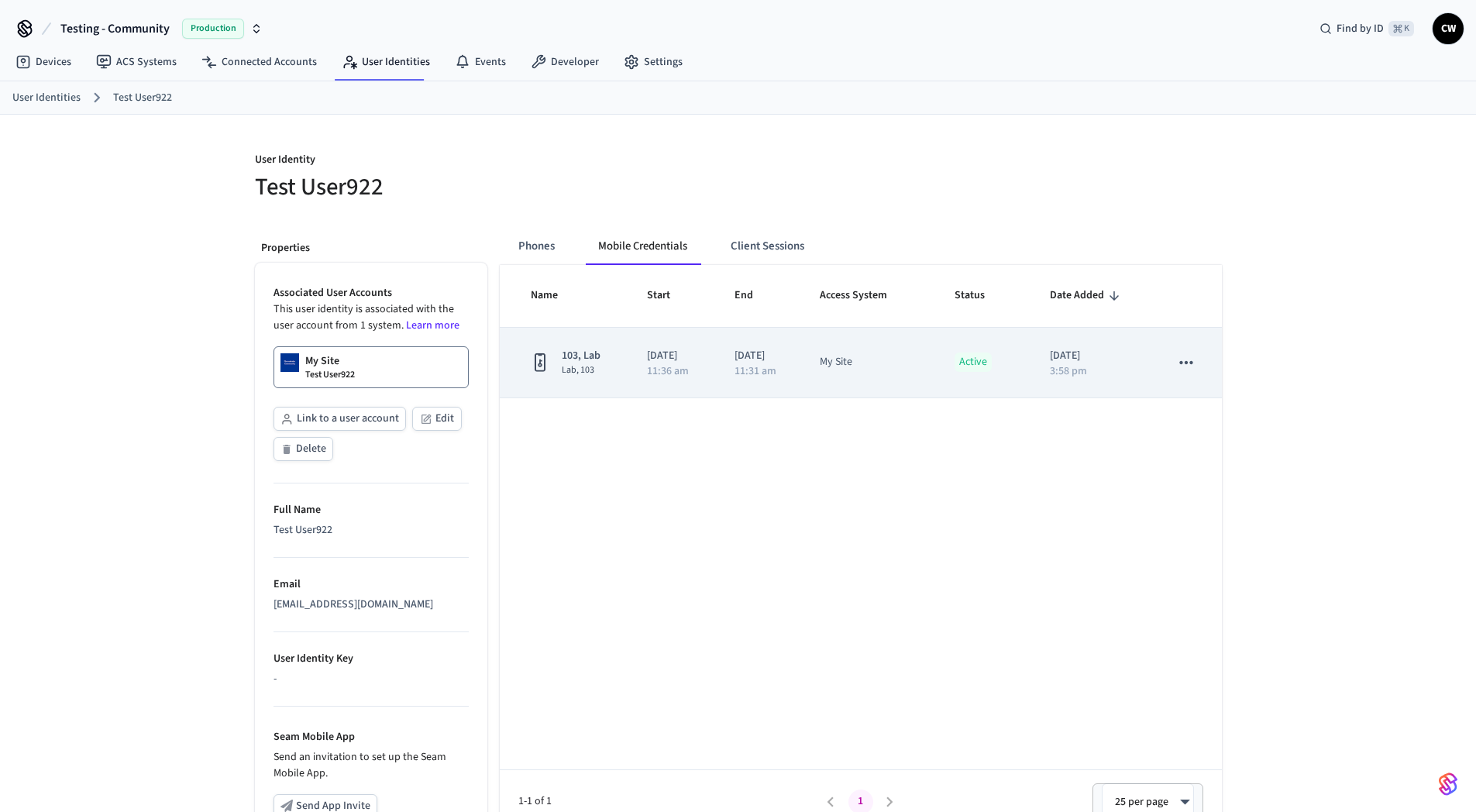
click at [1185, 363] on icon "sticky table" at bounding box center [1186, 362] width 20 height 20
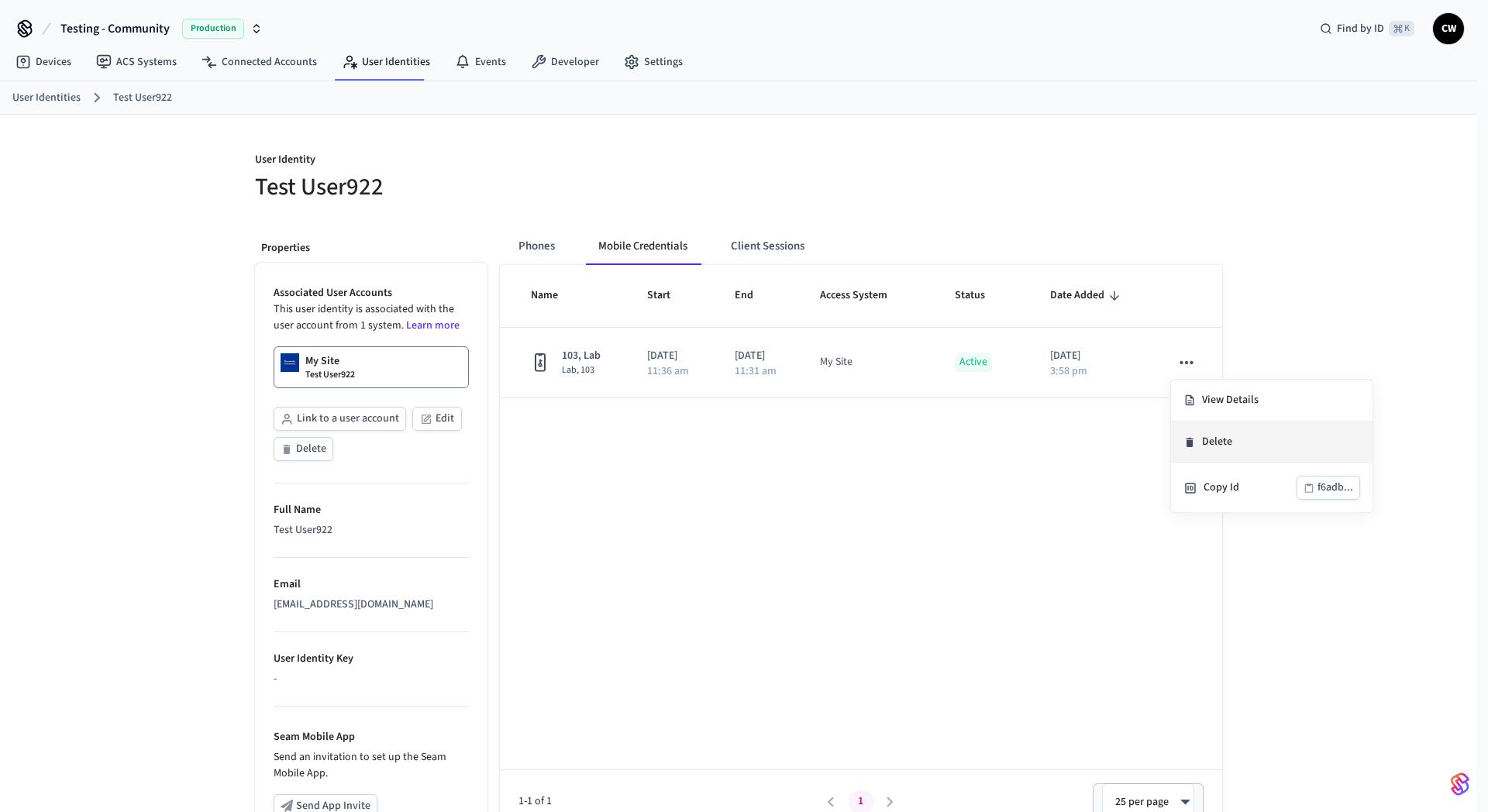
click at [1205, 443] on li "Delete" at bounding box center [1272, 443] width 201 height 42
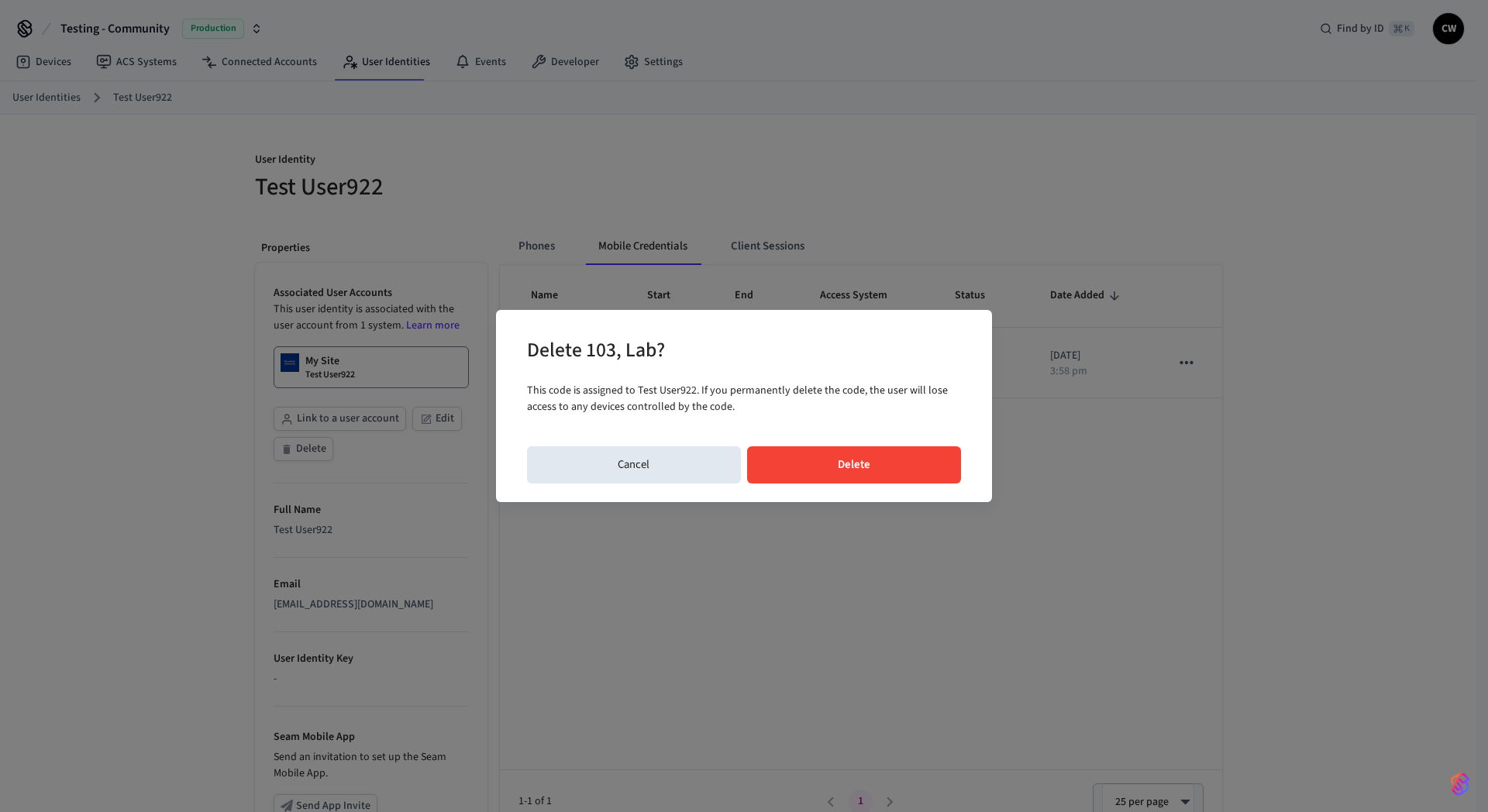
click at [864, 458] on button "Delete" at bounding box center [854, 464] width 214 height 37
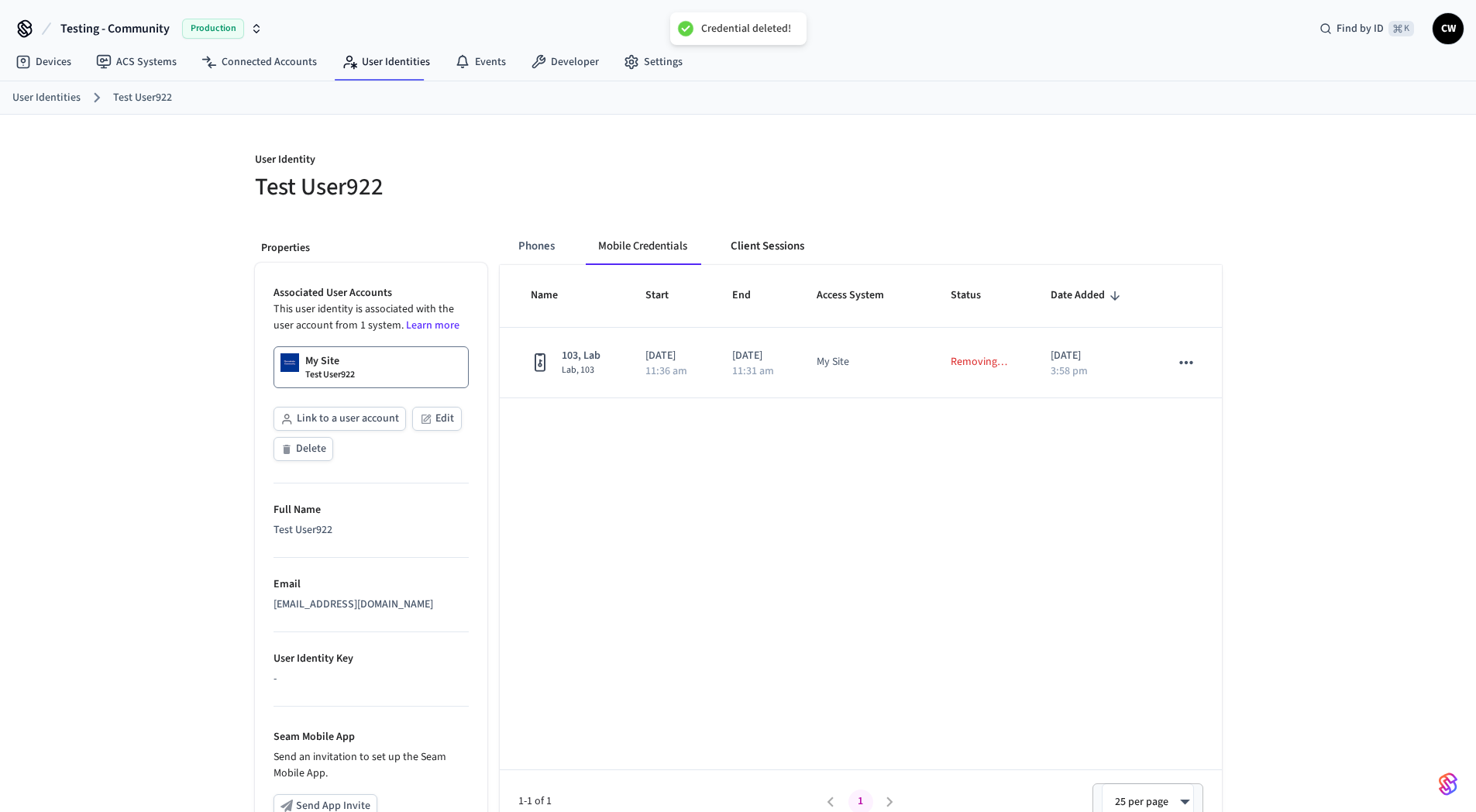
click at [755, 243] on button "Client Sessions" at bounding box center [767, 246] width 98 height 37
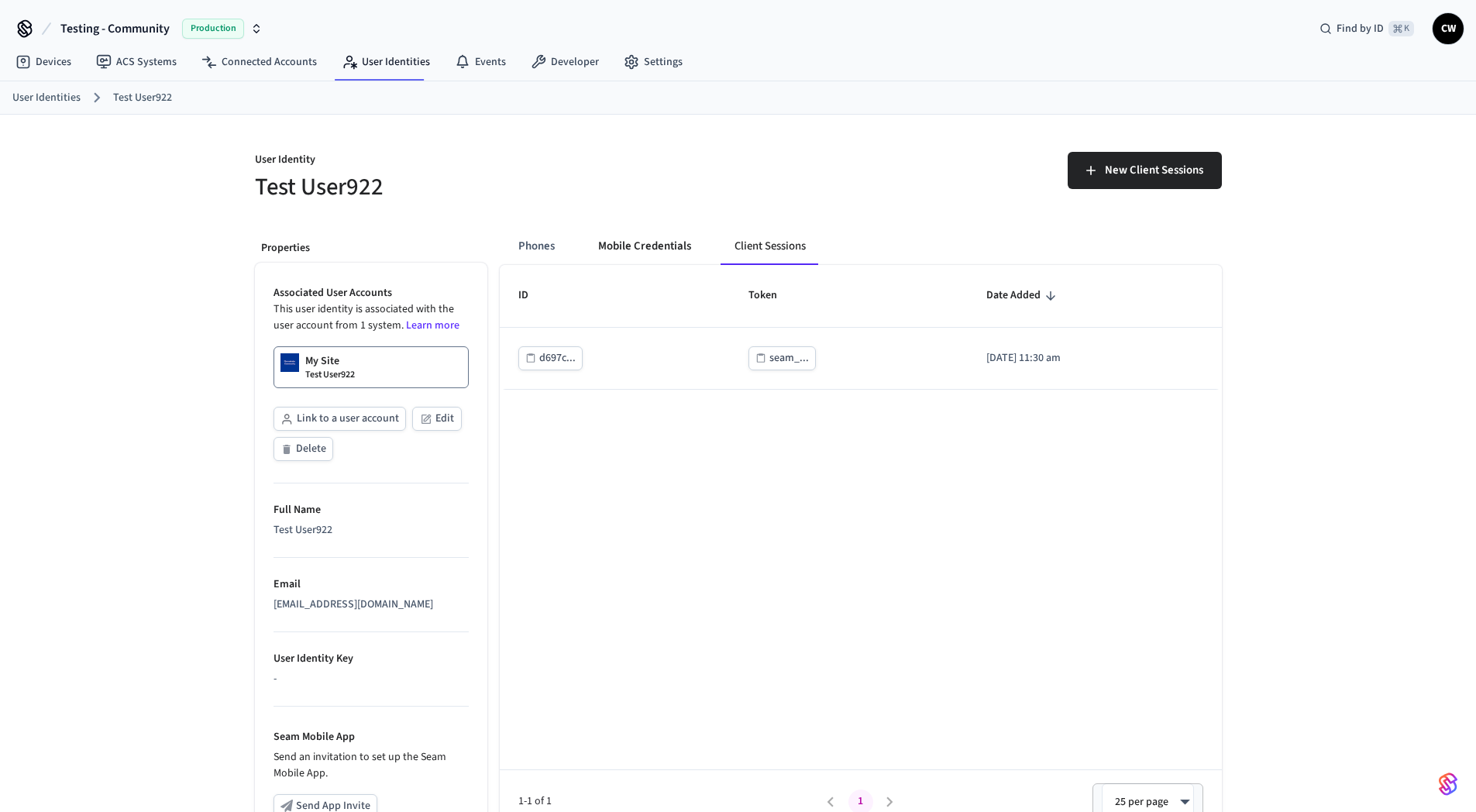
click at [624, 235] on button "Mobile Credentials" at bounding box center [644, 246] width 118 height 37
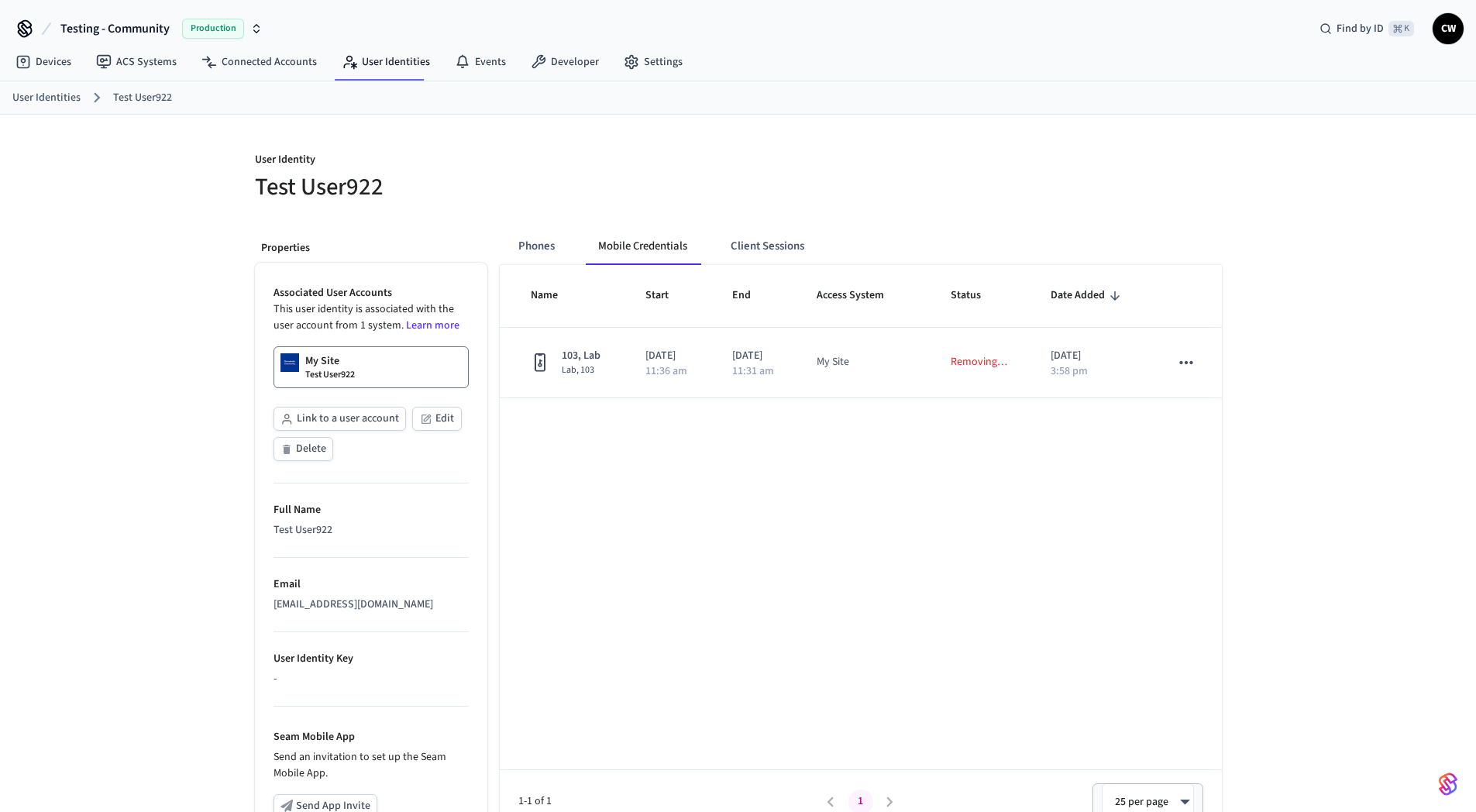
click at [381, 369] on link "My Site Test User922" at bounding box center [371, 367] width 195 height 42
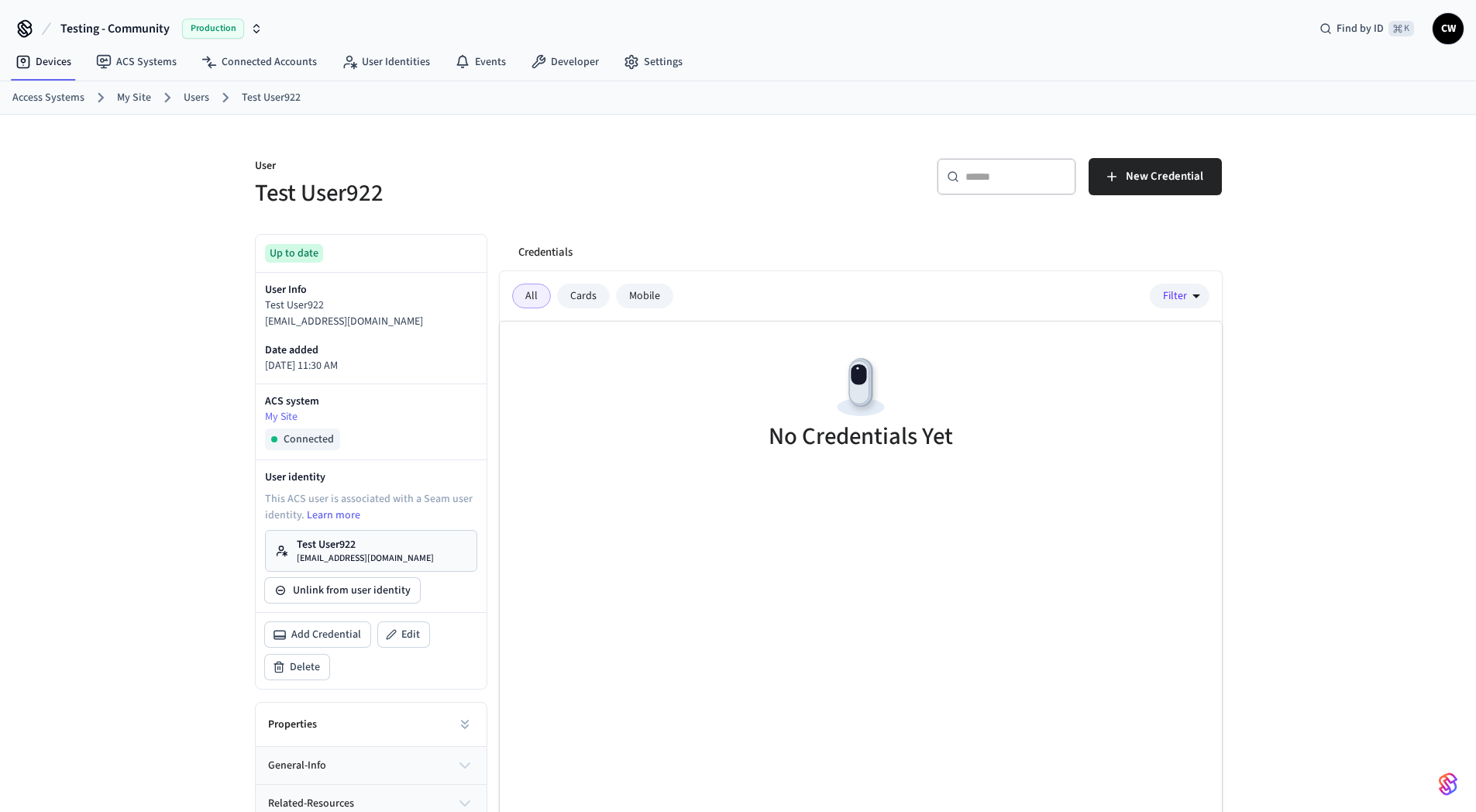
click at [108, 381] on div "User Test User922 ​ ​ New Credential Up to date User Info Test User922 collin+9…" at bounding box center [738, 507] width 1476 height 784
click at [158, 501] on div "User Test User922 ​ ​ New Credential Up to date User Info Test User922 collin+9…" at bounding box center [738, 507] width 1476 height 784
click at [626, 194] on h5 "Test User922" at bounding box center [492, 193] width 474 height 31
click at [133, 545] on div "User Test User922 ​ ​ New Credential Up to date User Info Test User922 collin+9…" at bounding box center [738, 507] width 1476 height 784
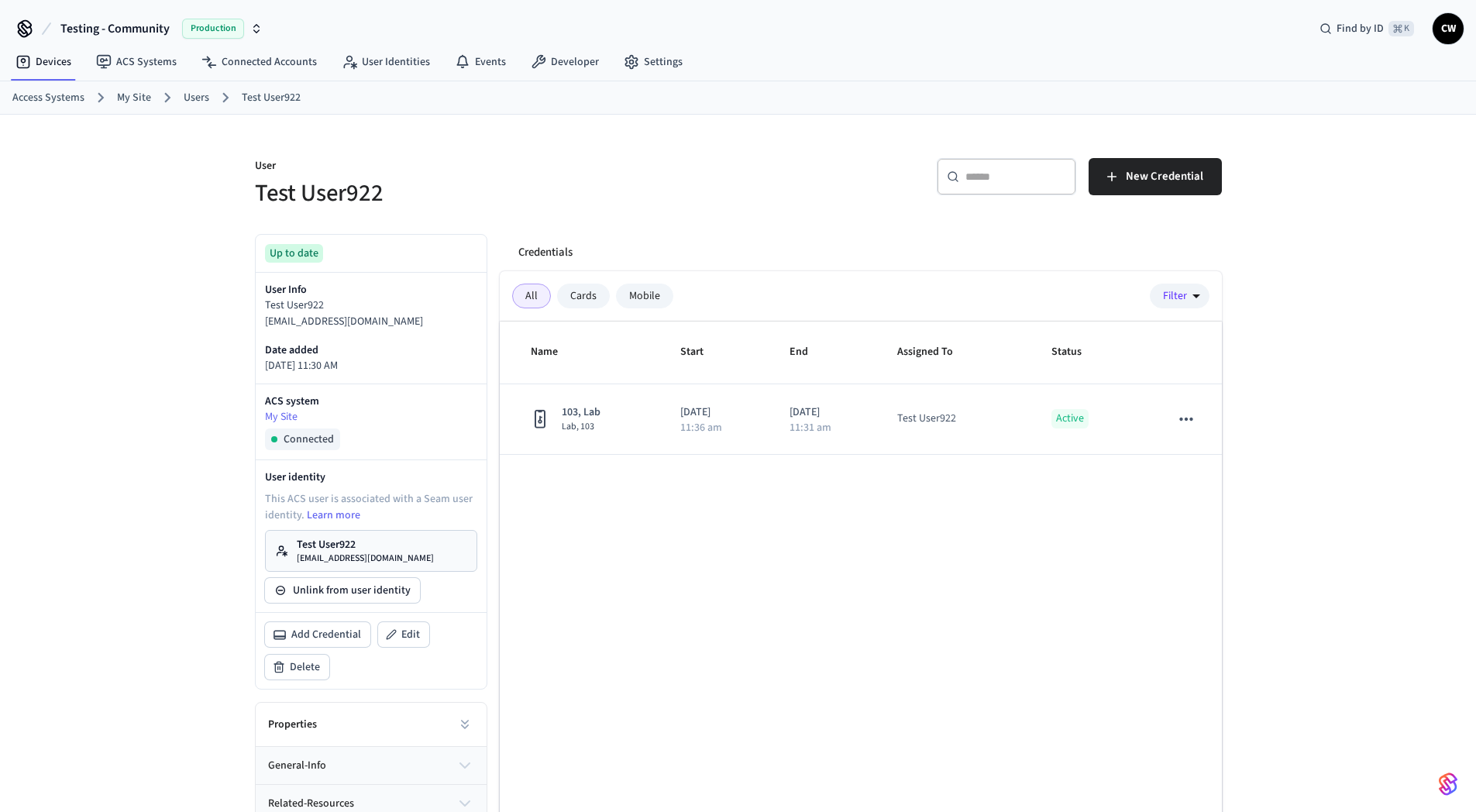
click at [632, 480] on div "Name Start End Assigned To Status 103, Lab Lab, 103 2025/09/22 11:36 am 2025/09…" at bounding box center [861, 606] width 722 height 569
click at [617, 167] on p "User" at bounding box center [492, 167] width 474 height 19
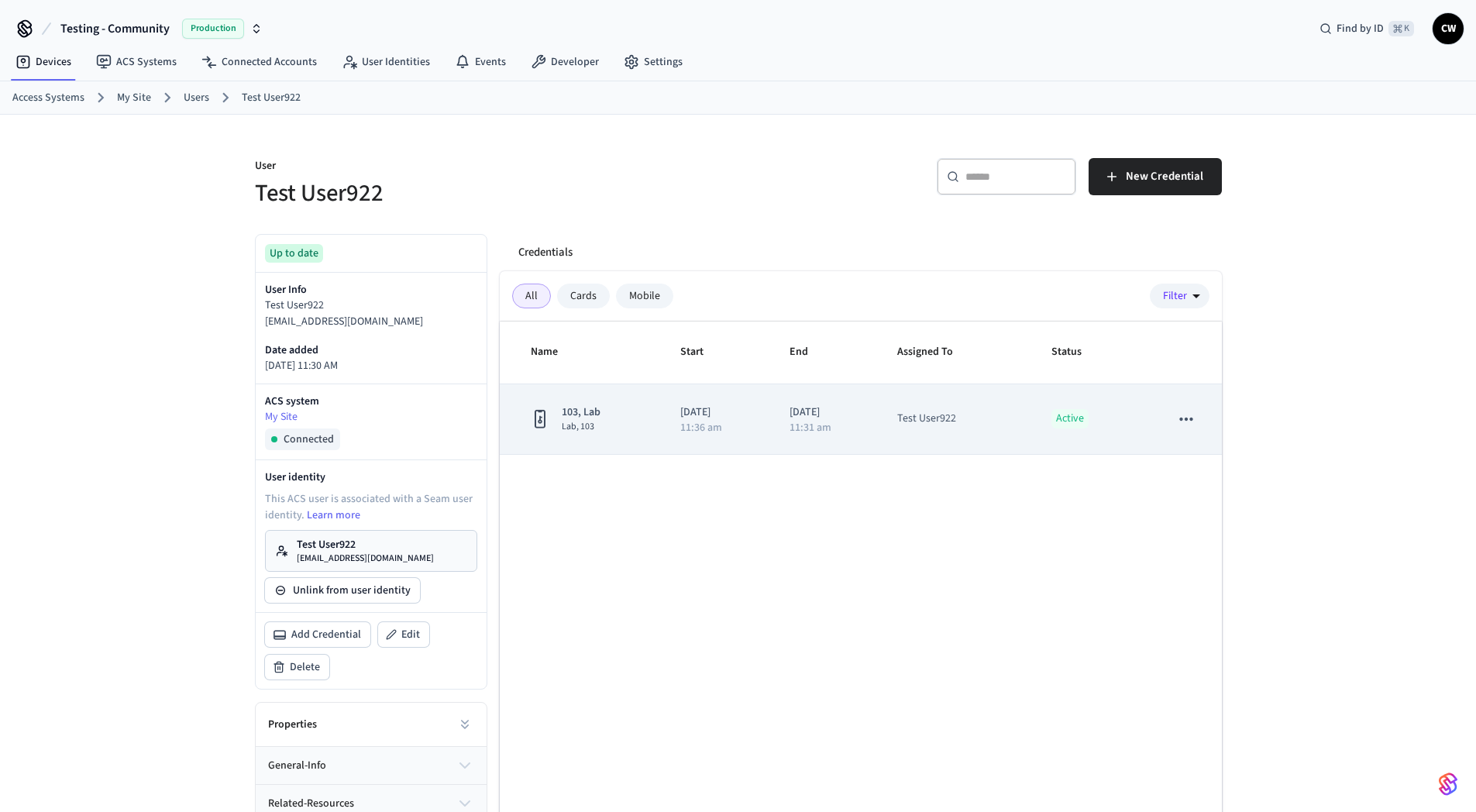
click at [1188, 418] on icon "sticky table" at bounding box center [1186, 419] width 20 height 20
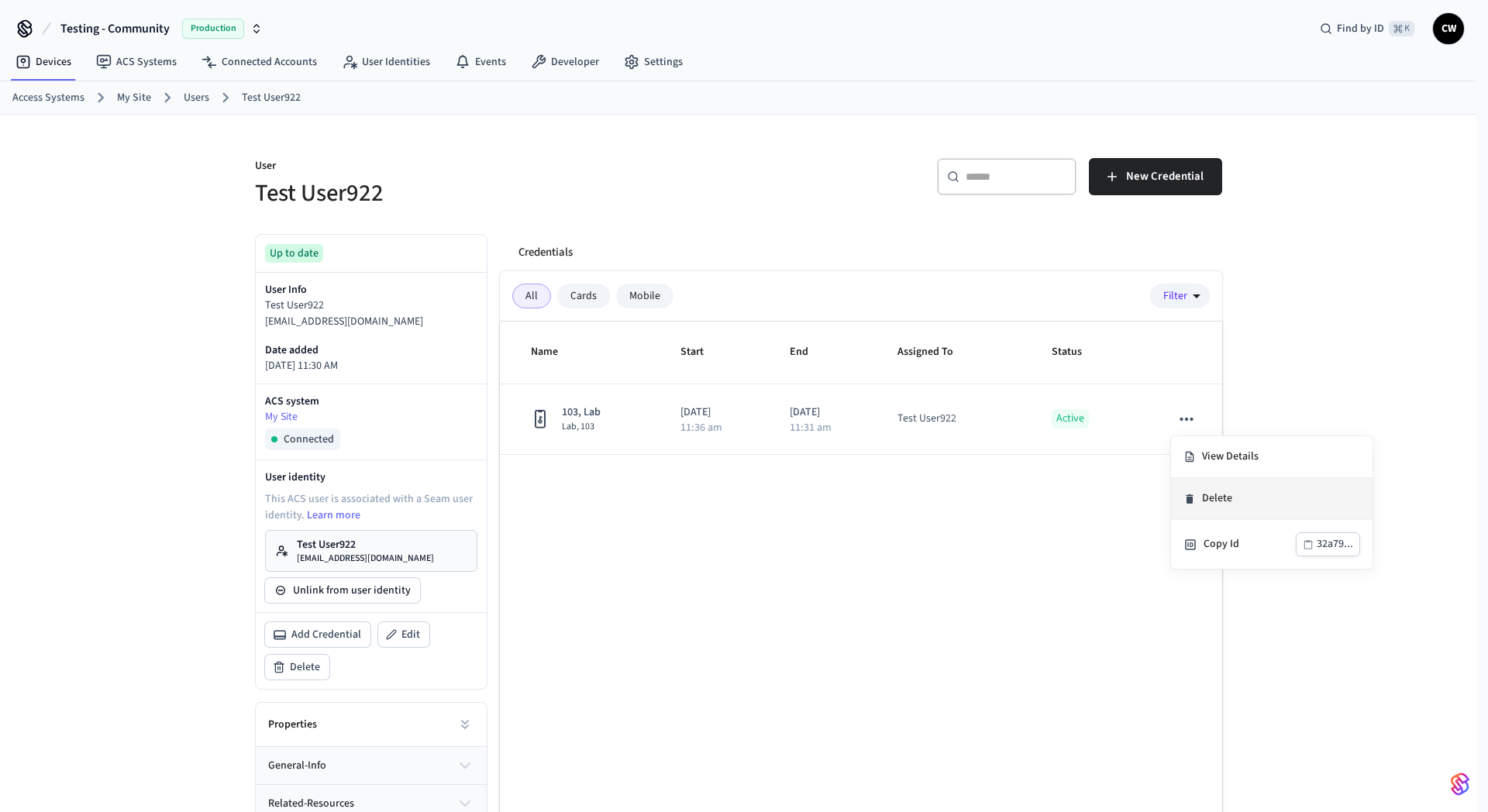
click at [1221, 497] on li "Delete" at bounding box center [1272, 499] width 201 height 42
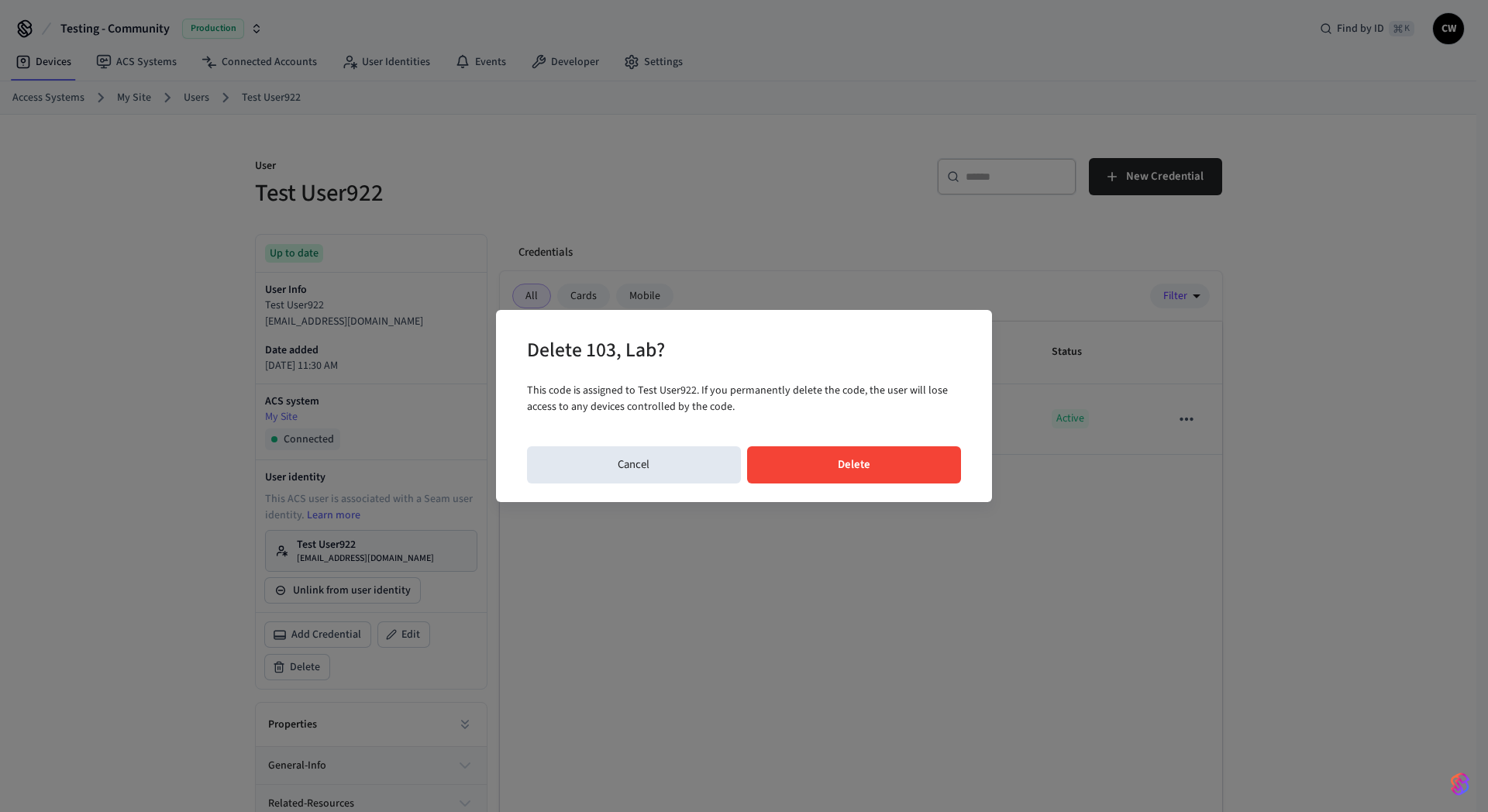
click at [892, 468] on button "Delete" at bounding box center [854, 464] width 214 height 37
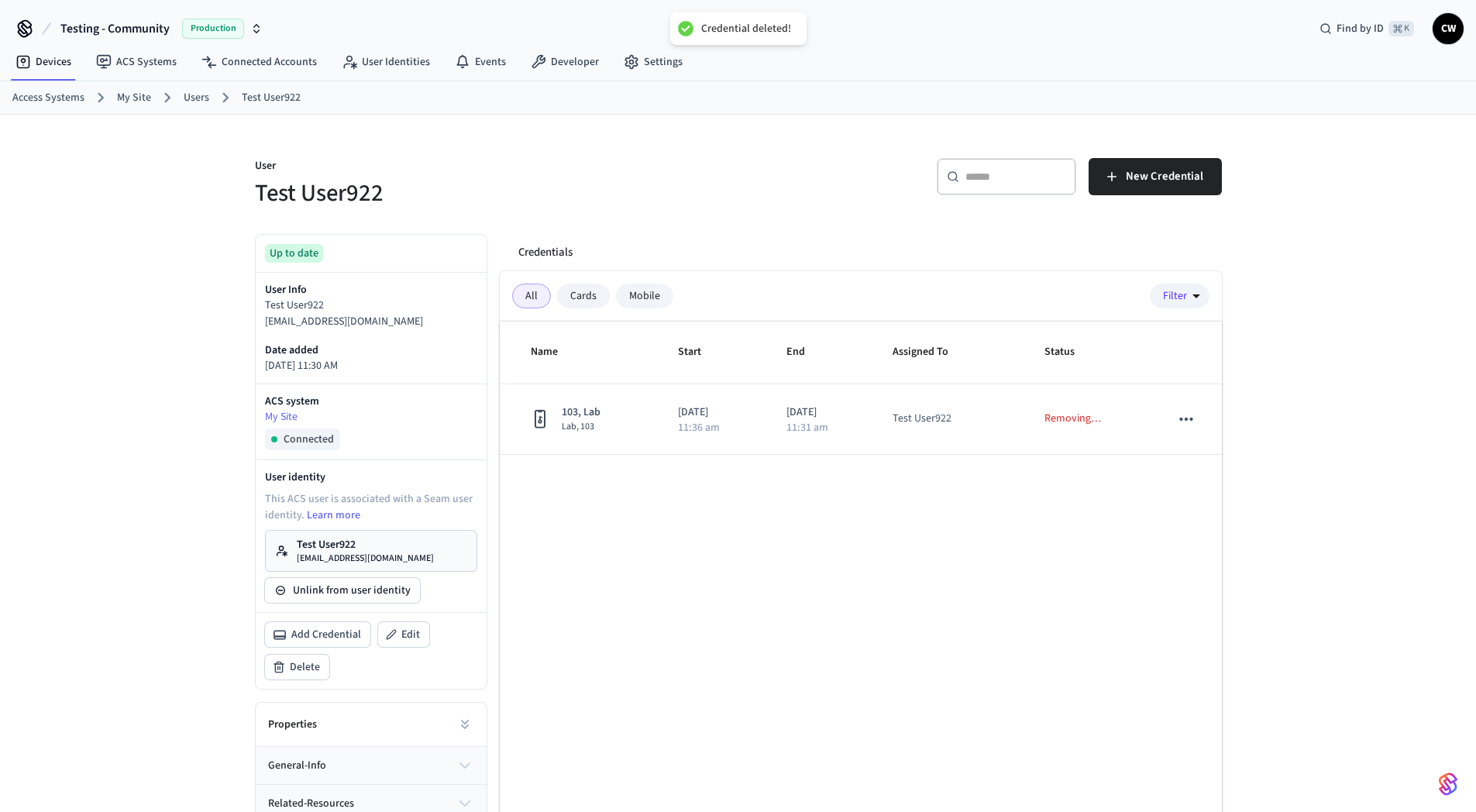
click at [669, 579] on div "Name Start End Assigned To Status 103, Lab Lab, 103 2025/09/22 11:36 am 2025/09…" at bounding box center [861, 606] width 722 height 569
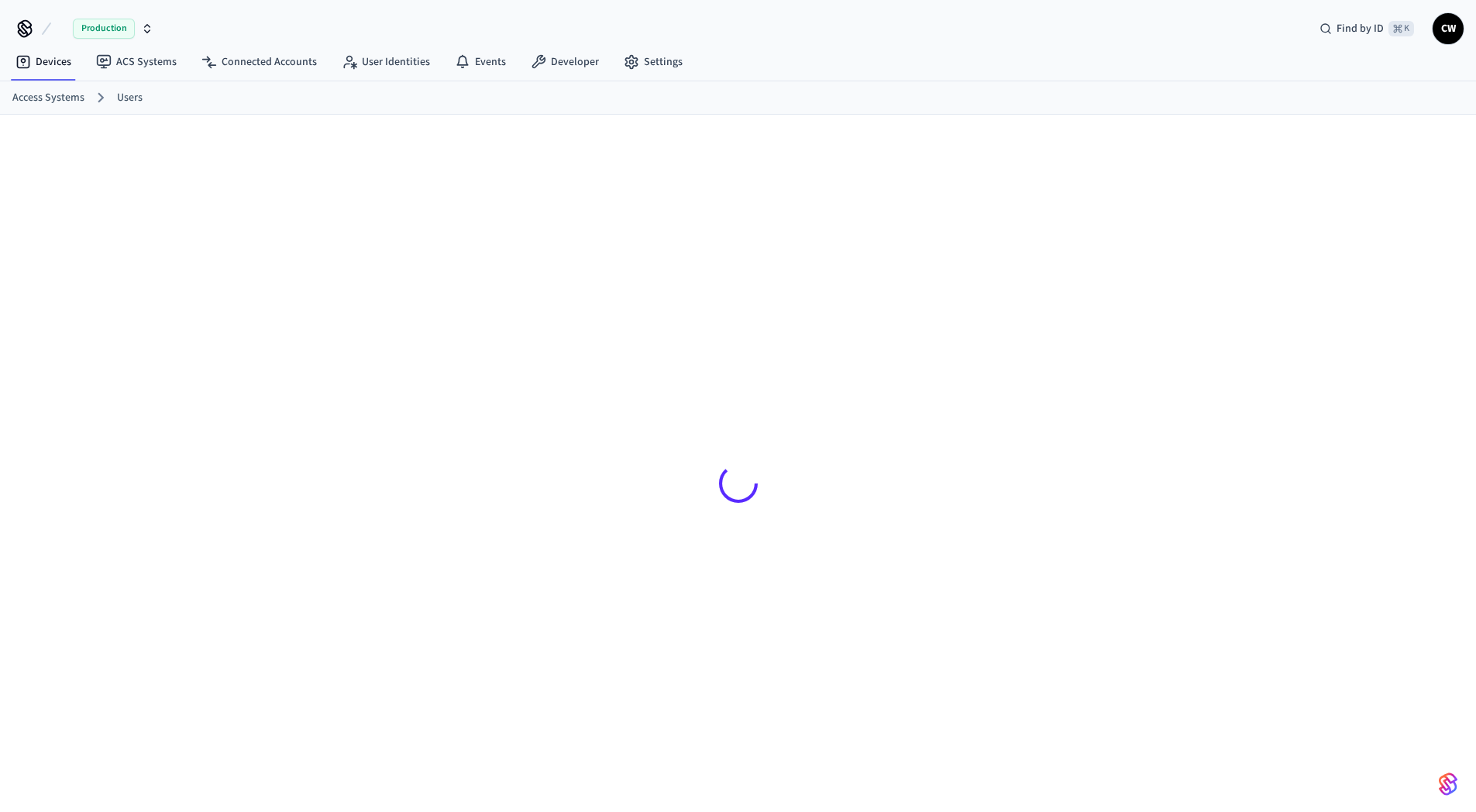
click at [75, 273] on div at bounding box center [738, 476] width 1476 height 722
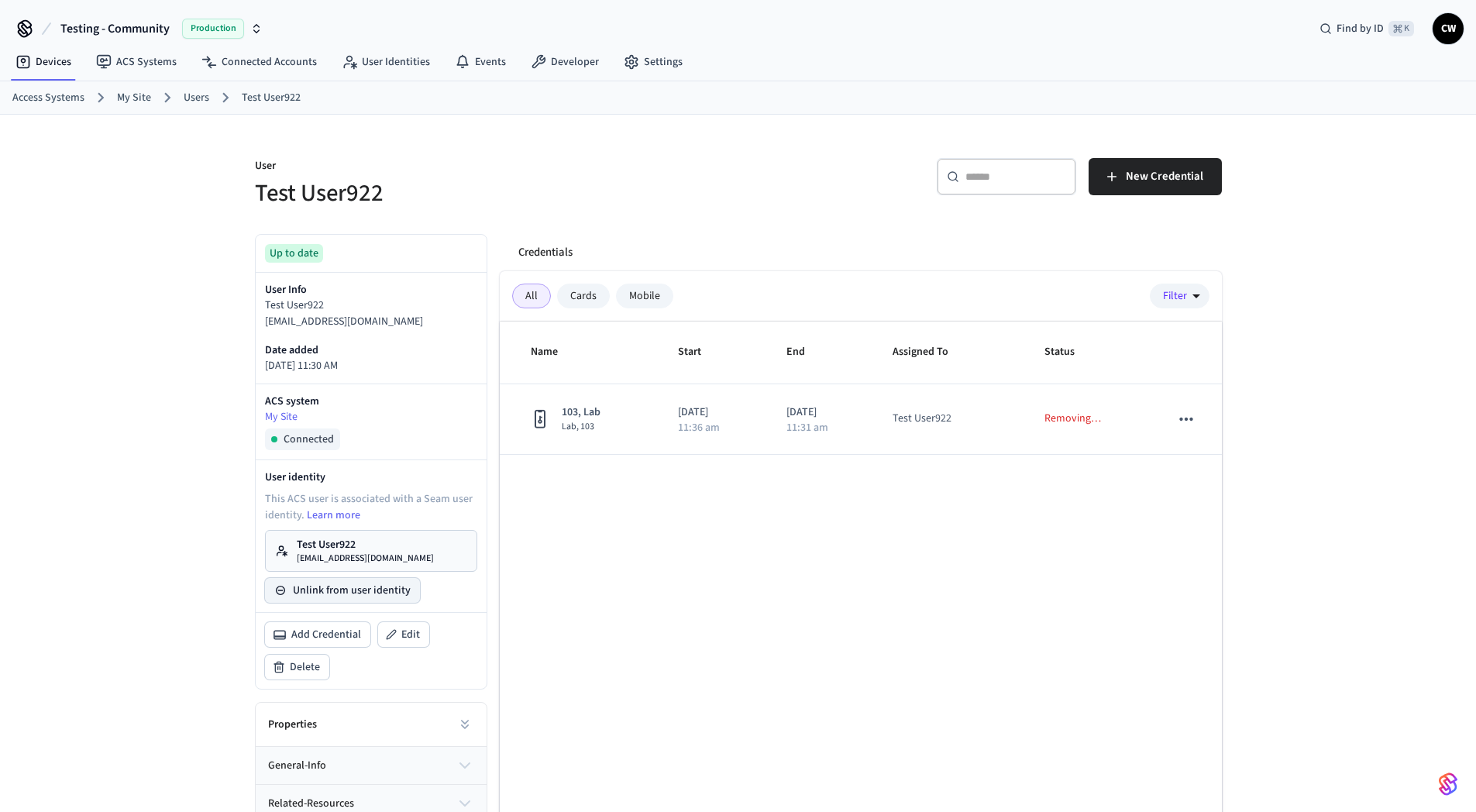
click at [367, 592] on button "Unlink from user identity" at bounding box center [342, 590] width 155 height 24
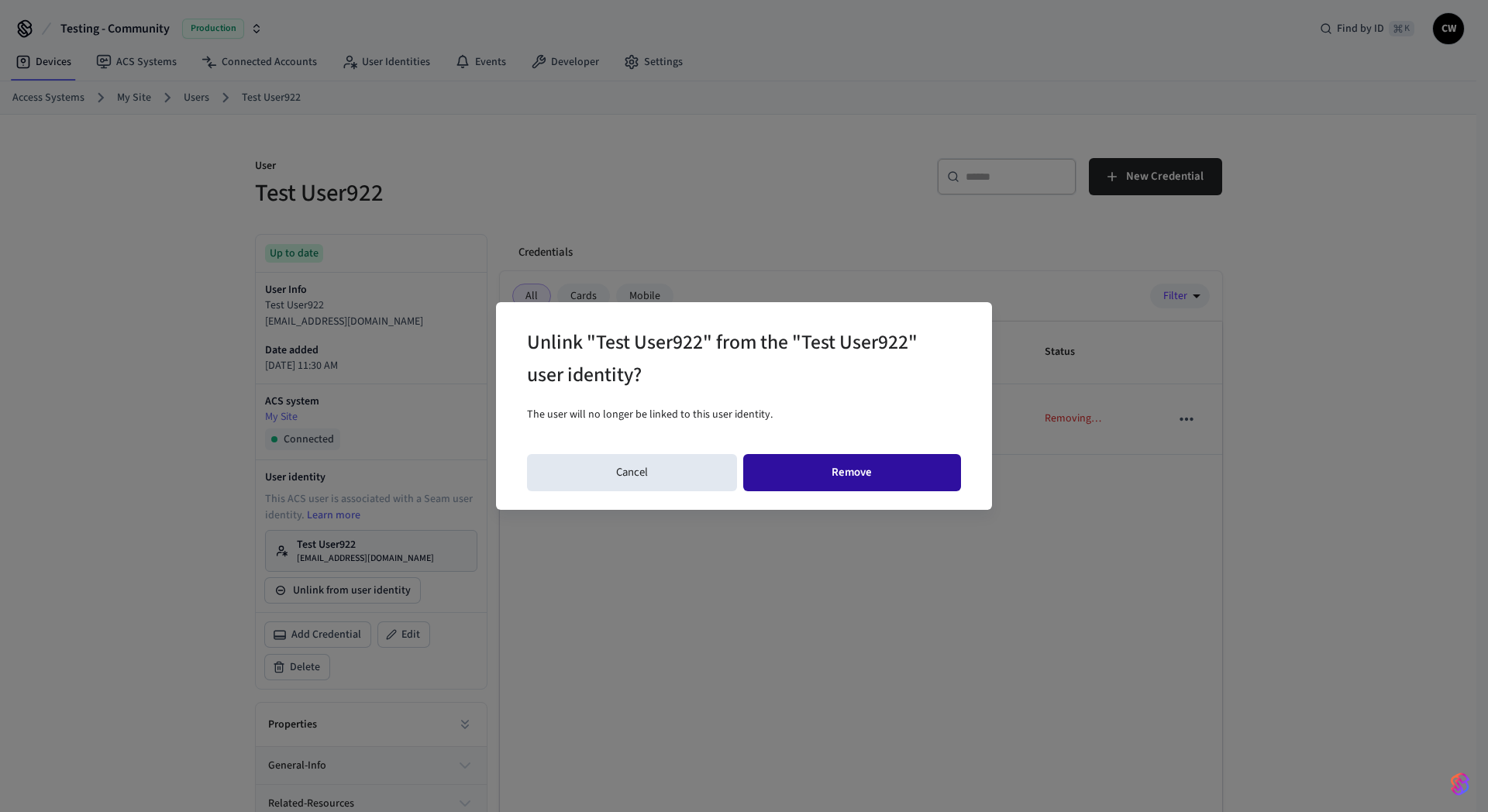
click at [901, 478] on button "Remove" at bounding box center [853, 472] width 219 height 37
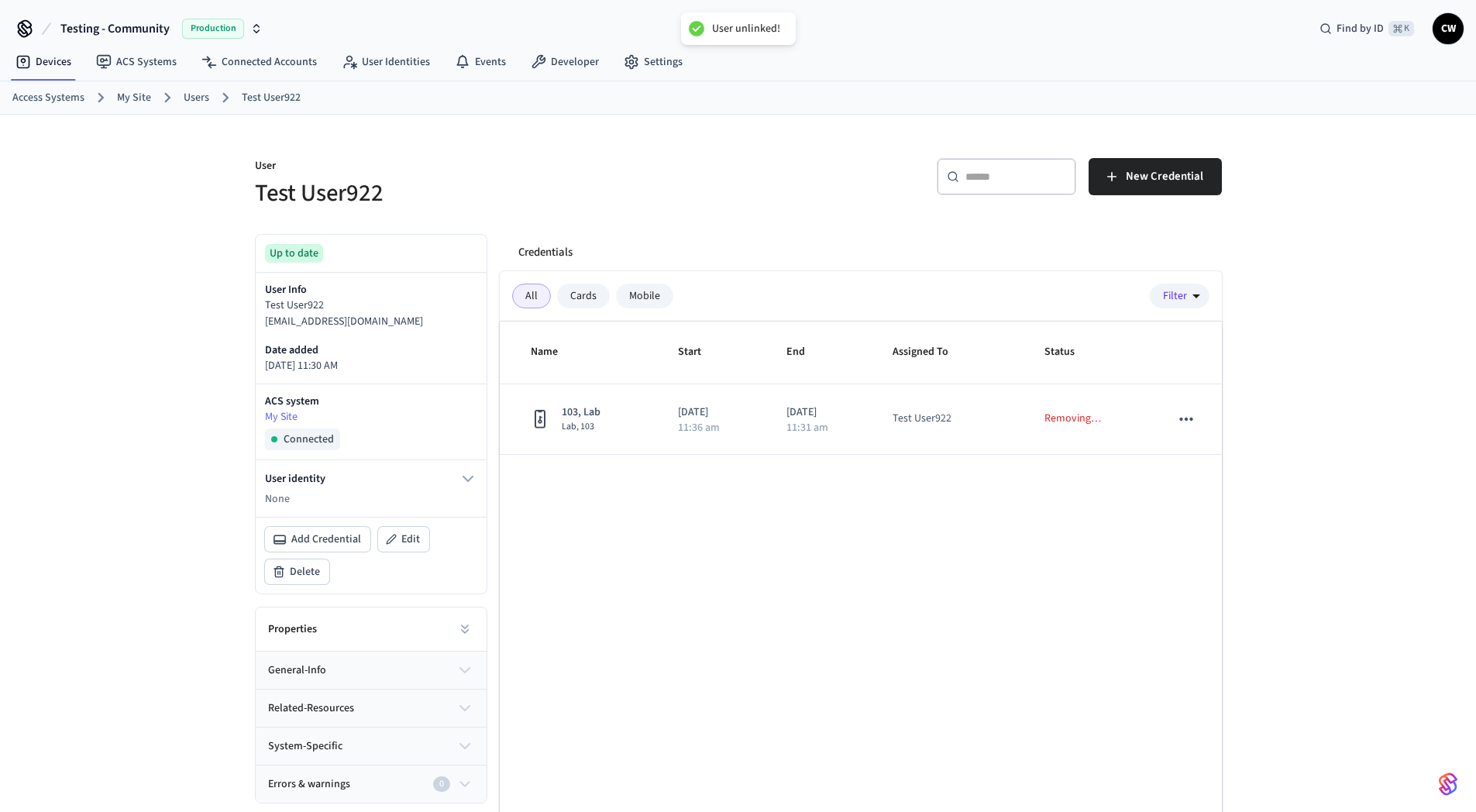
click at [633, 576] on div "Name Start End Assigned To Status 103, Lab Lab, 103 [DATE] 11:36 am [DATE] 11:3…" at bounding box center [861, 606] width 722 height 569
click at [137, 466] on div "User Test User922 ​ ​ New Credential Up to date User Info Test User922 collin+9…" at bounding box center [738, 503] width 1476 height 775
click at [362, 59] on link "User Identities" at bounding box center [386, 62] width 113 height 28
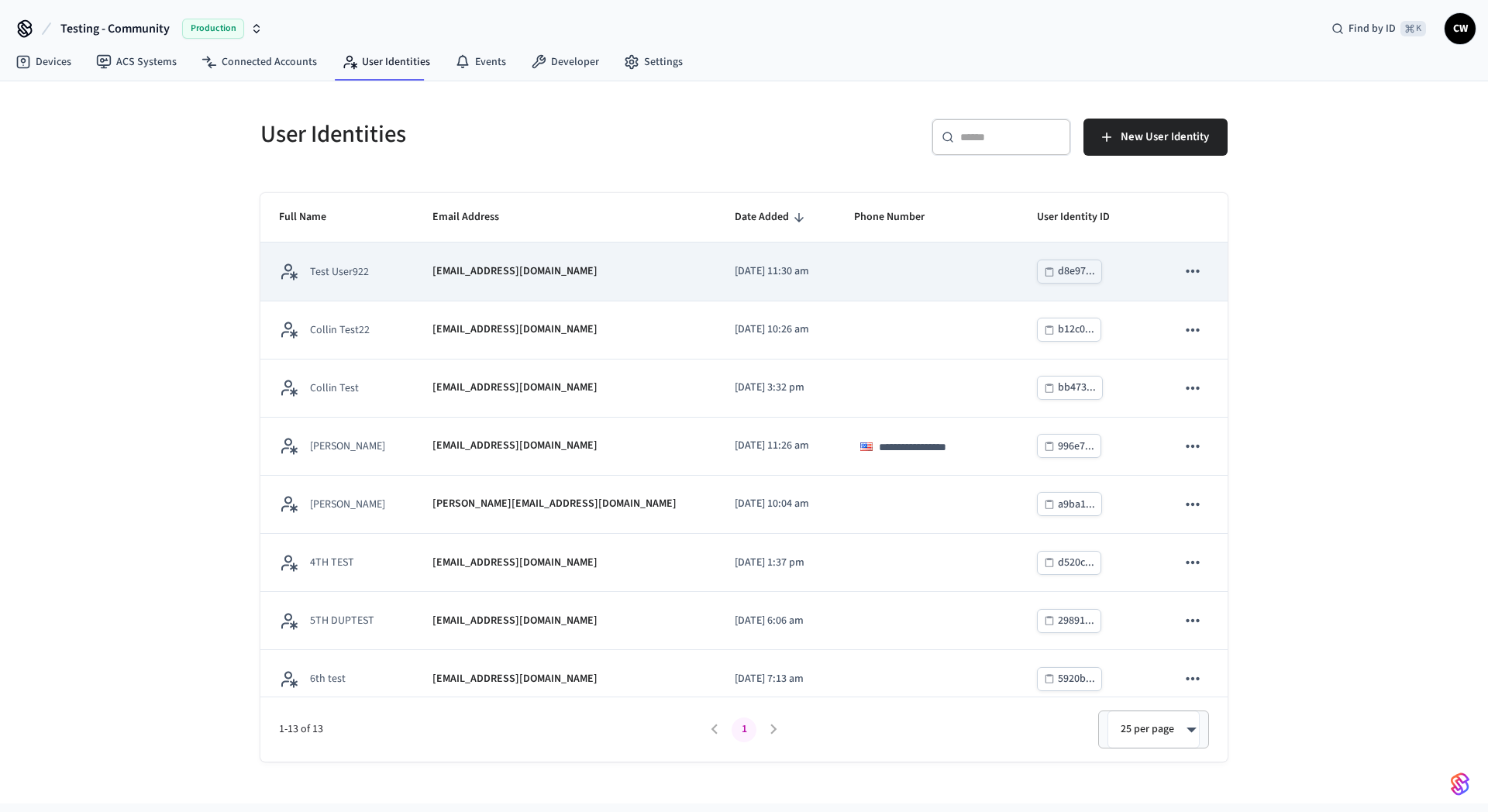
click at [441, 266] on p "[EMAIL_ADDRESS][DOMAIN_NAME]" at bounding box center [514, 271] width 165 height 17
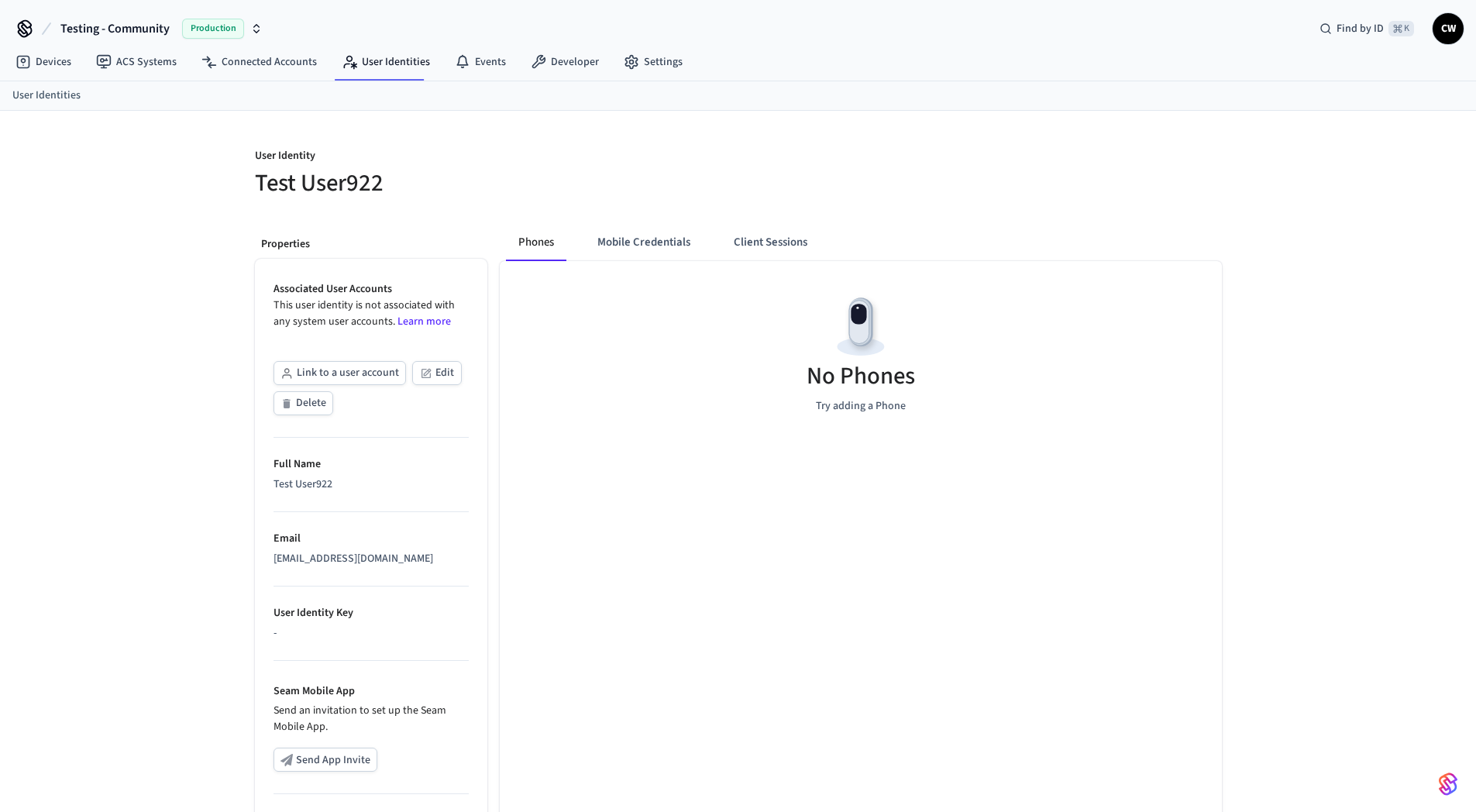
click at [609, 473] on div "No Phones Try adding a Phone" at bounding box center [861, 545] width 722 height 569
click at [176, 484] on div "User Identity Test User922 Properties Associated User Accounts This user identi…" at bounding box center [738, 559] width 1476 height 898
click at [130, 68] on link "ACS Systems" at bounding box center [136, 62] width 105 height 28
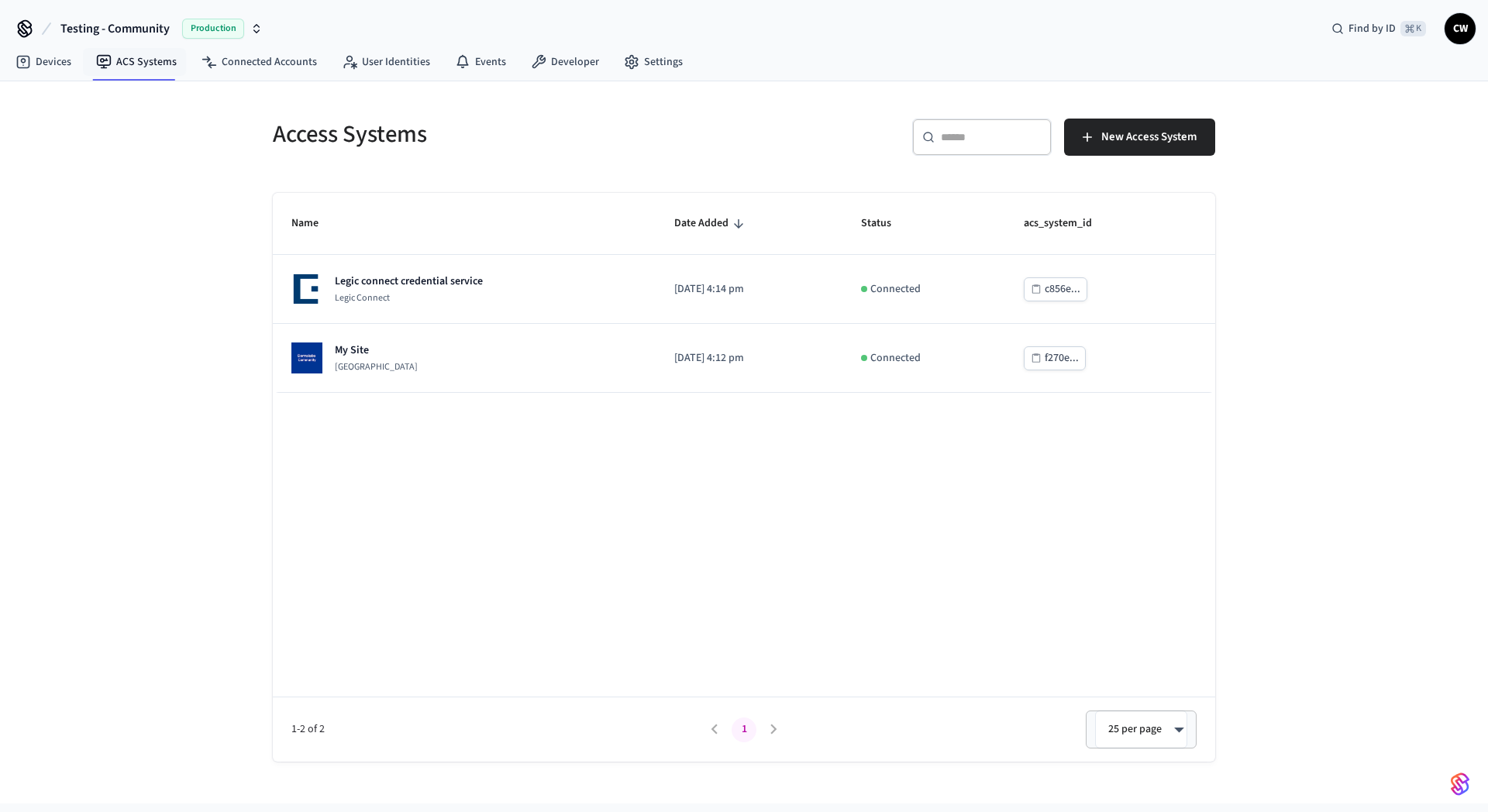
click at [126, 360] on div "Access Systems ​ ​ New Access System Name Date Added Status acs_system_id Legic…" at bounding box center [744, 442] width 1488 height 722
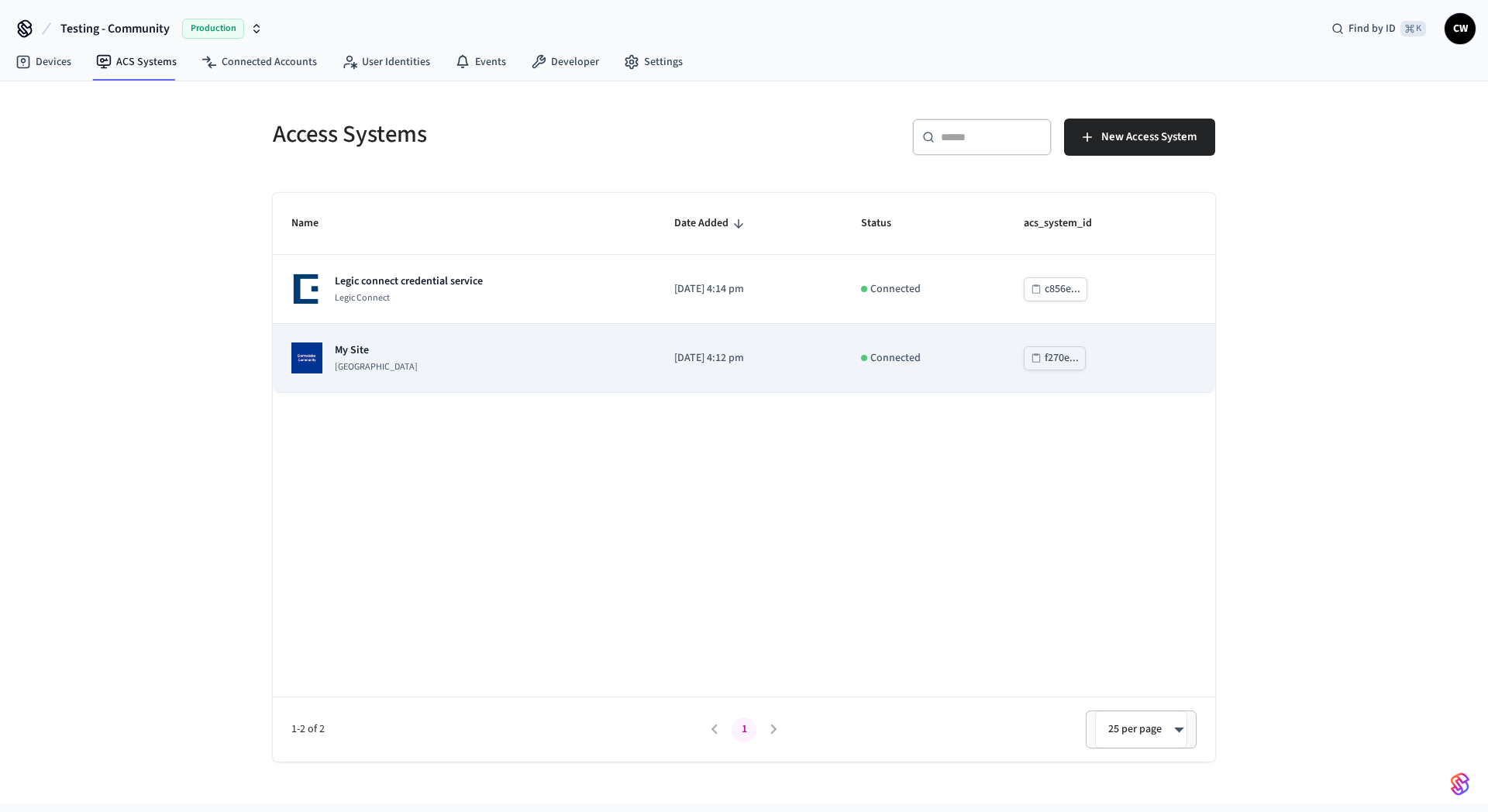
click at [411, 380] on td "My Site Dormakaba Community Site" at bounding box center [464, 358] width 383 height 69
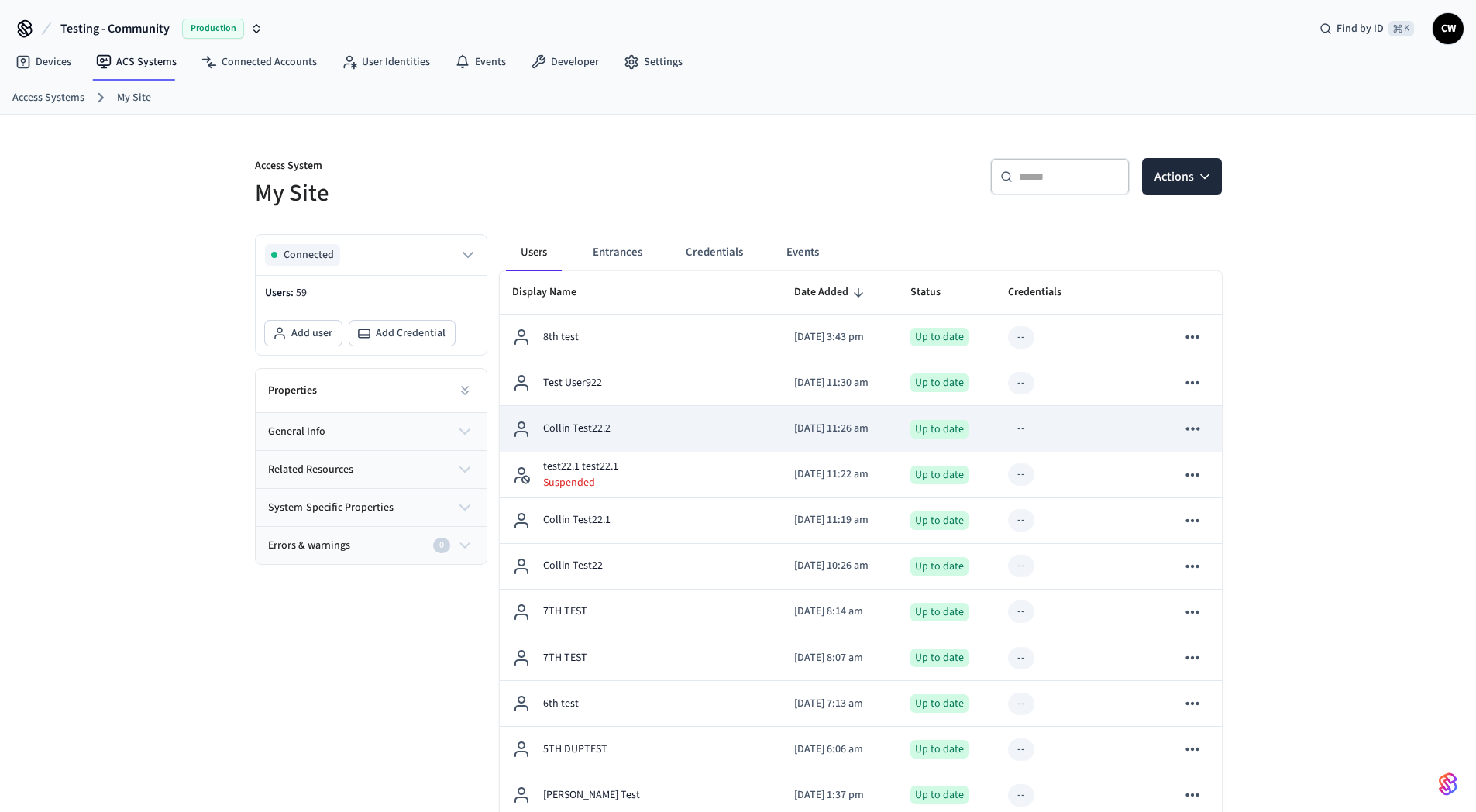
click at [699, 427] on div "Collin Test22.2" at bounding box center [640, 429] width 257 height 18
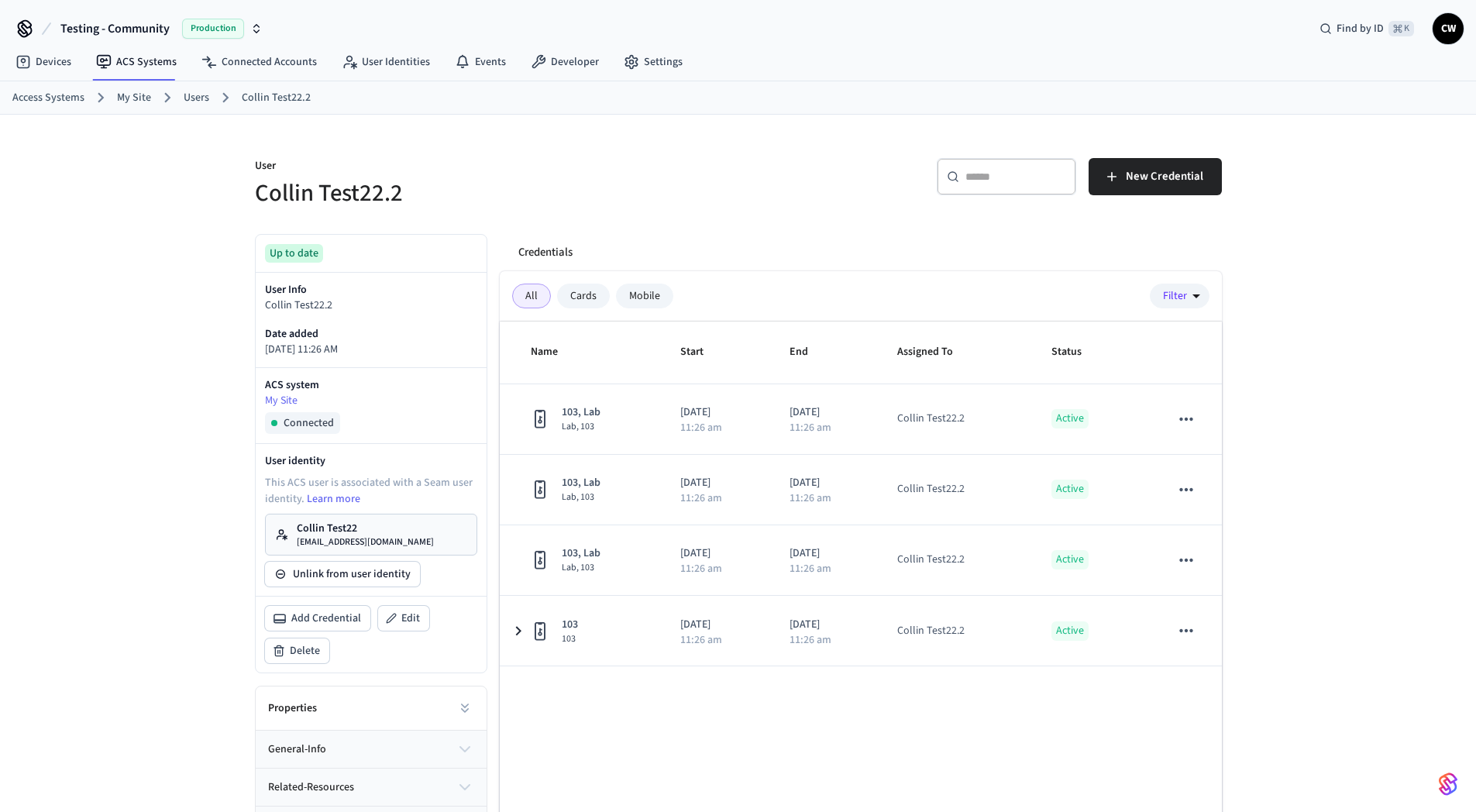
click at [201, 87] on ol "Access Systems My Site Users Collin Test22.2" at bounding box center [744, 97] width 1464 height 20
click at [200, 93] on link "Users" at bounding box center [196, 98] width 25 height 17
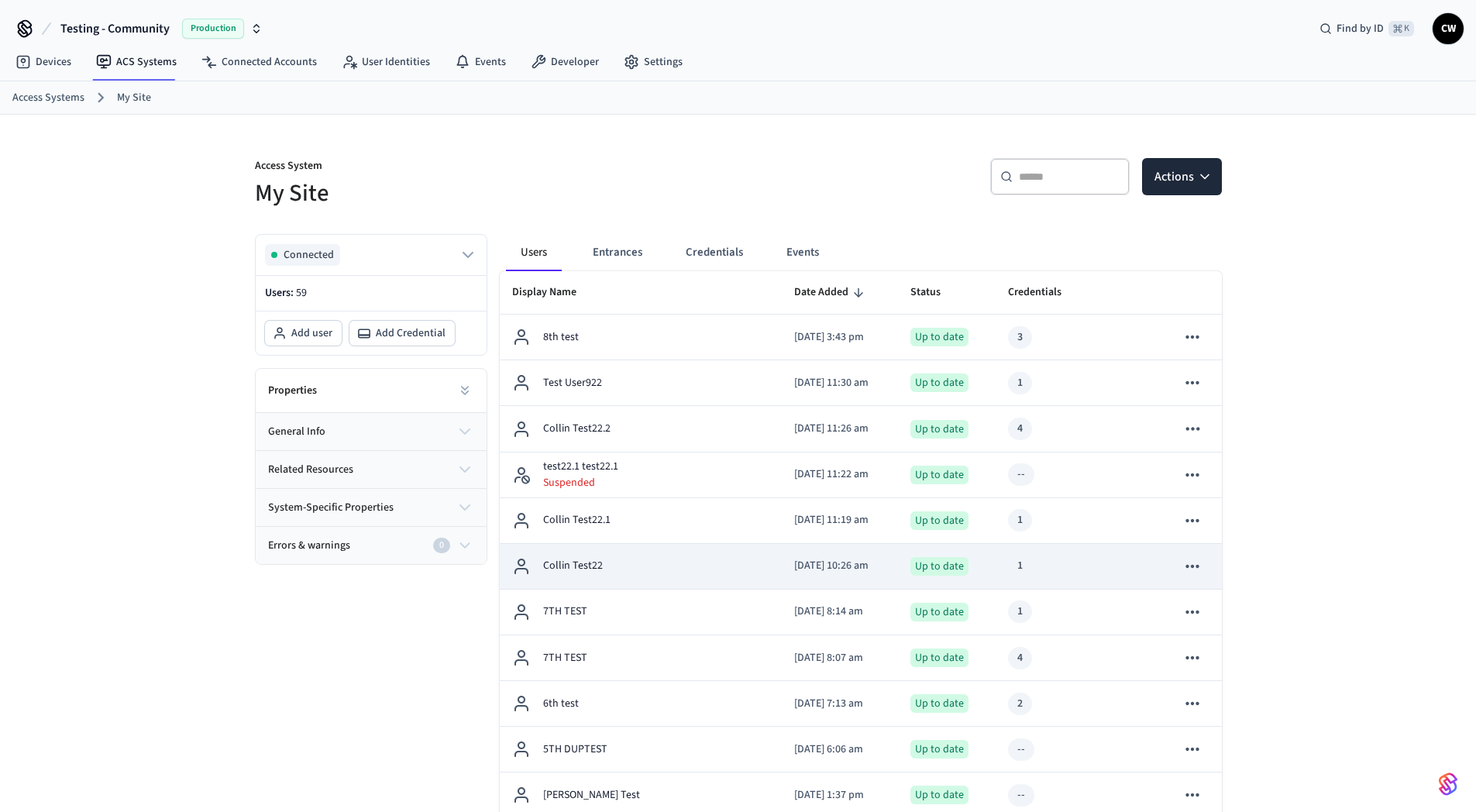
click at [687, 566] on div "Collin Test22" at bounding box center [640, 565] width 257 height 18
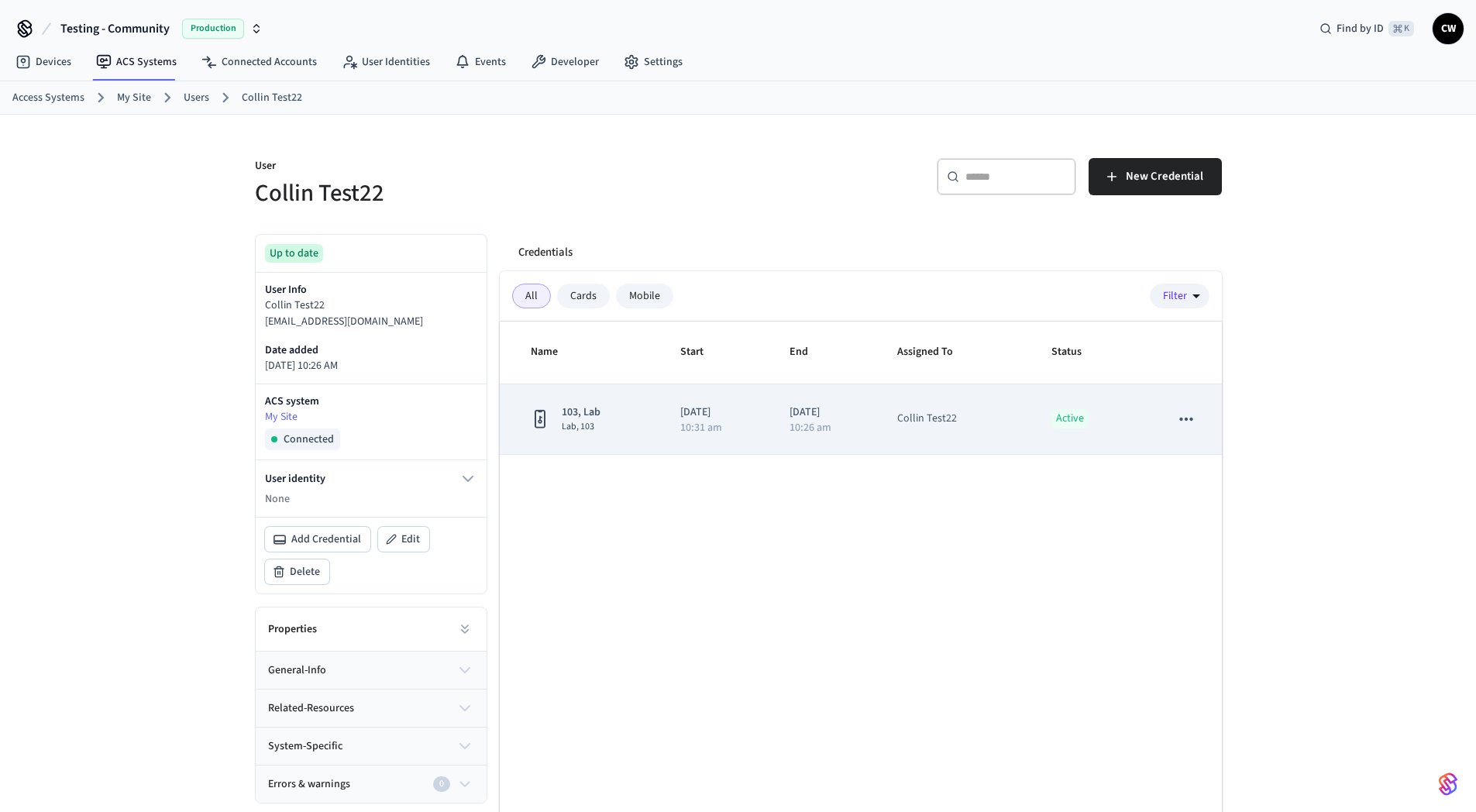
click at [1190, 419] on icon "sticky table" at bounding box center [1186, 419] width 13 height 3
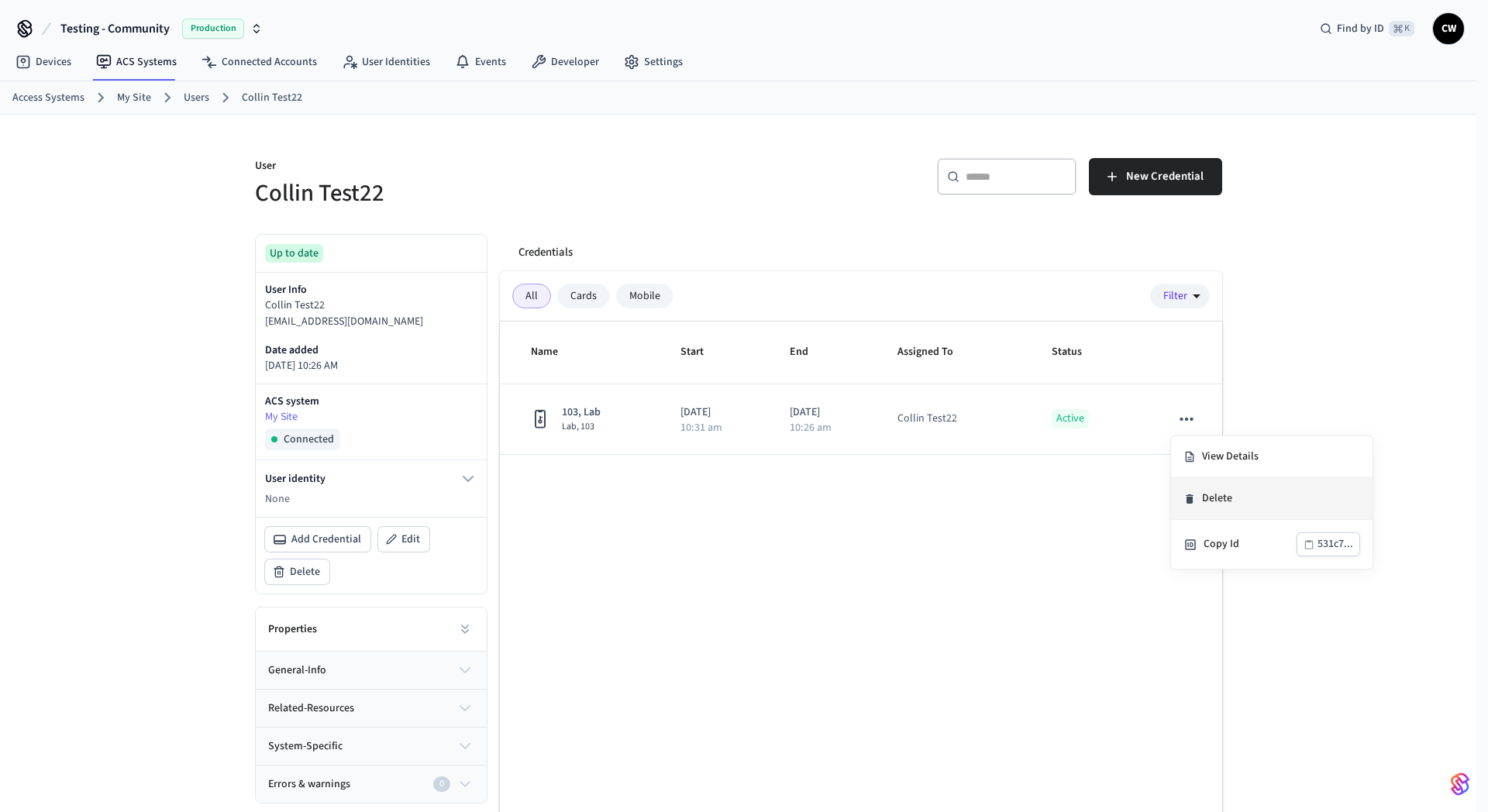
click at [1206, 504] on li "Delete" at bounding box center [1272, 499] width 201 height 42
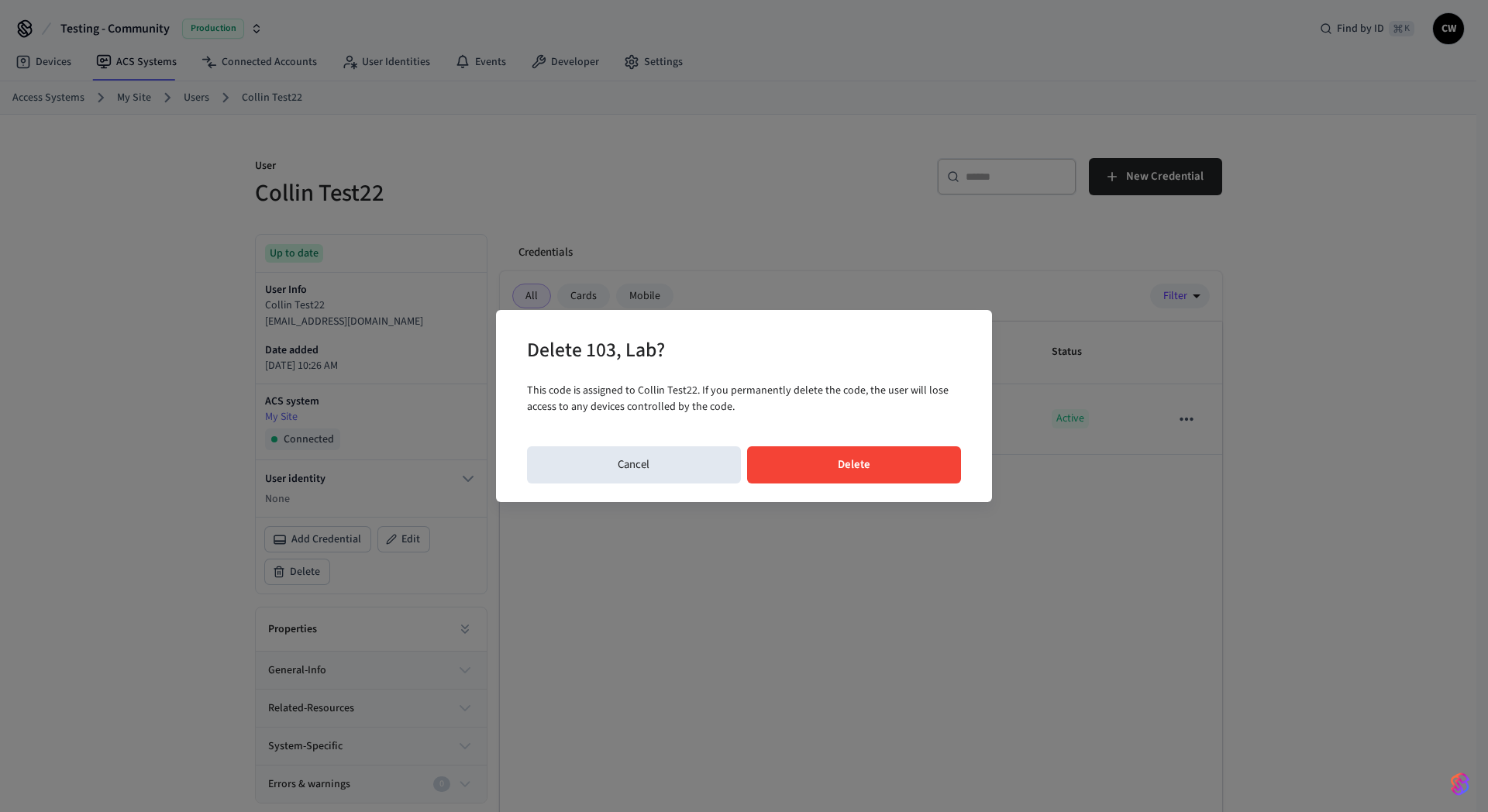
click at [885, 464] on button "Delete" at bounding box center [854, 464] width 214 height 37
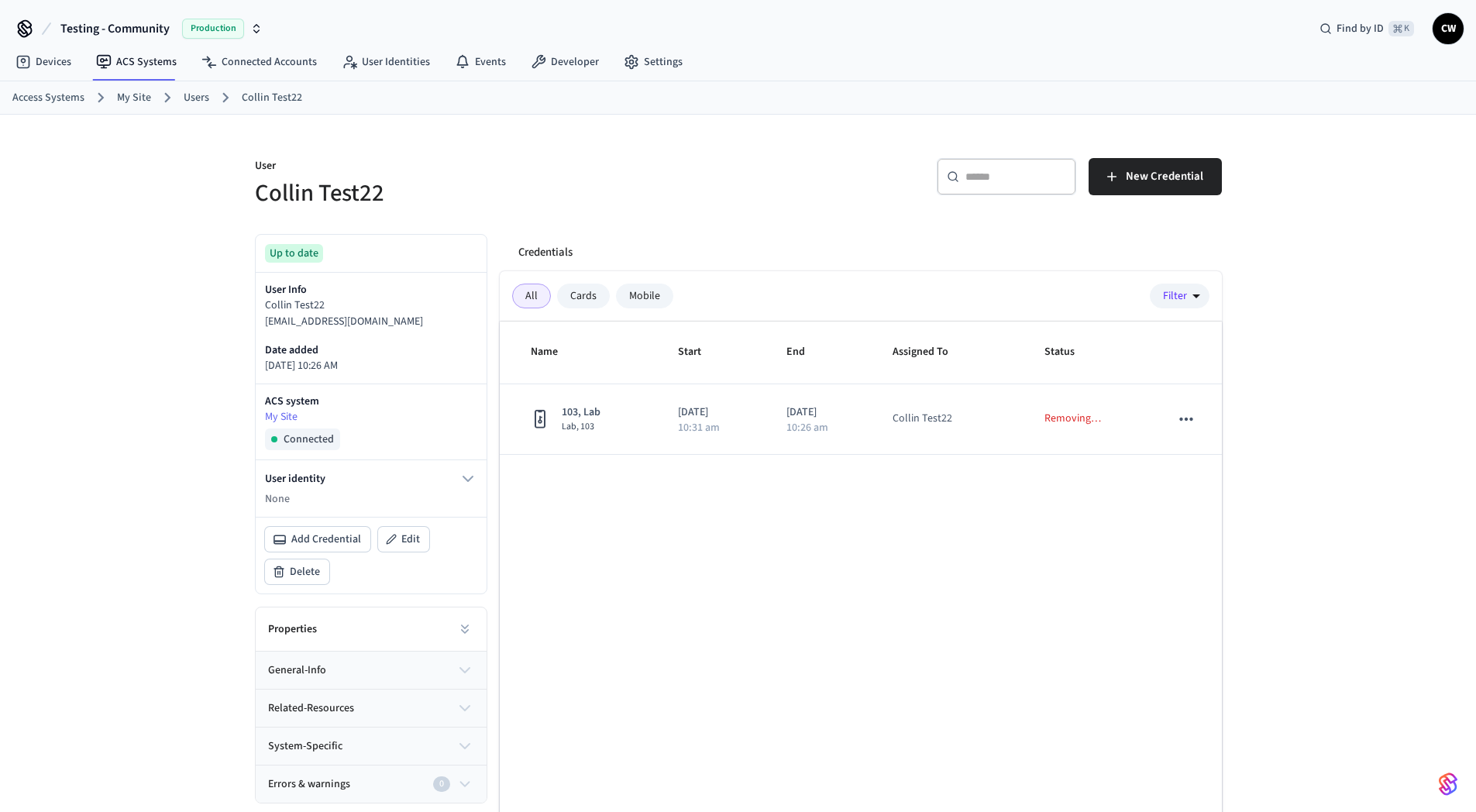
click at [91, 262] on div "User Collin Test22 ​ ​ New Credential Up to date User Info Collin Test22 collin…" at bounding box center [738, 503] width 1476 height 775
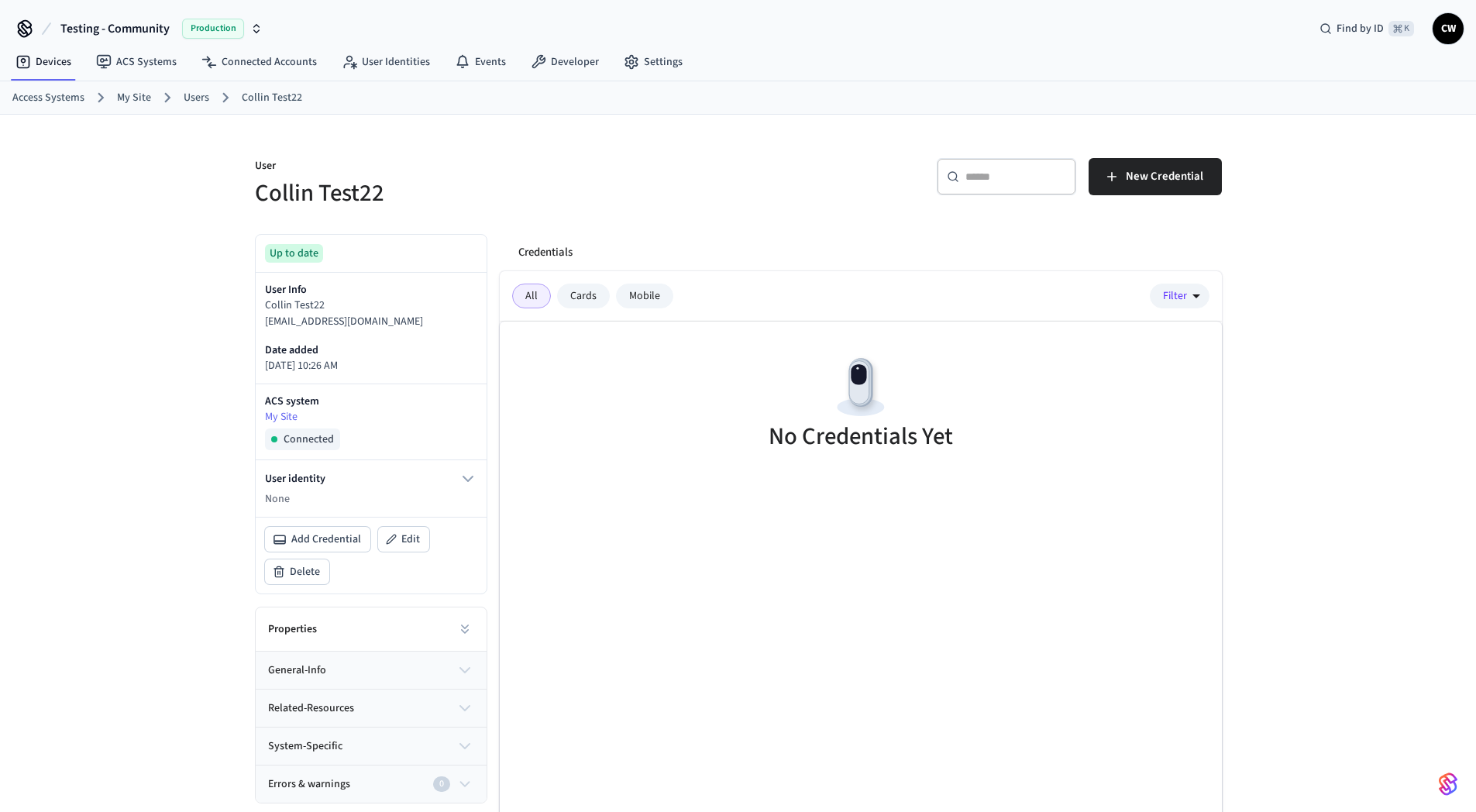
click at [160, 304] on div "User Collin Test22 ​ ​ New Credential Up to date User Info Collin Test22 [EMAIL…" at bounding box center [738, 503] width 1476 height 775
click at [574, 301] on div "Cards" at bounding box center [583, 295] width 52 height 24
click at [653, 302] on div "Mobile" at bounding box center [645, 295] width 58 height 24
click at [533, 295] on div "All" at bounding box center [531, 295] width 38 height 24
click at [406, 180] on h5 "Collin Test22" at bounding box center [492, 193] width 474 height 31
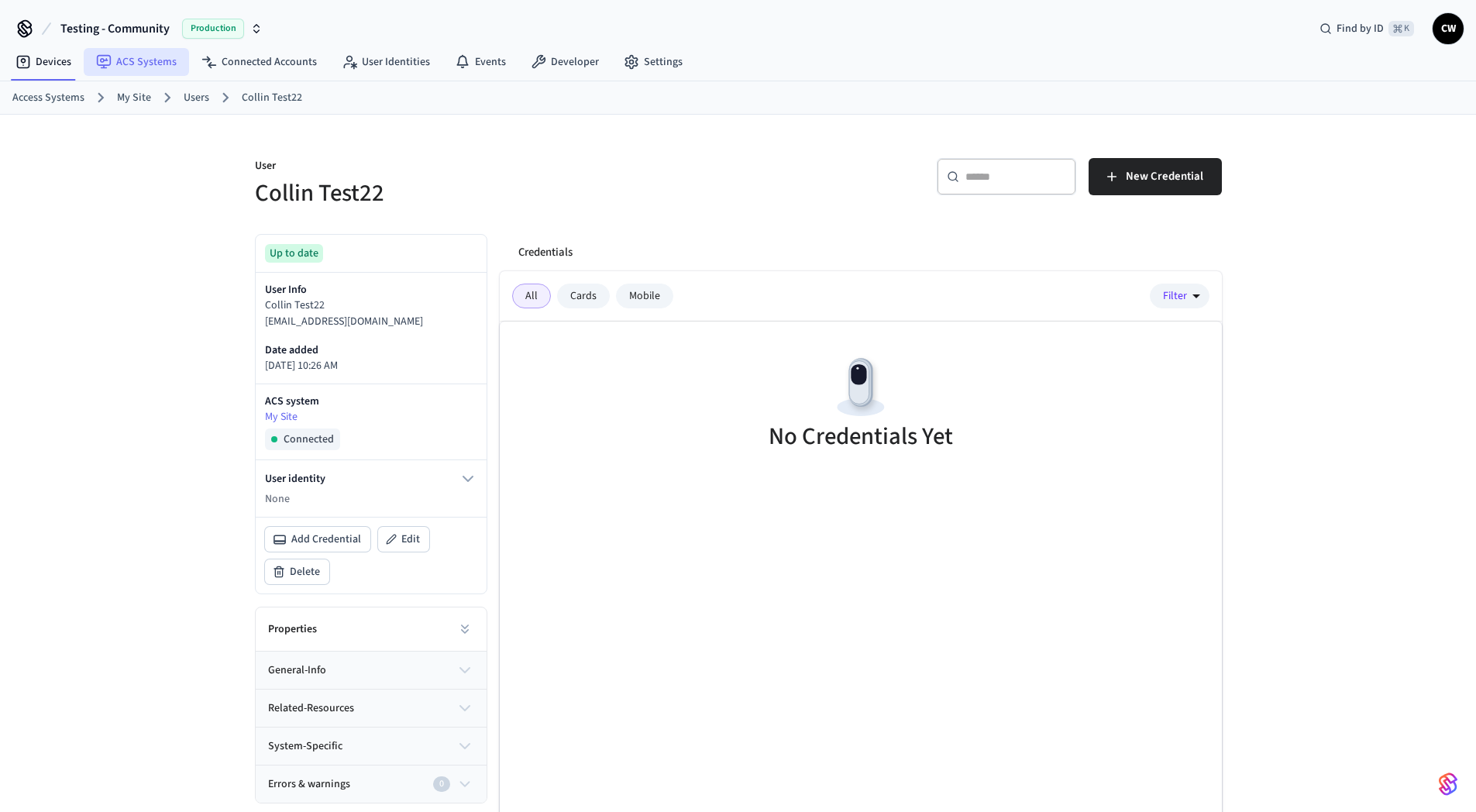
click at [113, 58] on link "ACS Systems" at bounding box center [136, 62] width 105 height 28
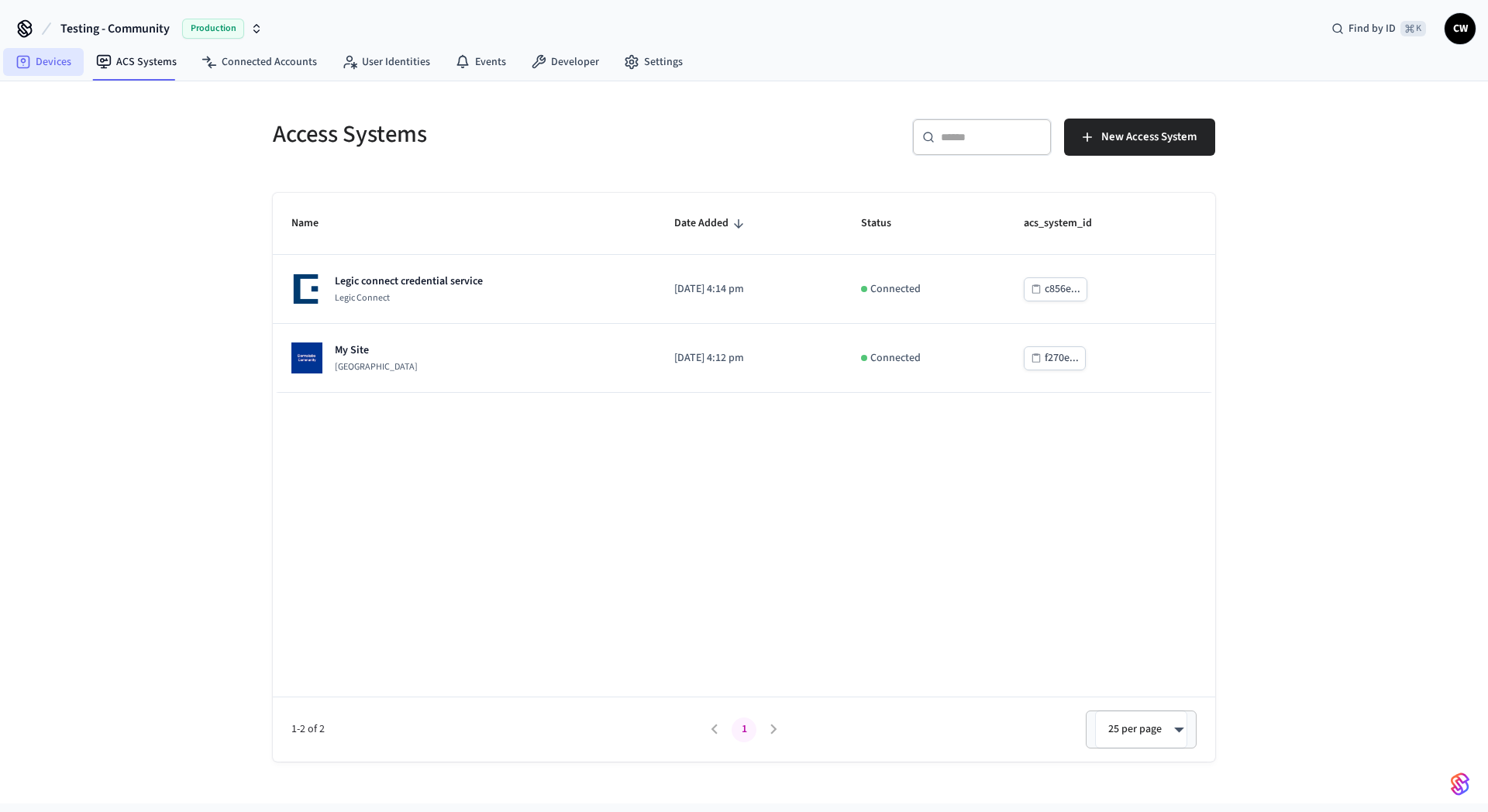
click at [64, 59] on link "Devices" at bounding box center [44, 62] width 80 height 28
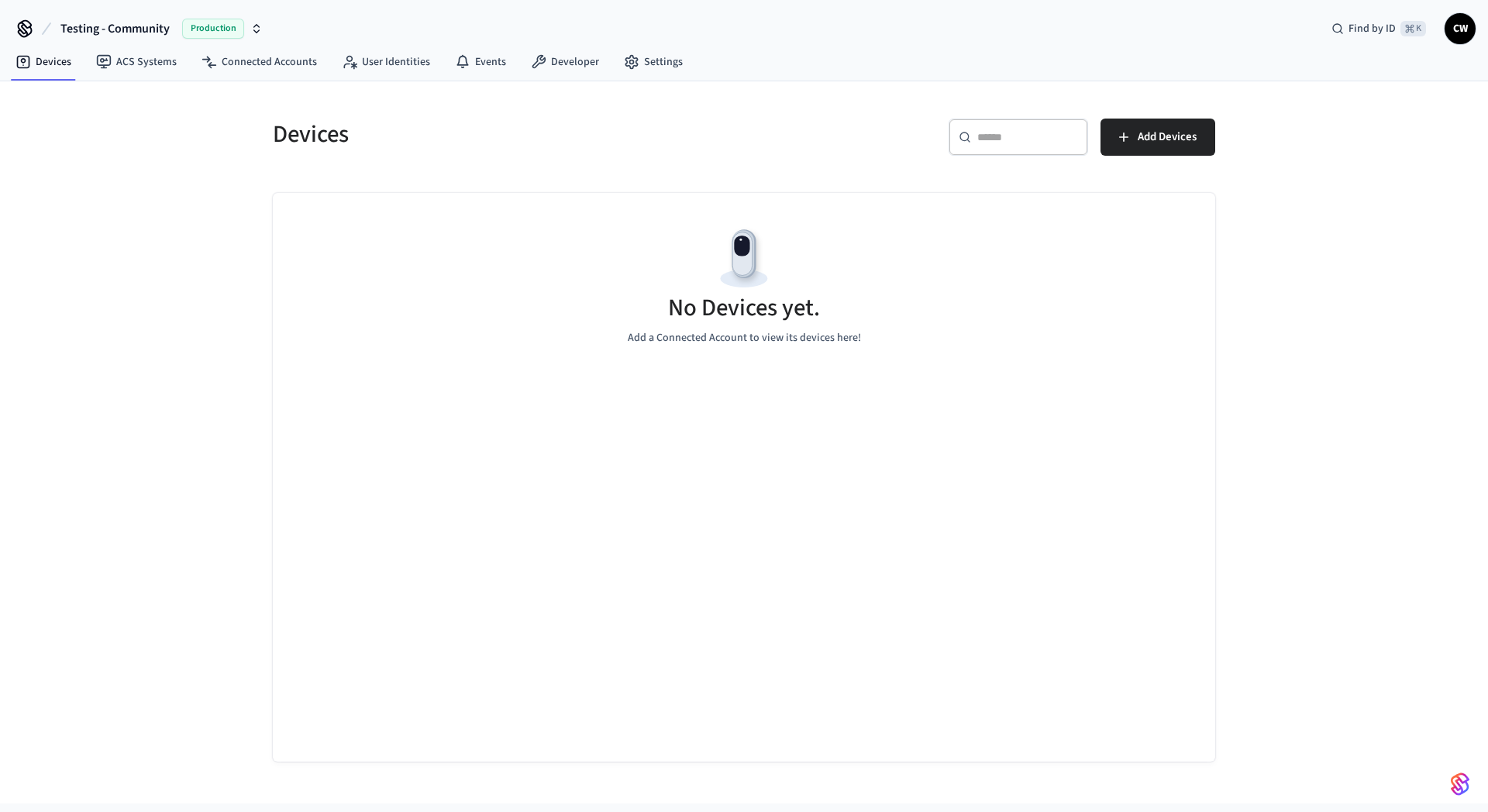
click at [1460, 27] on span "CW" at bounding box center [1460, 29] width 28 height 28
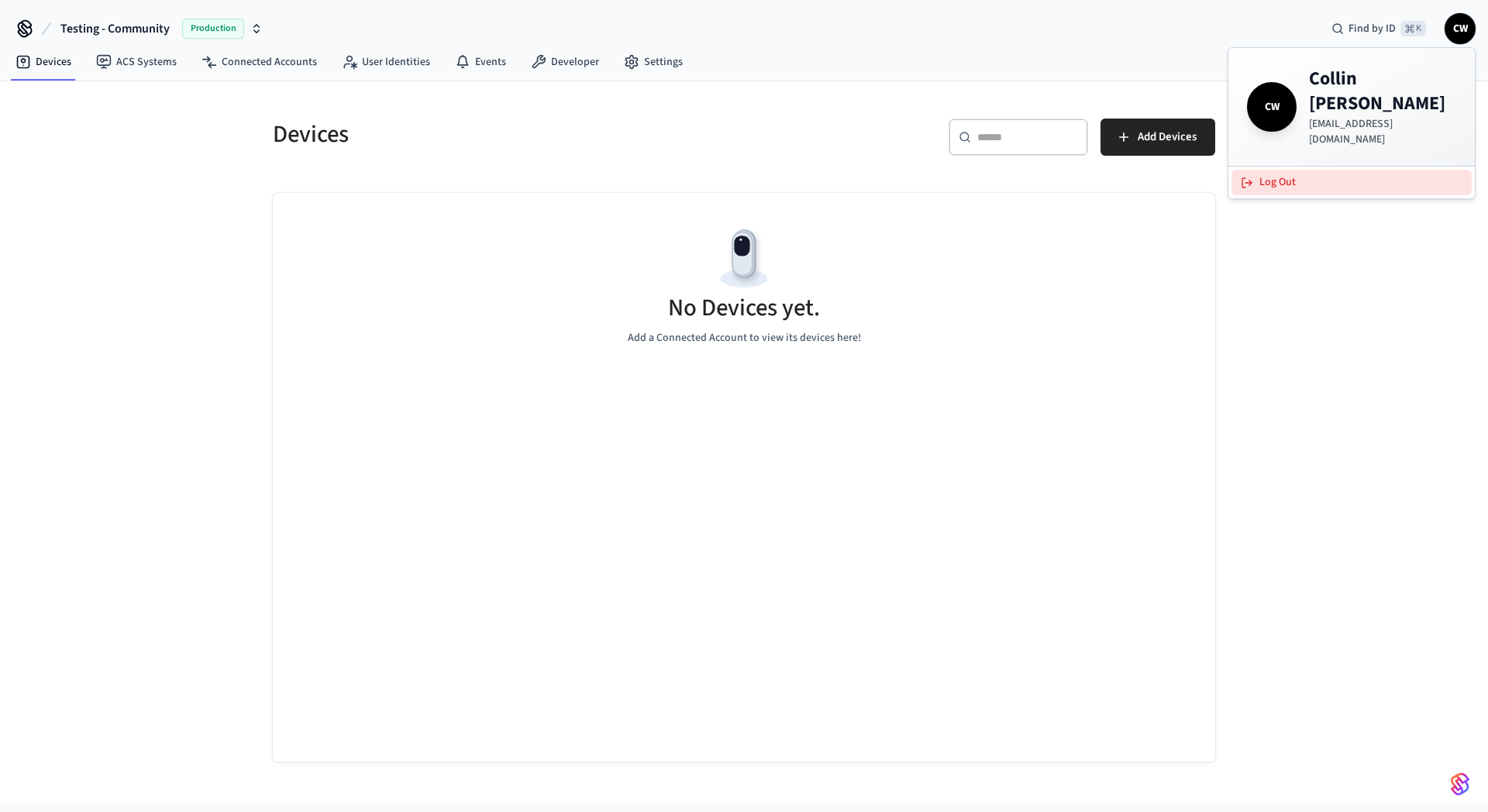
click at [1278, 170] on button "Log Out" at bounding box center [1352, 182] width 241 height 25
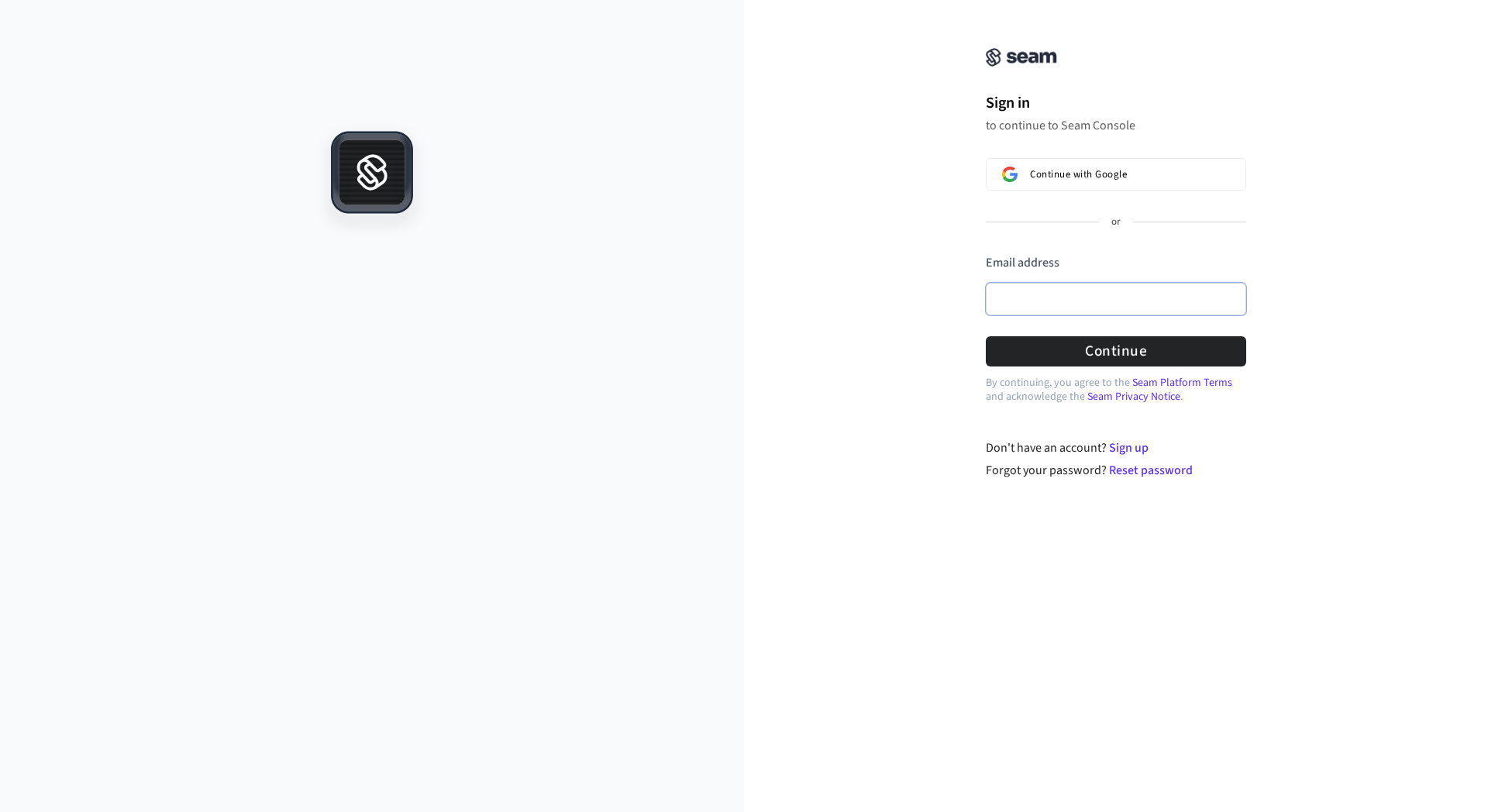
click at [1138, 286] on input "Email address" at bounding box center [1116, 299] width 261 height 32
click at [1108, 170] on span "Continue with Google" at bounding box center [1078, 174] width 97 height 12
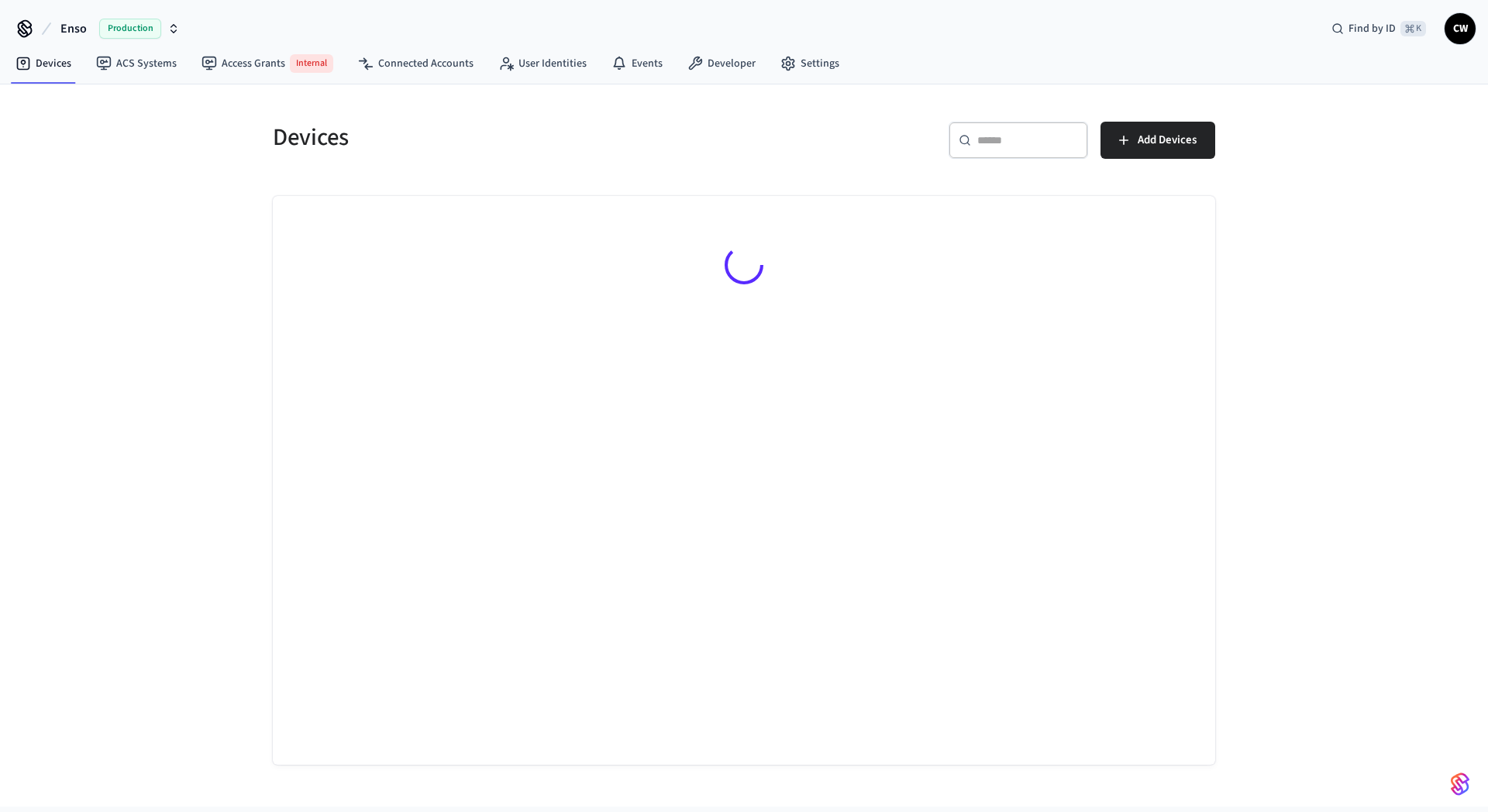
click at [453, 133] on h5 "Devices" at bounding box center [504, 138] width 462 height 31
click at [87, 27] on button "Enso Production" at bounding box center [120, 28] width 129 height 32
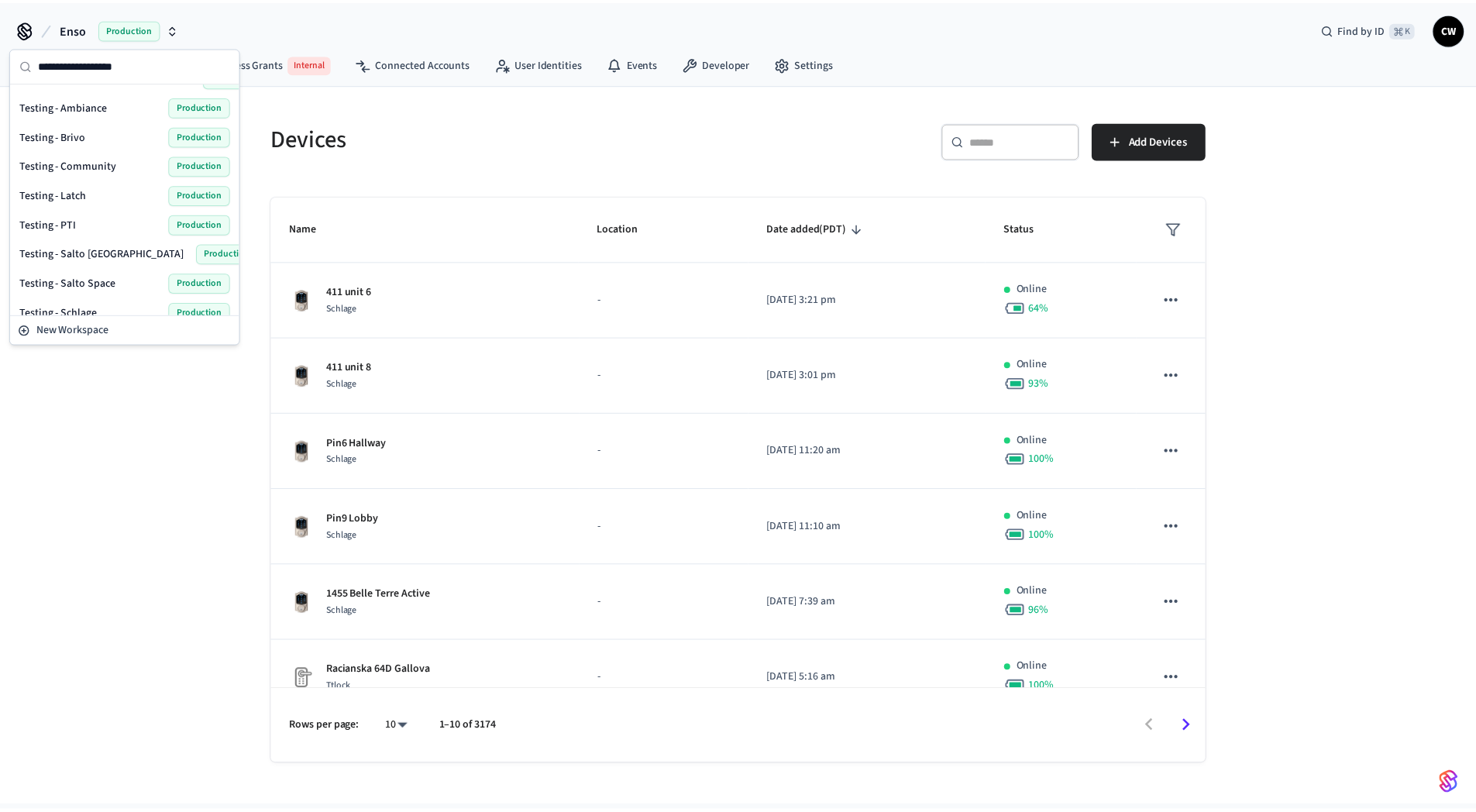
scroll to position [623, 0]
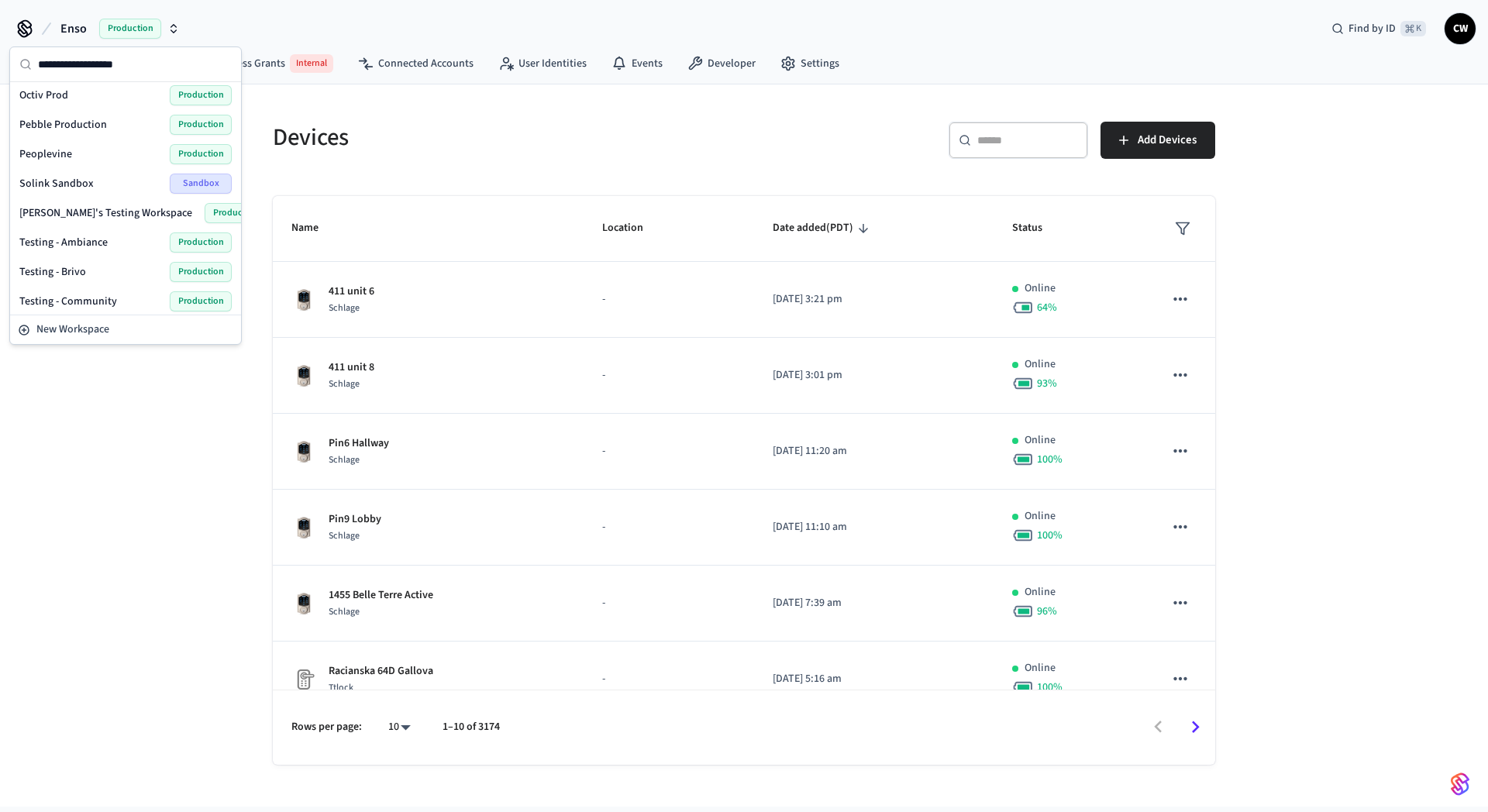
click at [99, 308] on span "Testing - Community" at bounding box center [68, 301] width 98 height 16
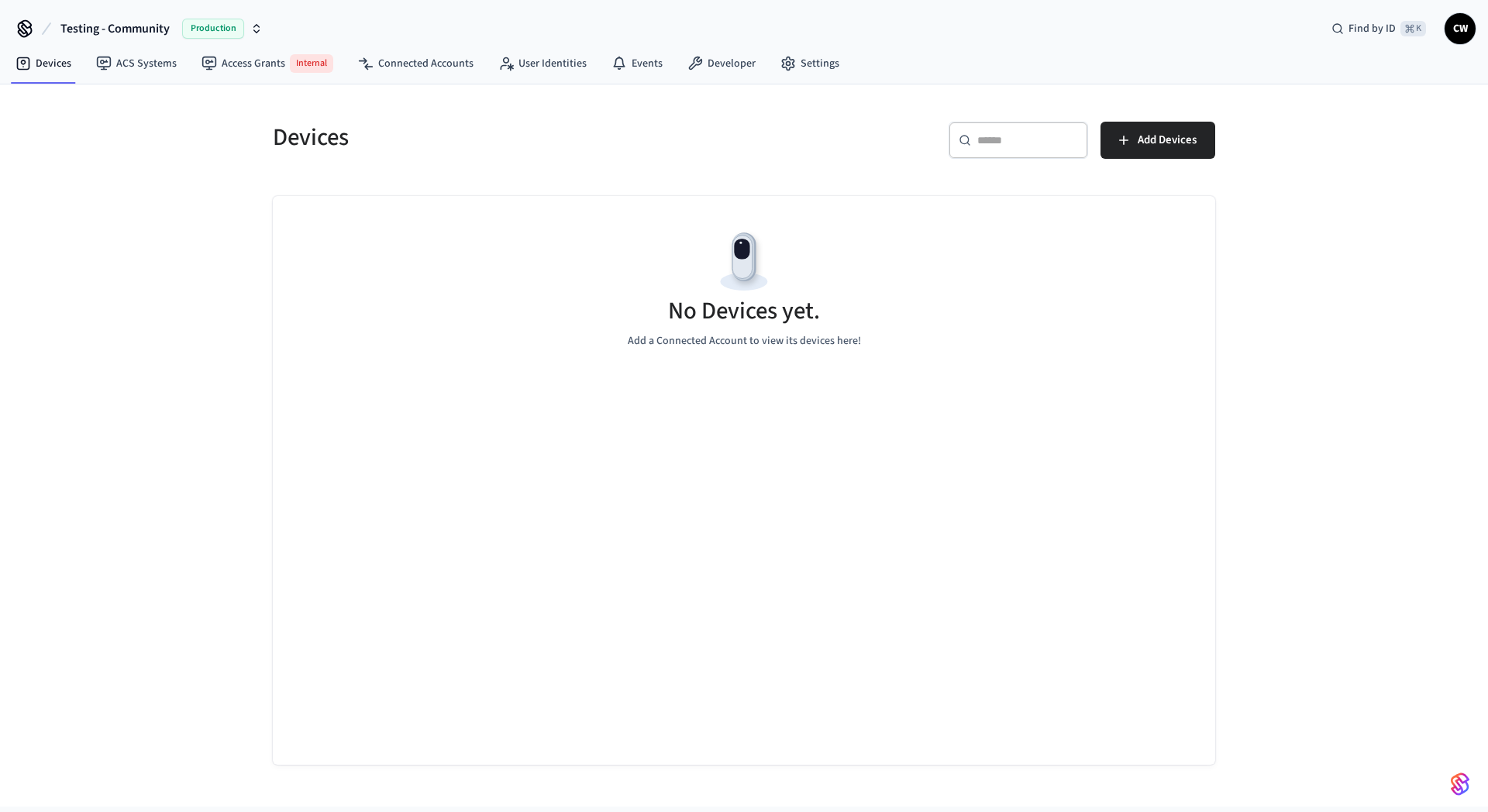
click at [177, 364] on div "Devices ​ ​ Add Devices No Devices yet. Add a Connected Account to view its dev…" at bounding box center [744, 445] width 1488 height 722
click at [138, 66] on link "ACS Systems" at bounding box center [136, 64] width 105 height 28
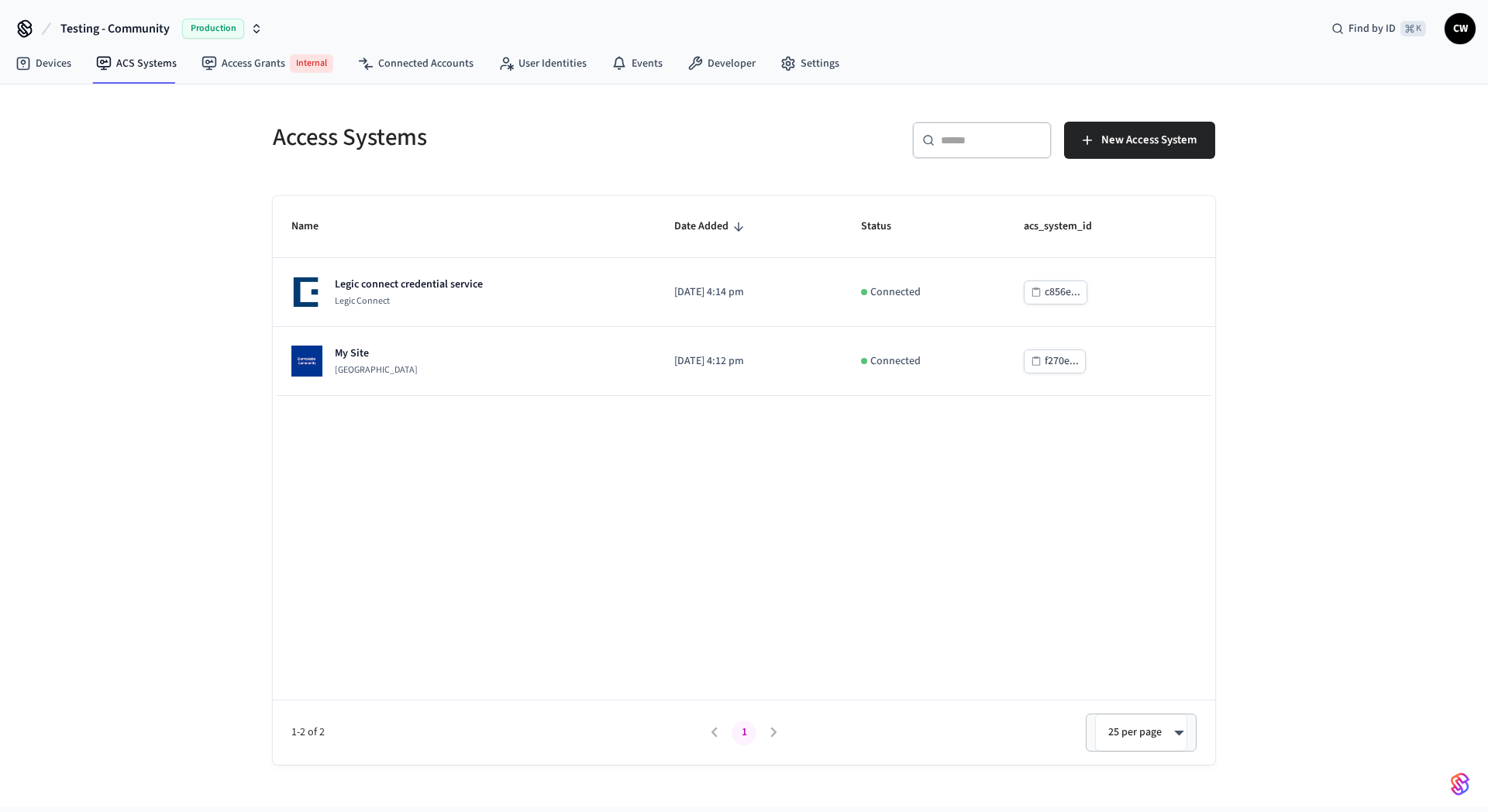
click at [100, 243] on div "Access Systems ​ ​ New Access System Name Date Added Status acs_system_id Legic…" at bounding box center [744, 445] width 1488 height 722
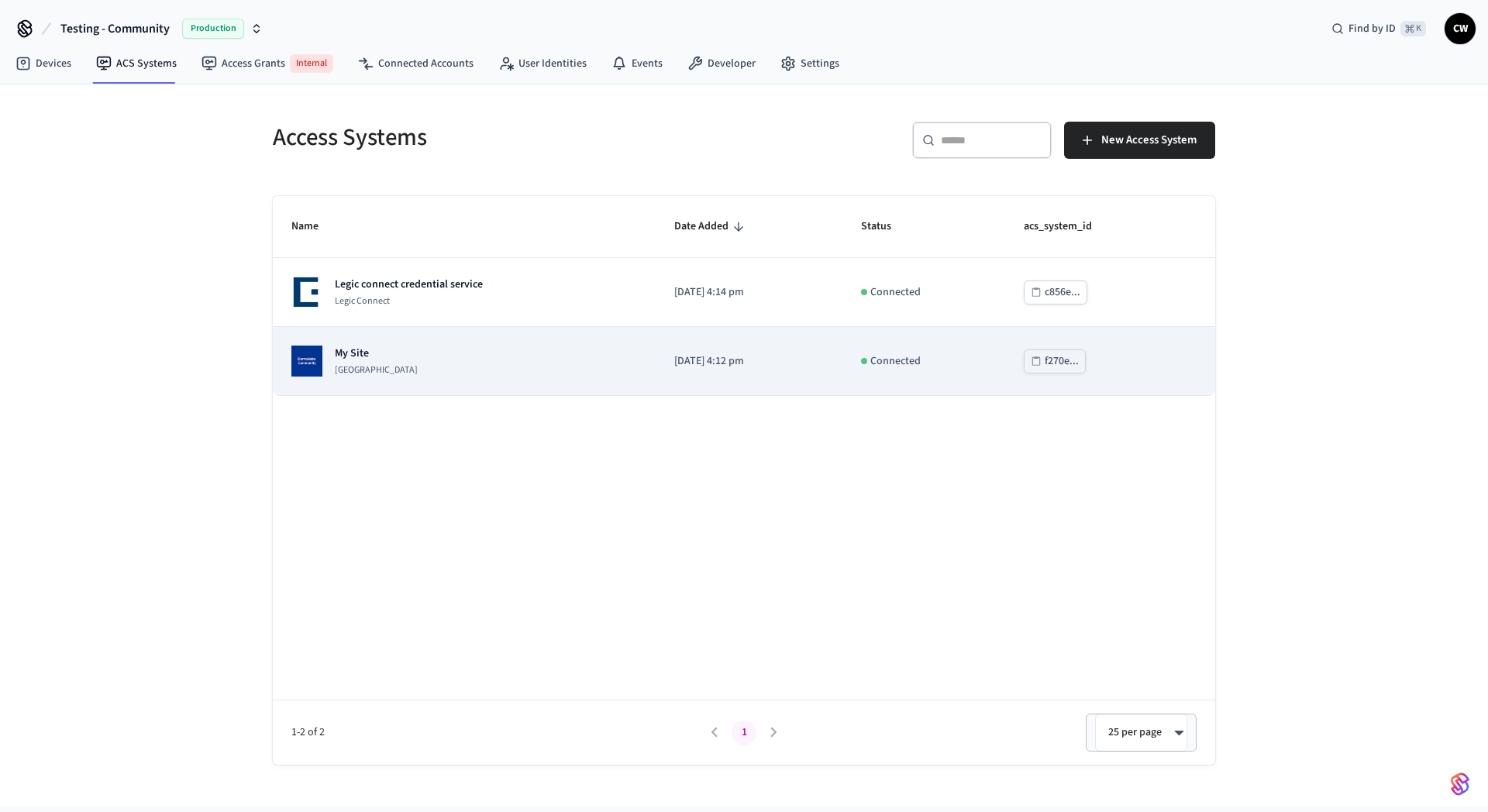
click at [418, 367] on p "[GEOGRAPHIC_DATA]" at bounding box center [376, 370] width 83 height 12
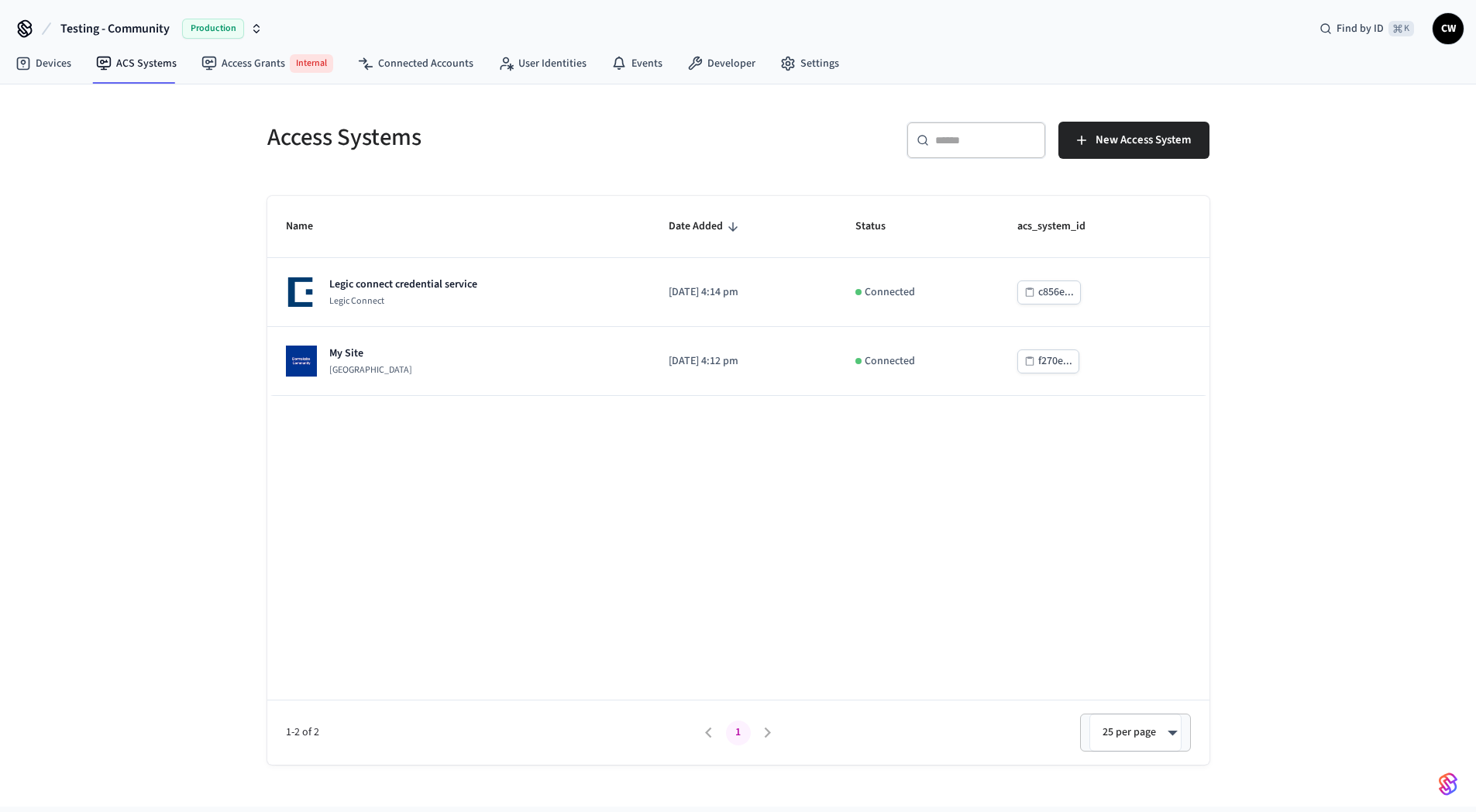
click at [121, 408] on div "Access Systems ​ ​ New Access System Name Date Added Status acs_system_id Legic…" at bounding box center [738, 445] width 1476 height 722
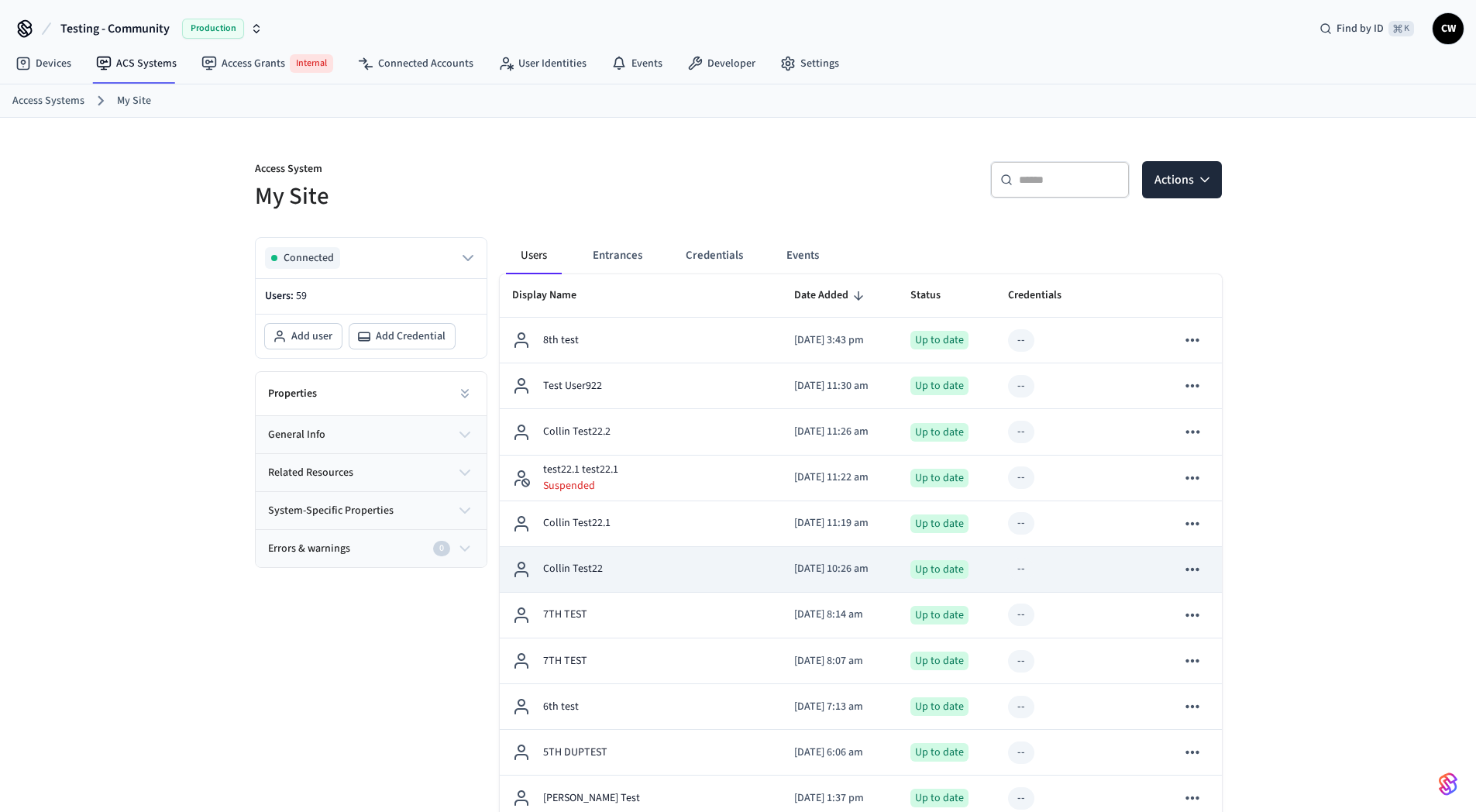
click at [653, 579] on td "Collin Test22" at bounding box center [641, 570] width 282 height 45
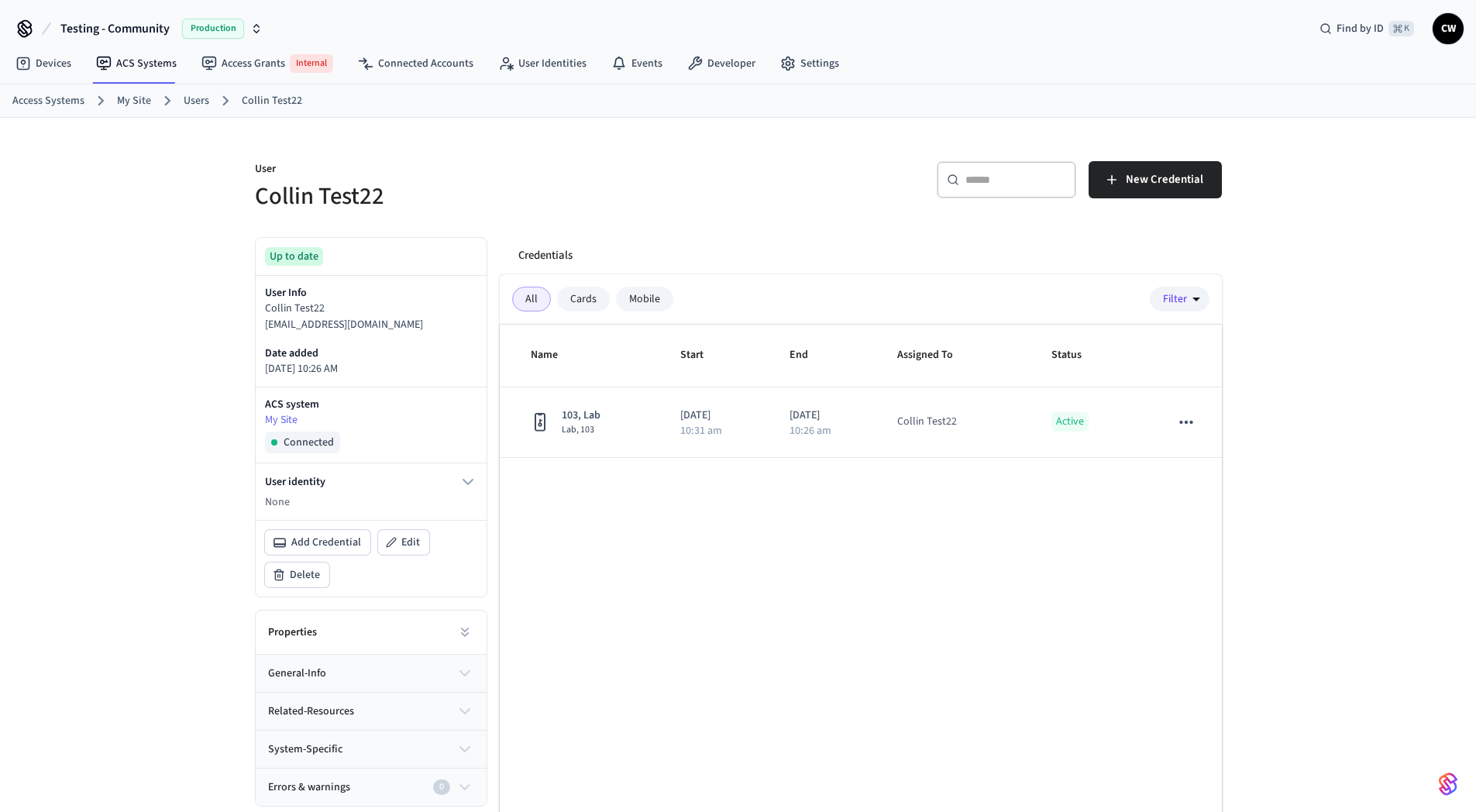
click at [128, 528] on div "User Collin Test22 ​ ​ New Credential Up to date User Info Collin Test22 [EMAIL…" at bounding box center [738, 505] width 1476 height 775
click at [423, 174] on p "User" at bounding box center [492, 171] width 474 height 19
click at [193, 97] on link "Users" at bounding box center [196, 101] width 25 height 17
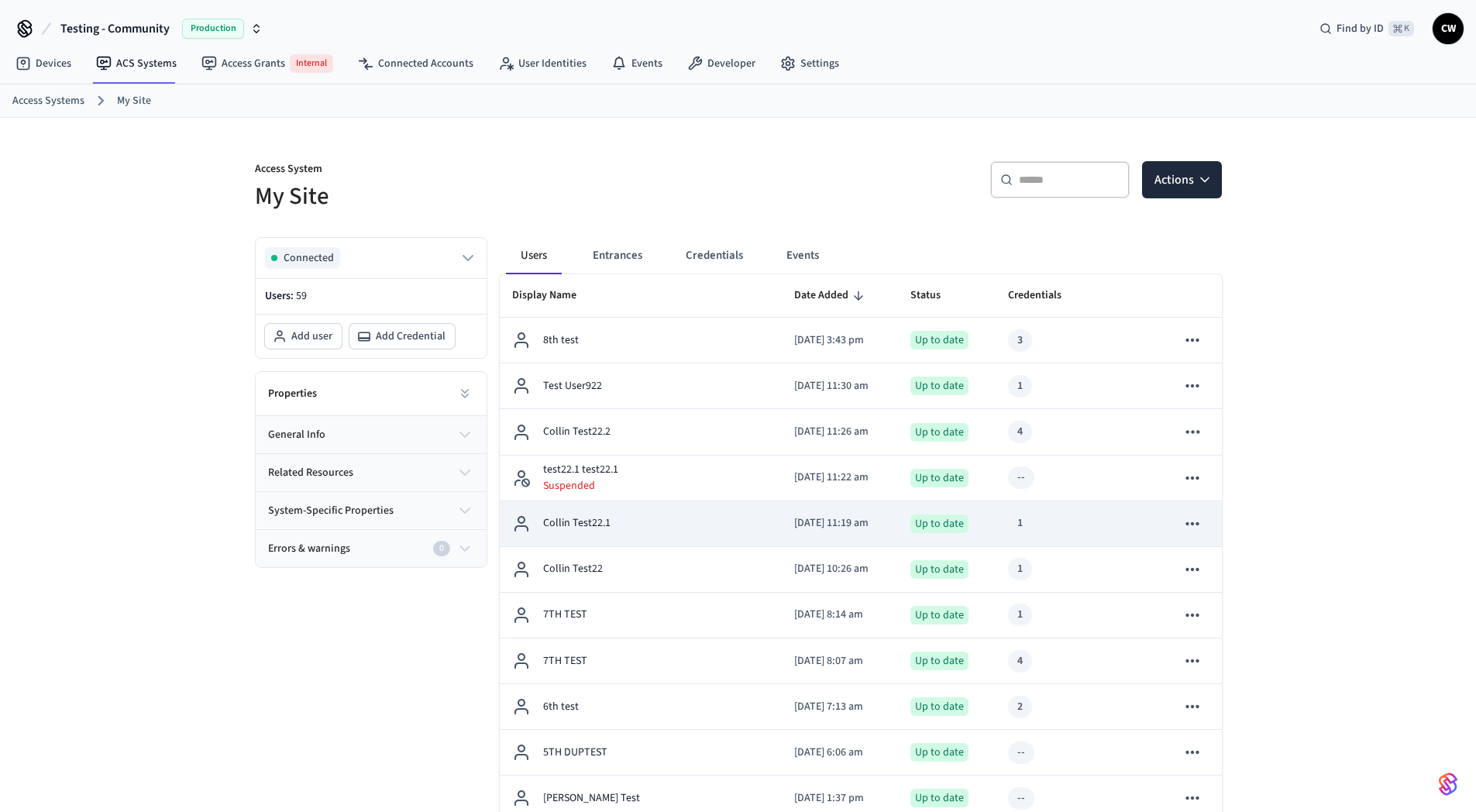
click at [629, 525] on div "Collin Test22.1" at bounding box center [640, 523] width 257 height 18
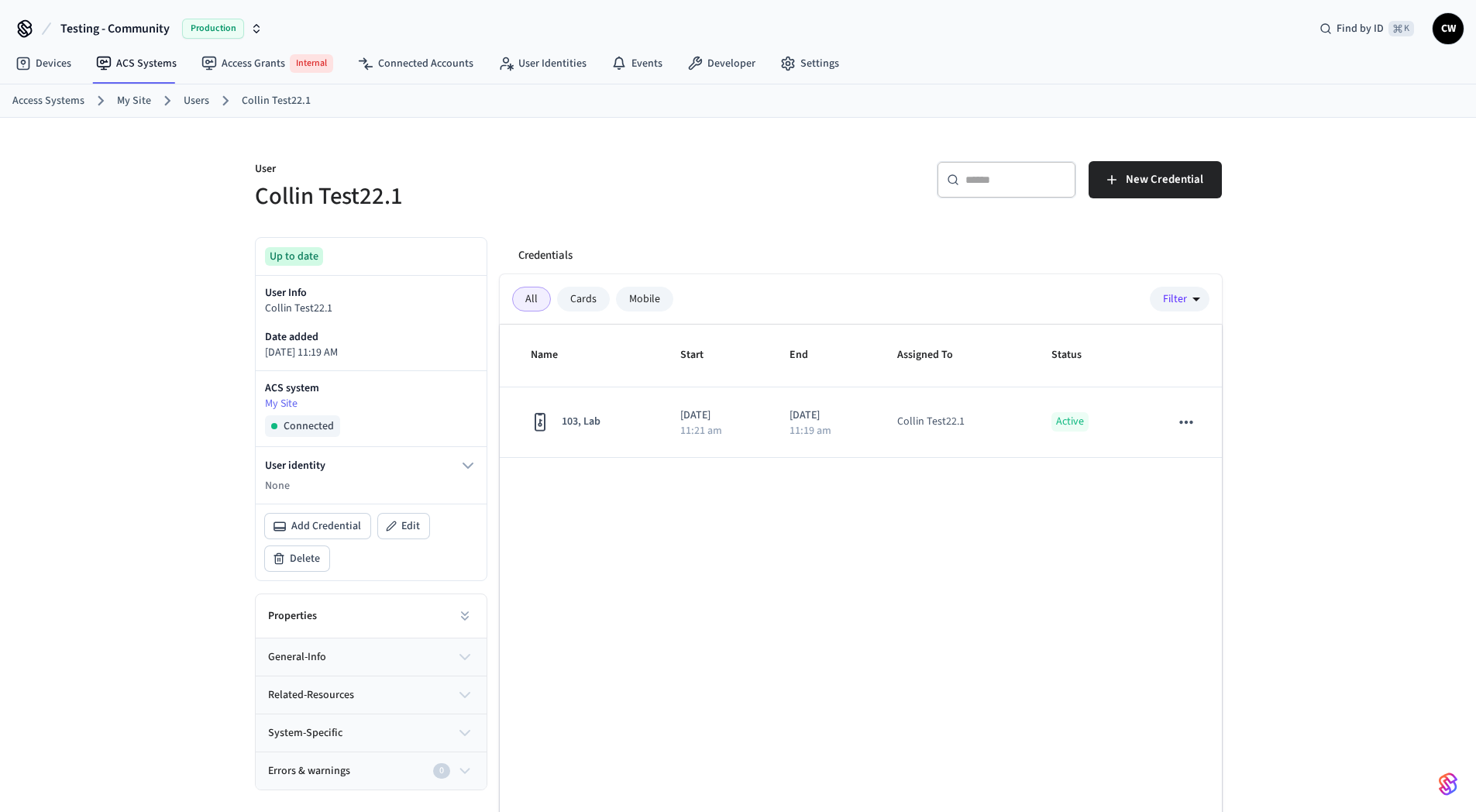
click at [71, 499] on div "User Collin Test22.1 ​ ​ New Credential Up to date User Info Collin Test22.1 Da…" at bounding box center [738, 505] width 1476 height 775
click at [557, 202] on h5 "Collin Test22.1" at bounding box center [492, 196] width 474 height 31
click at [152, 402] on div "User Collin Test22.1 ​ ​ New Credential Up to date User Info Collin Test22.1 Da…" at bounding box center [738, 505] width 1476 height 775
click at [198, 104] on link "Users" at bounding box center [196, 101] width 25 height 17
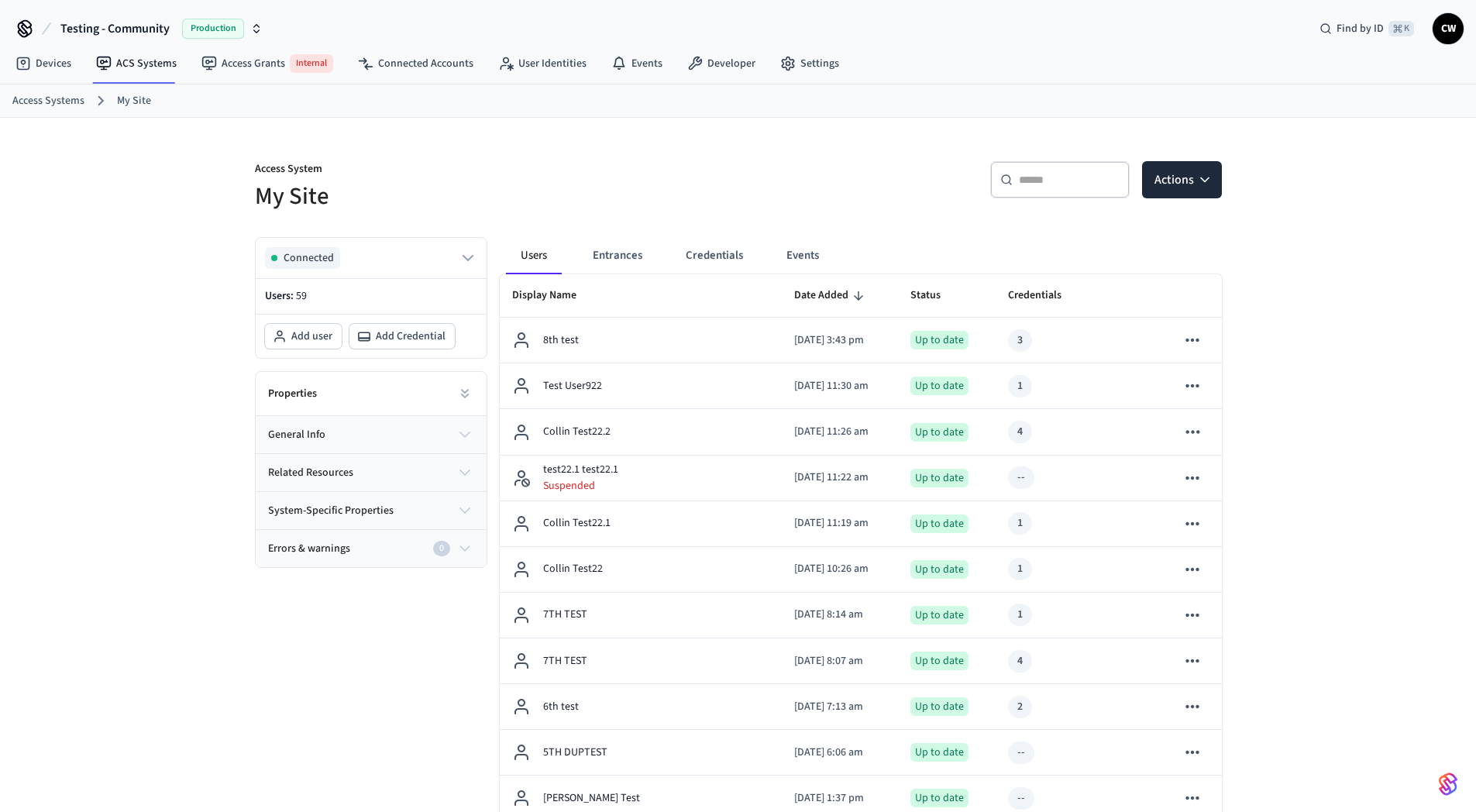
click at [571, 65] on link "User Identities" at bounding box center [543, 64] width 113 height 28
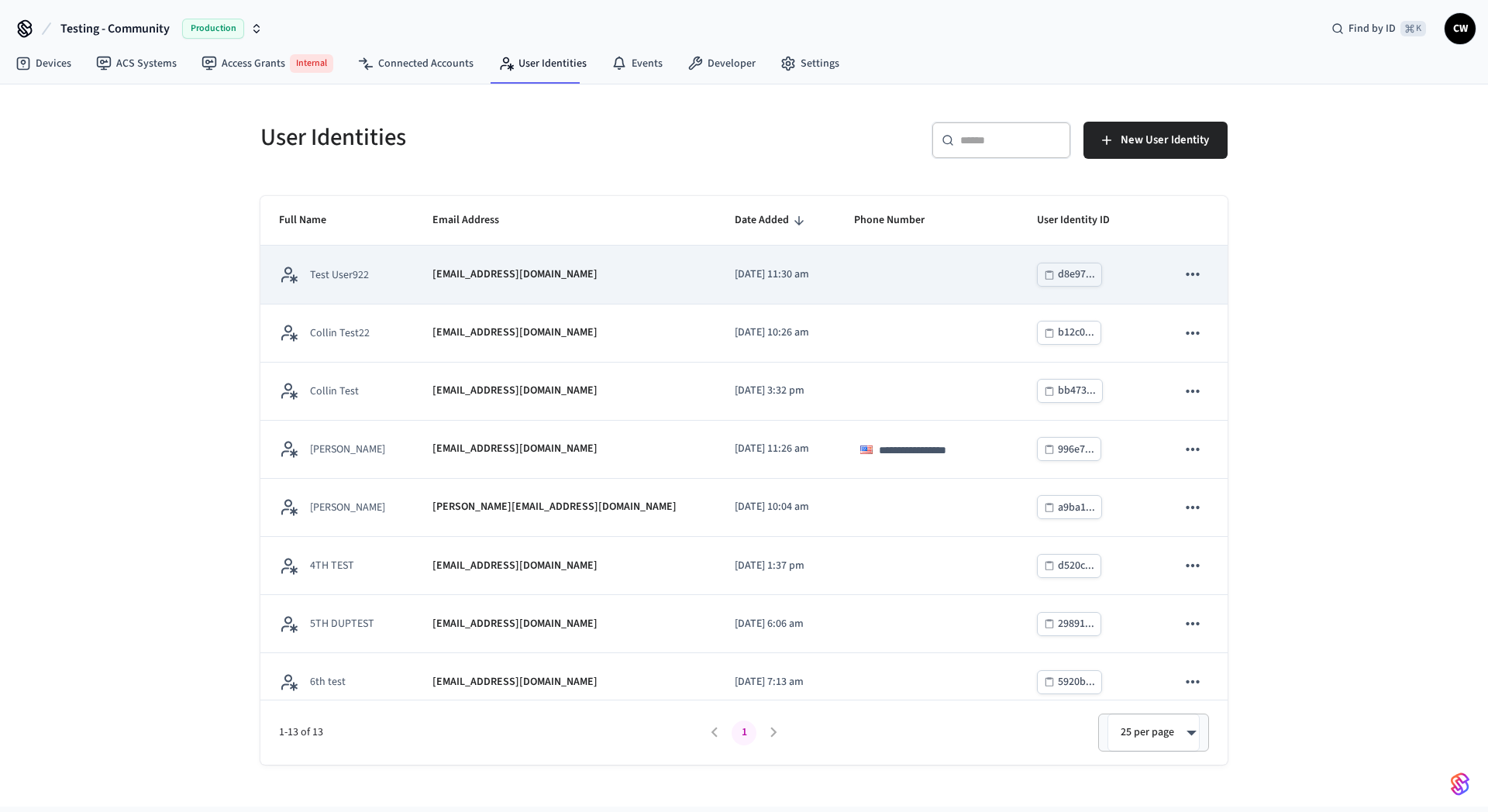
click at [420, 265] on td "[EMAIL_ADDRESS][DOMAIN_NAME]" at bounding box center [565, 274] width 302 height 58
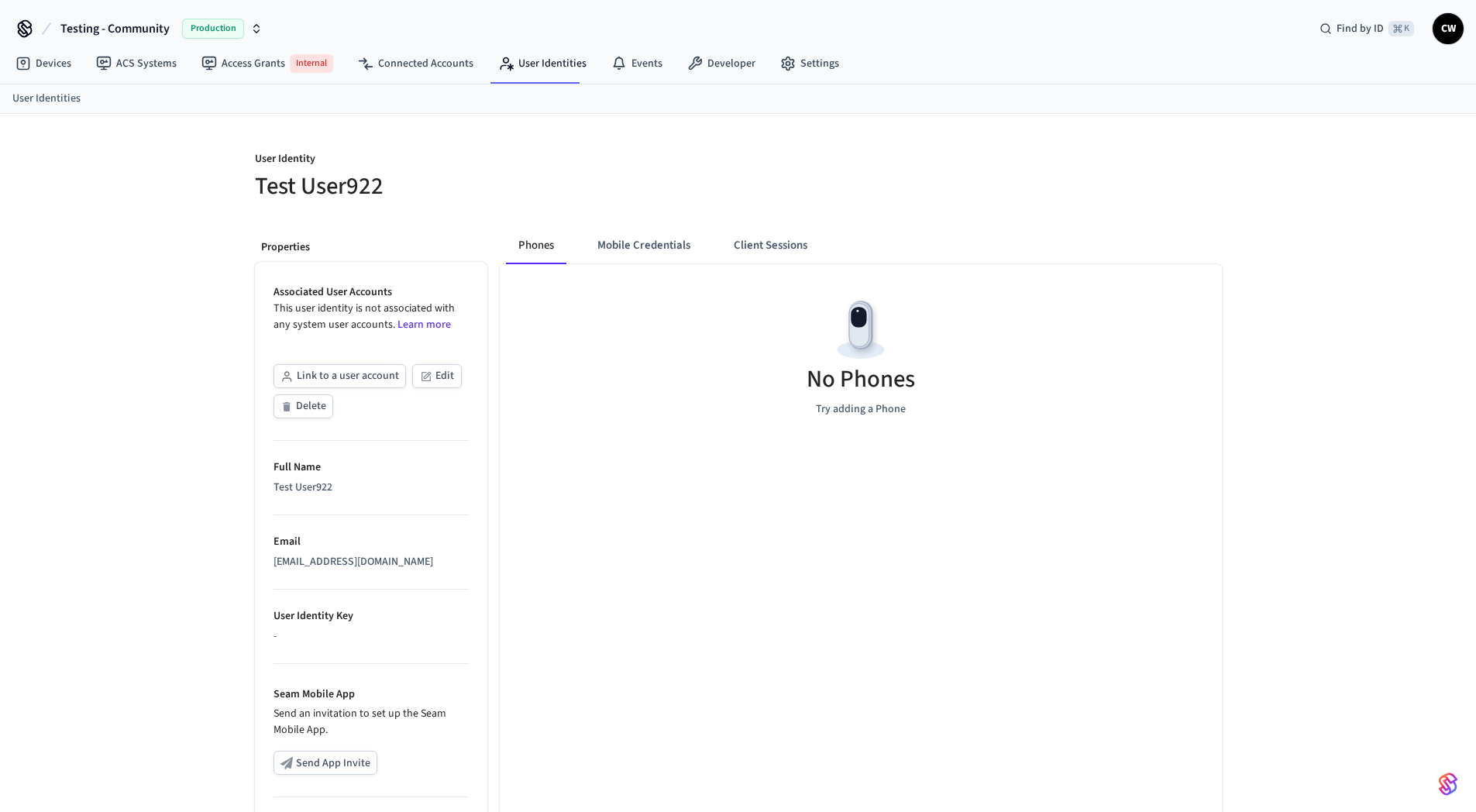
click at [80, 368] on div "User Identity Test User922 Properties Associated User Accounts This user identi…" at bounding box center [738, 563] width 1476 height 898
click at [89, 358] on div "User Identity Test User922 Properties Associated User Accounts This user identi…" at bounding box center [738, 563] width 1476 height 898
click at [134, 68] on link "ACS Systems" at bounding box center [136, 64] width 105 height 28
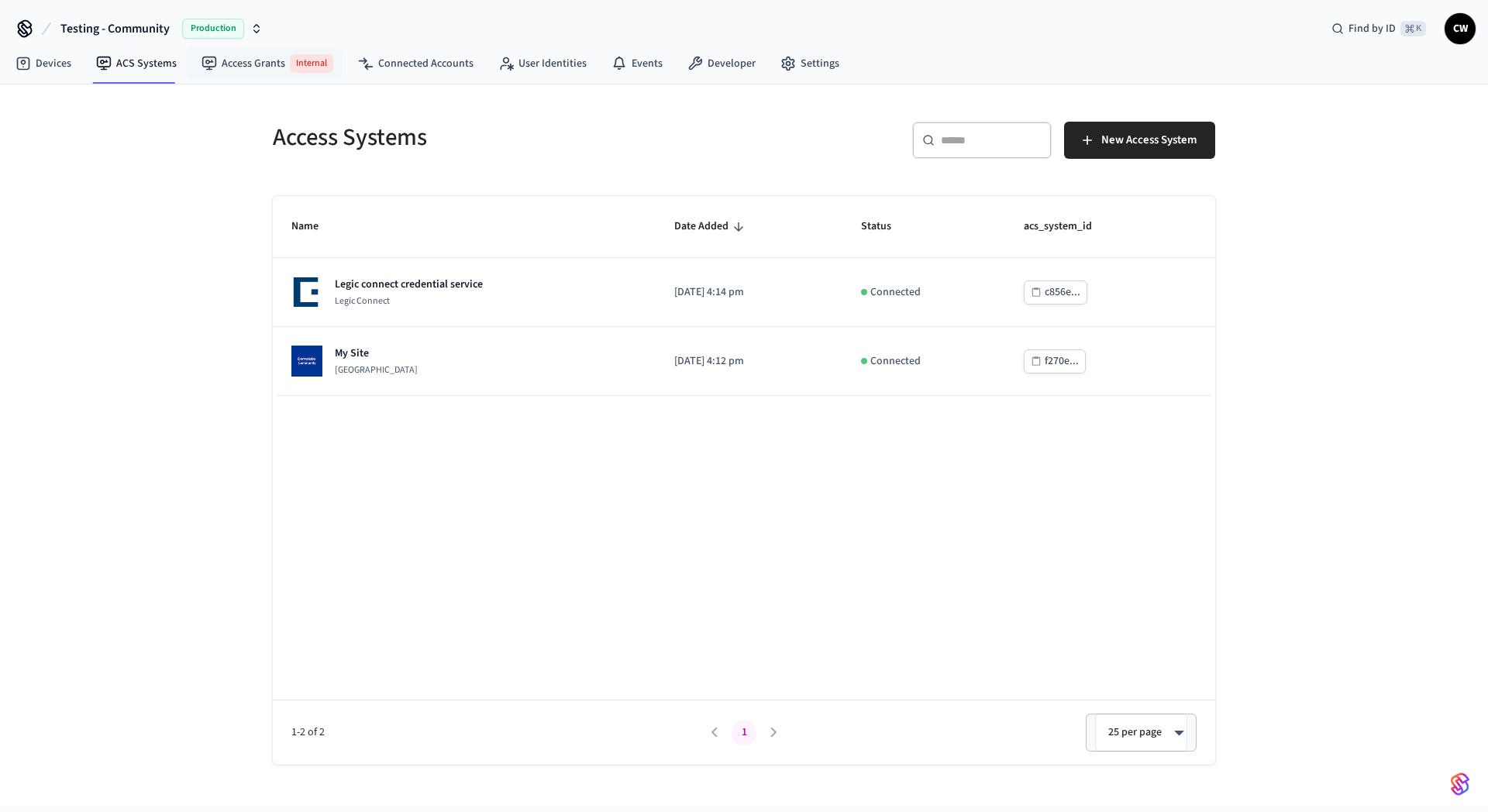
click at [137, 323] on div "Access Systems ​ ​ New Access System Name Date Added Status acs_system_id Legic…" at bounding box center [744, 445] width 1488 height 722
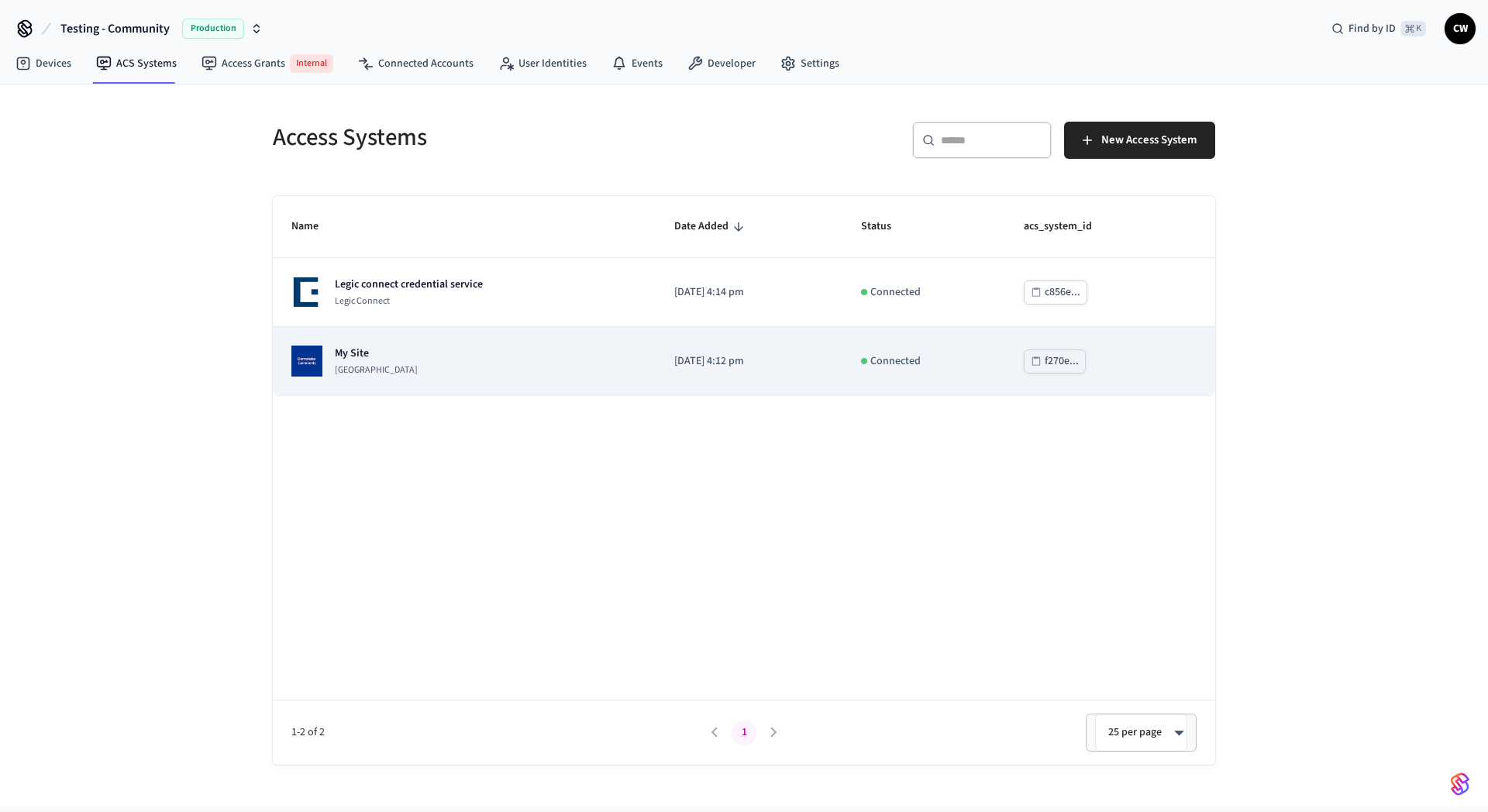
click at [464, 360] on div "My Site [GEOGRAPHIC_DATA]" at bounding box center [464, 362] width 346 height 31
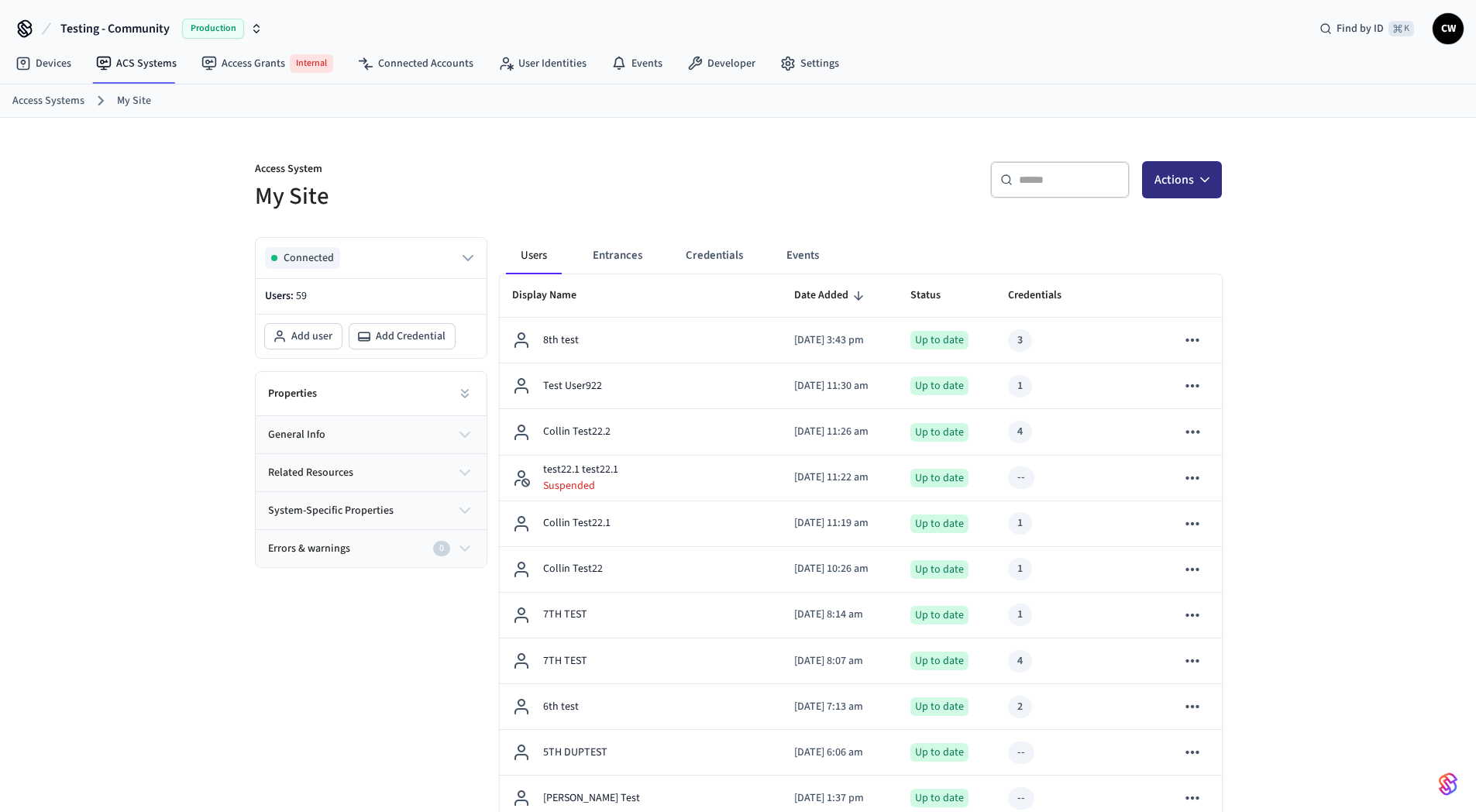
click at [1209, 184] on icon "button" at bounding box center [1205, 179] width 16 height 16
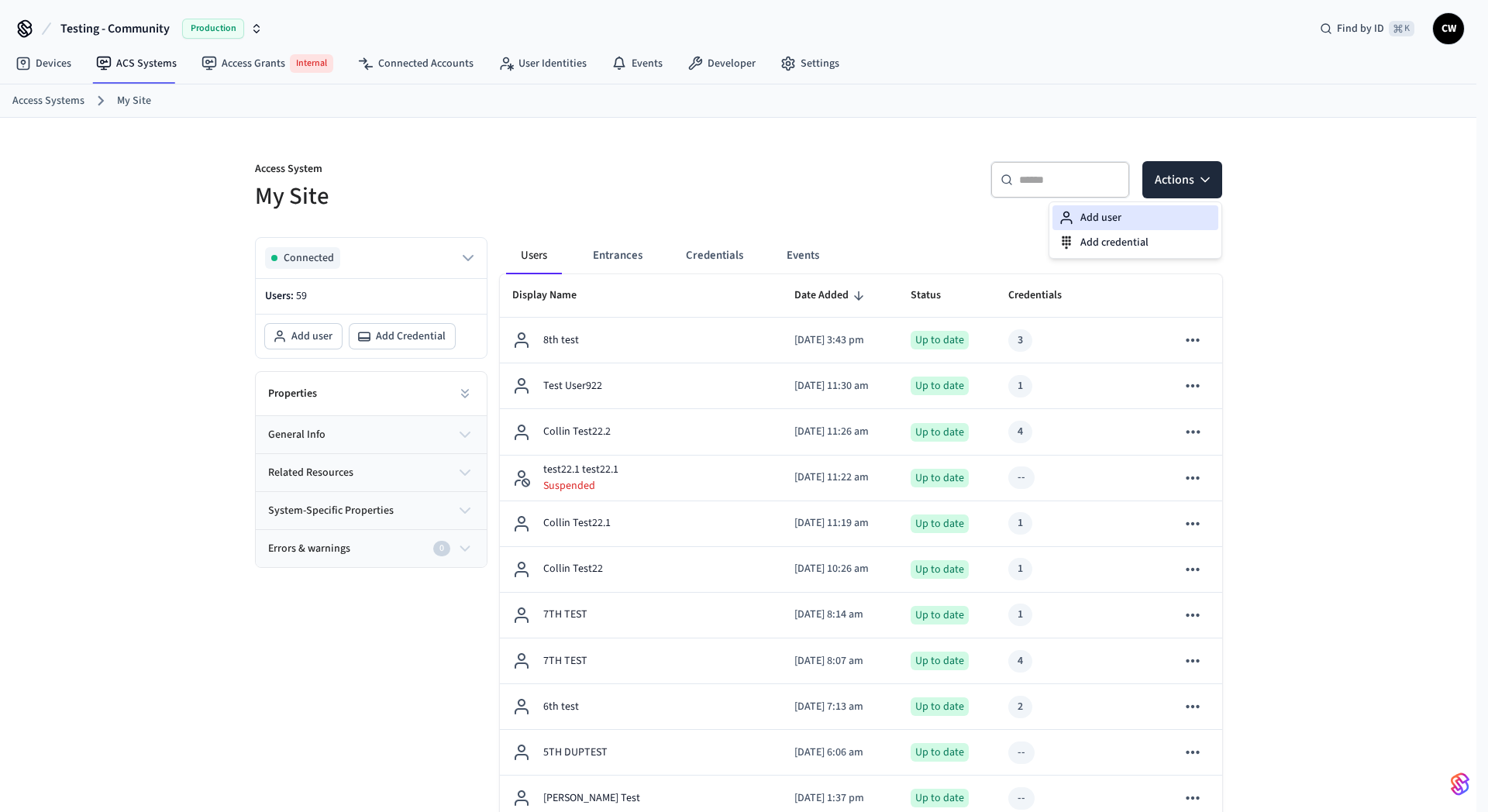
click at [1156, 225] on div "Add user" at bounding box center [1136, 218] width 166 height 24
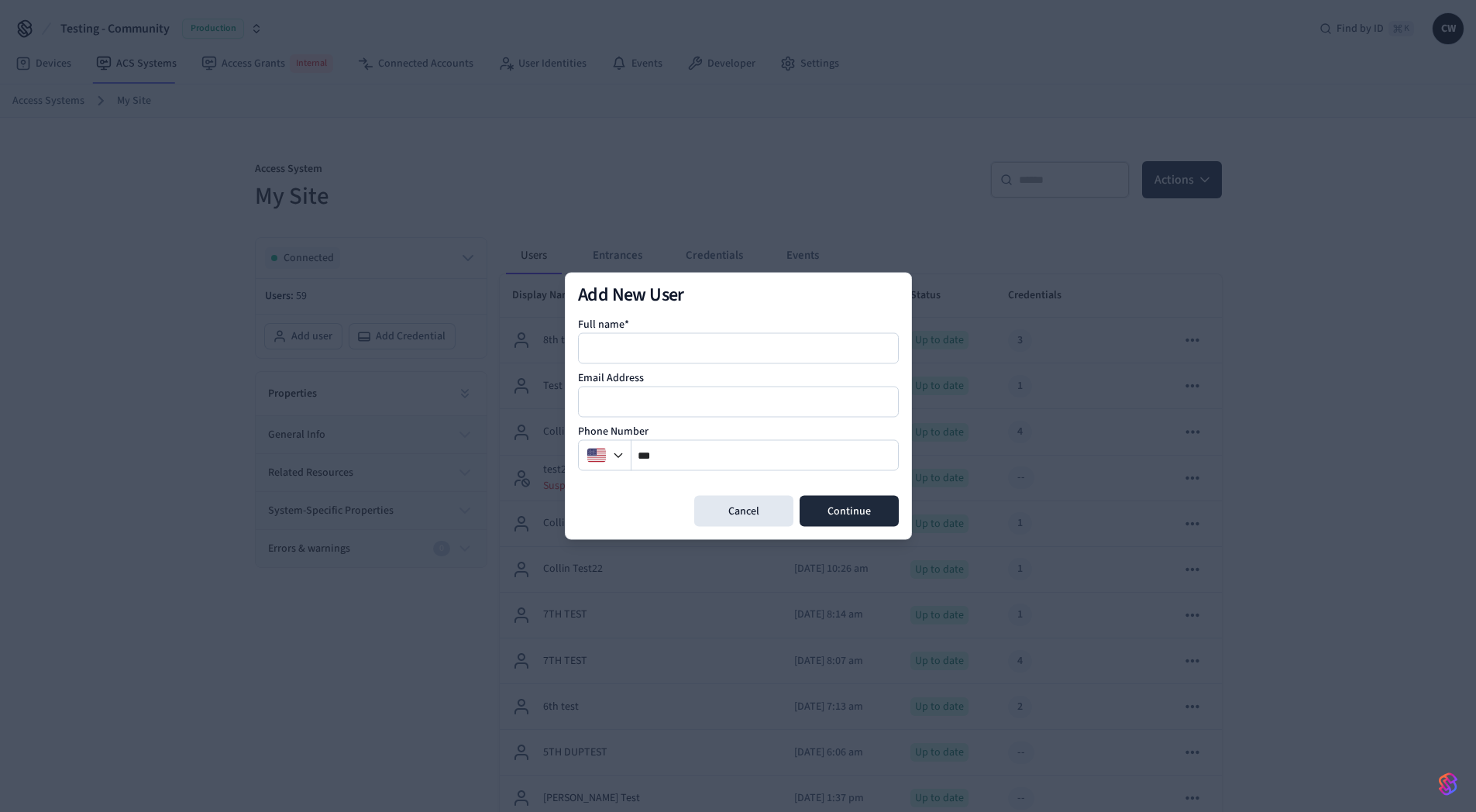
click at [659, 360] on div at bounding box center [738, 348] width 321 height 31
click at [673, 336] on div at bounding box center [738, 348] width 321 height 31
click at [687, 339] on input at bounding box center [739, 348] width 319 height 18
type input "**********"
click at [843, 506] on button "Continue" at bounding box center [850, 511] width 99 height 31
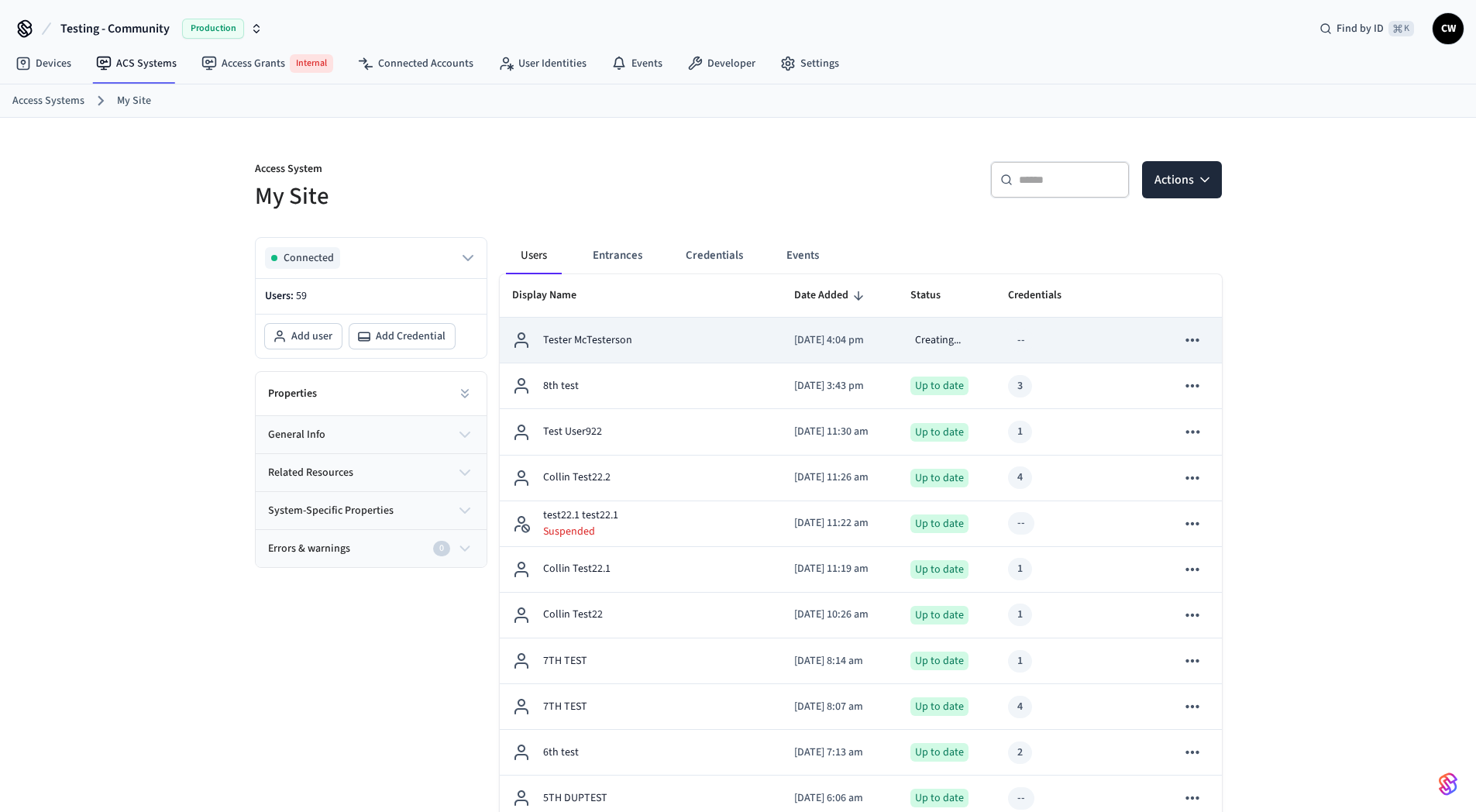
click at [650, 338] on div "Tester McTesterson" at bounding box center [640, 340] width 257 height 18
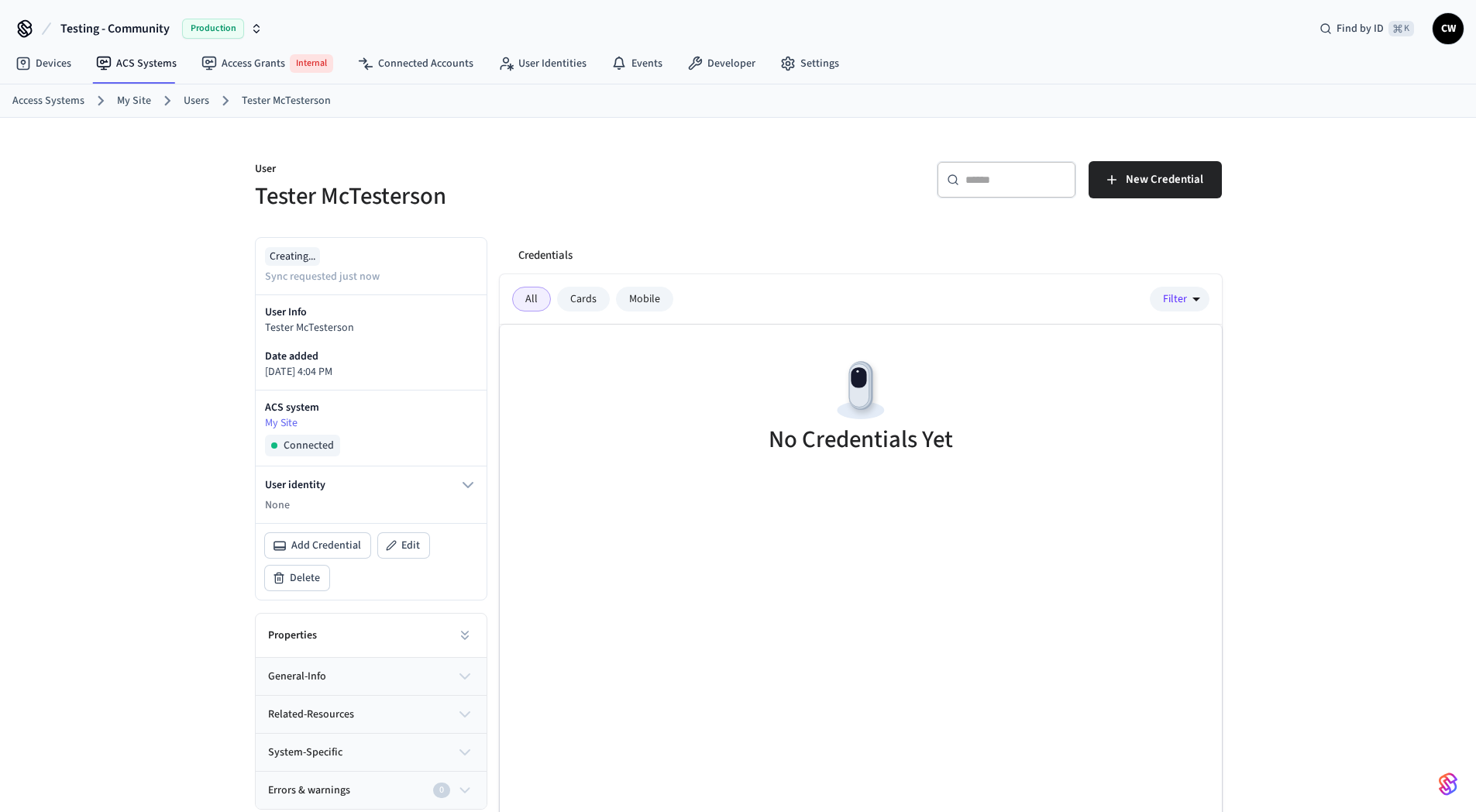
click at [597, 171] on p "User" at bounding box center [492, 171] width 474 height 19
click at [165, 261] on div "User Tester McTesterson ​ ​ New Credential Creating... Sync requested just now …" at bounding box center [738, 505] width 1476 height 775
click at [110, 286] on div "User Tester McTesterson ​ ​ New Credential Creating... Sync requested 10 minute…" at bounding box center [738, 505] width 1476 height 775
